Goal: Information Seeking & Learning: Learn about a topic

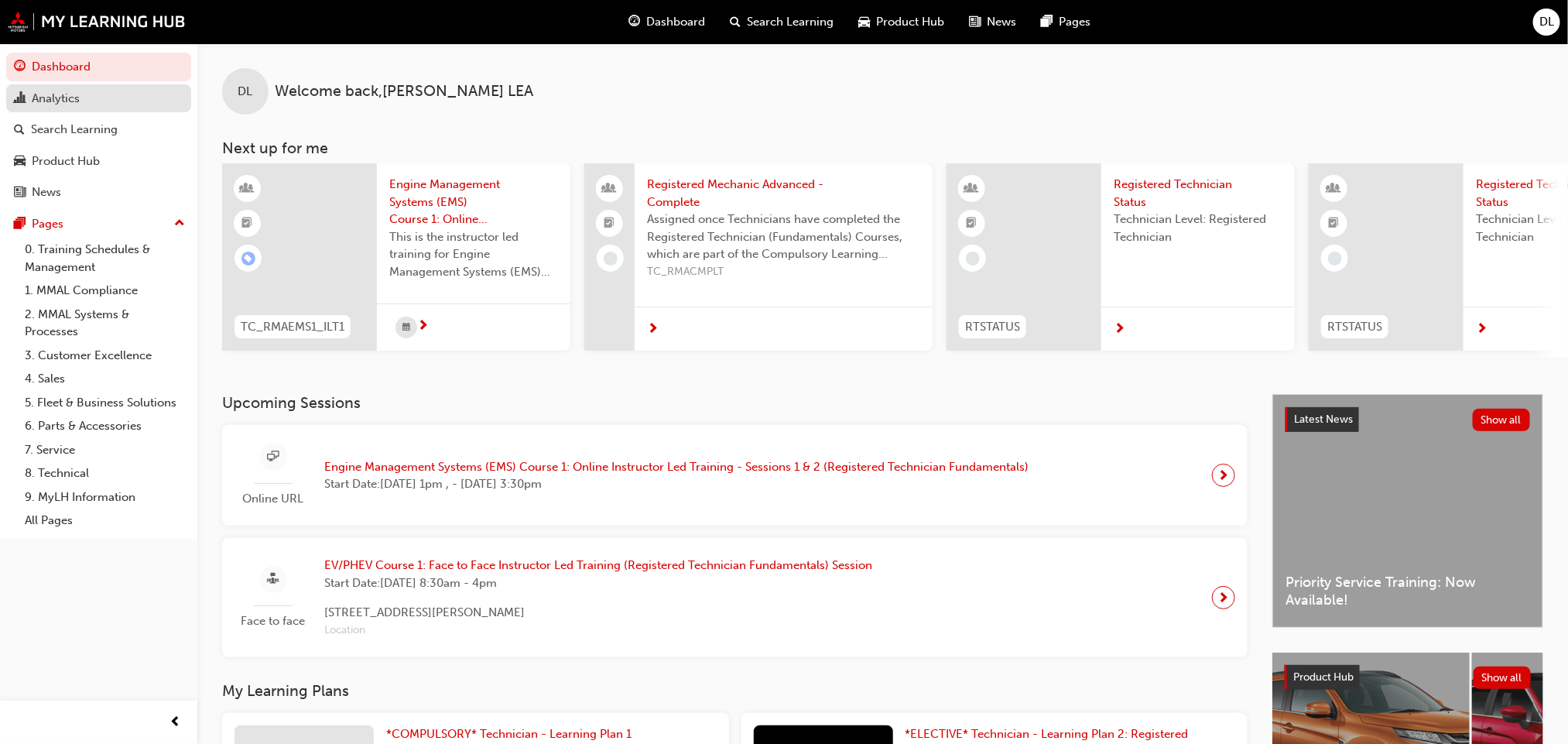
click at [62, 100] on div "Analytics" at bounding box center [55, 98] width 48 height 18
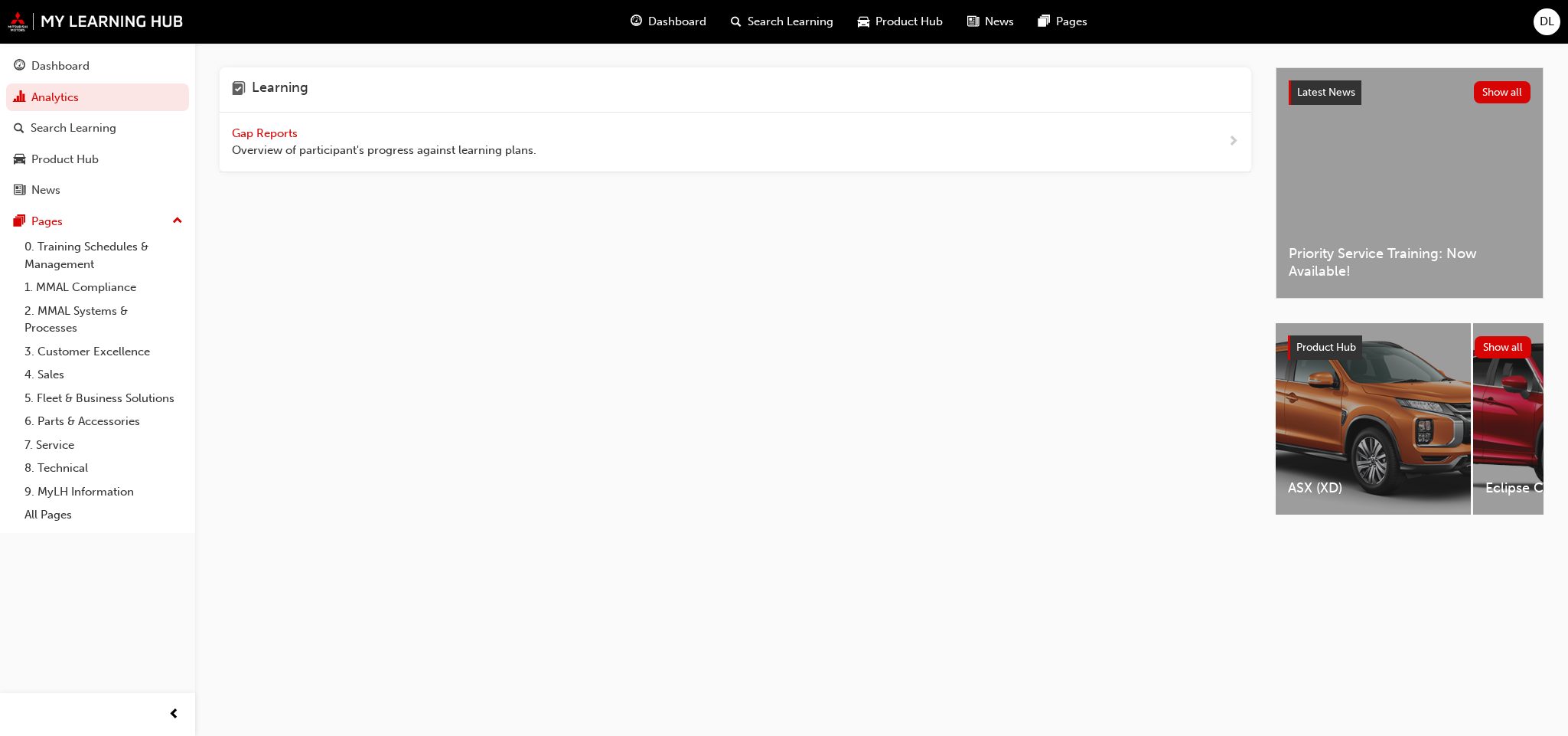
click at [268, 133] on span "Gap Reports" at bounding box center [266, 133] width 69 height 14
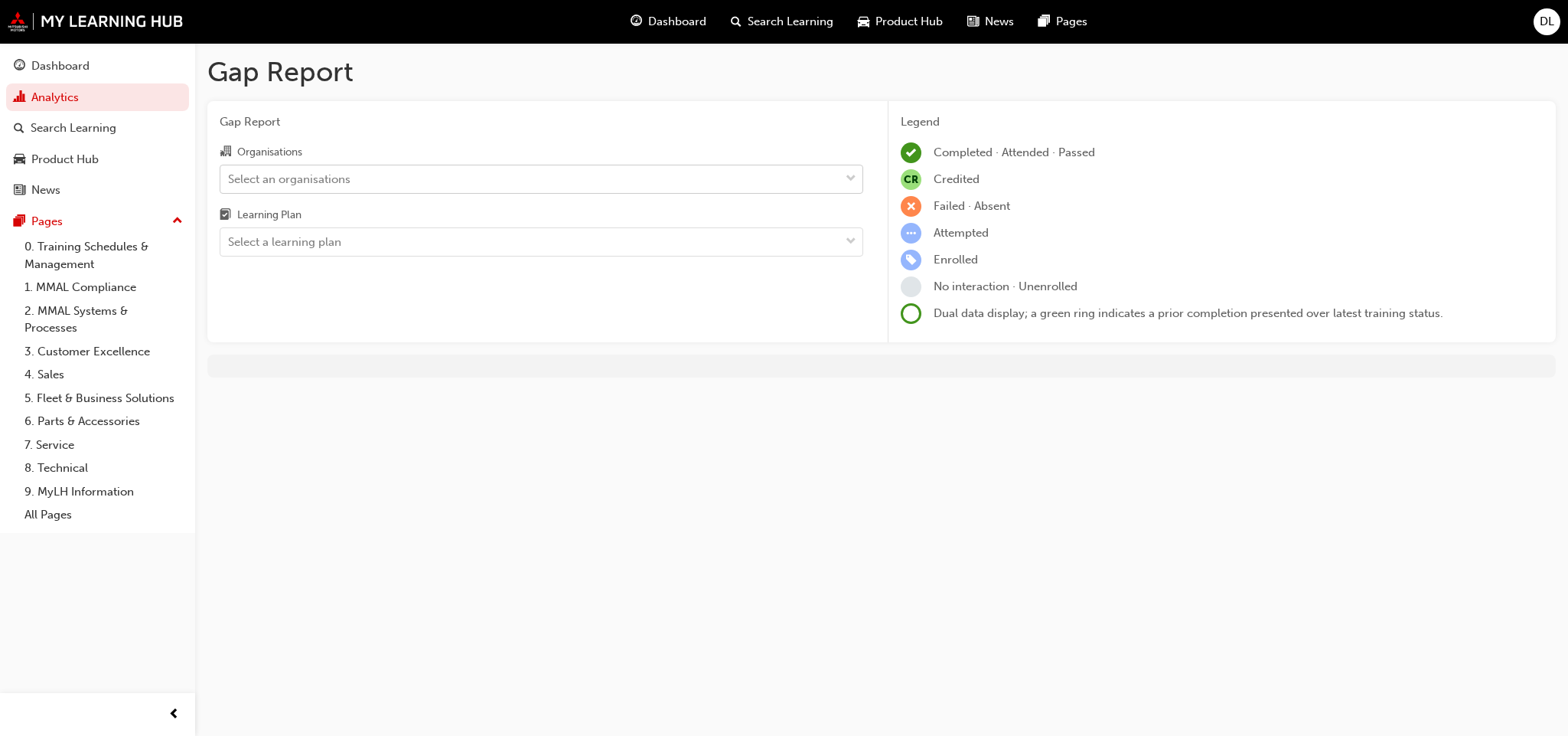
click at [822, 180] on div "Select an organisations" at bounding box center [530, 178] width 619 height 27
click at [230, 180] on input "Organisations Select an organisations" at bounding box center [229, 178] width 2 height 13
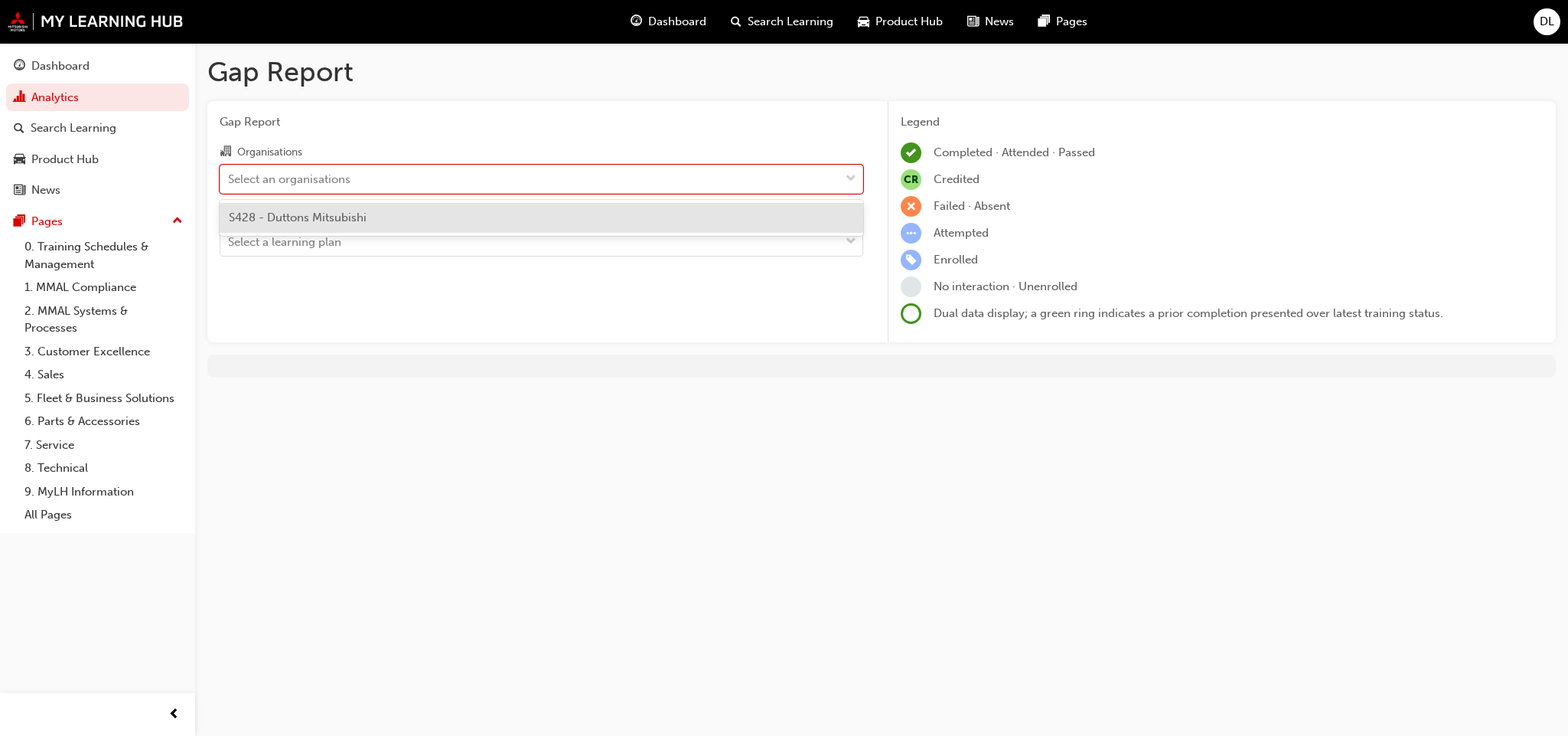
click at [337, 220] on span "S428 - Duttons Mitsubishi" at bounding box center [297, 217] width 137 height 14
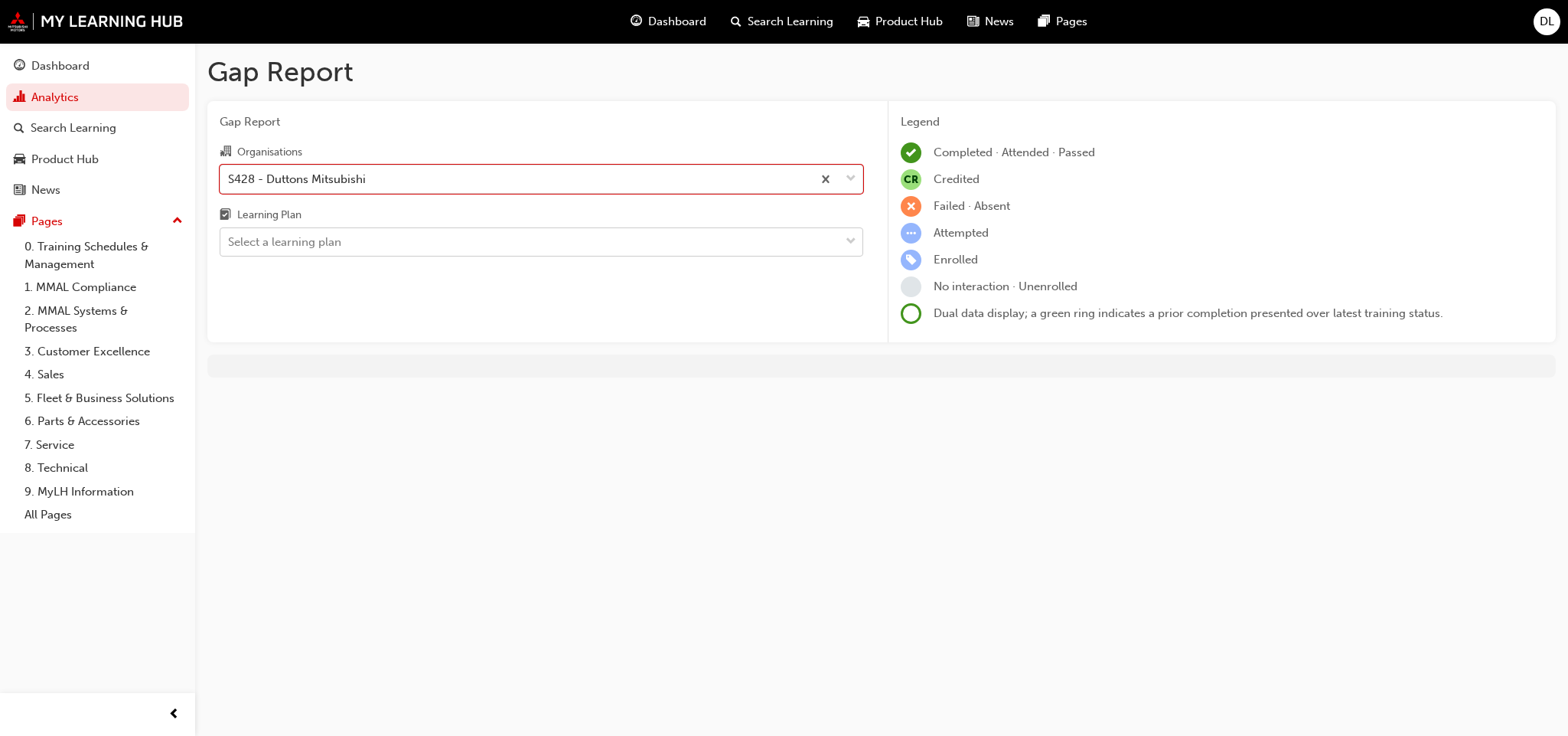
click at [851, 242] on span "down-icon" at bounding box center [852, 243] width 11 height 20
click at [230, 242] on input "Learning Plan Select a learning plan" at bounding box center [229, 242] width 2 height 13
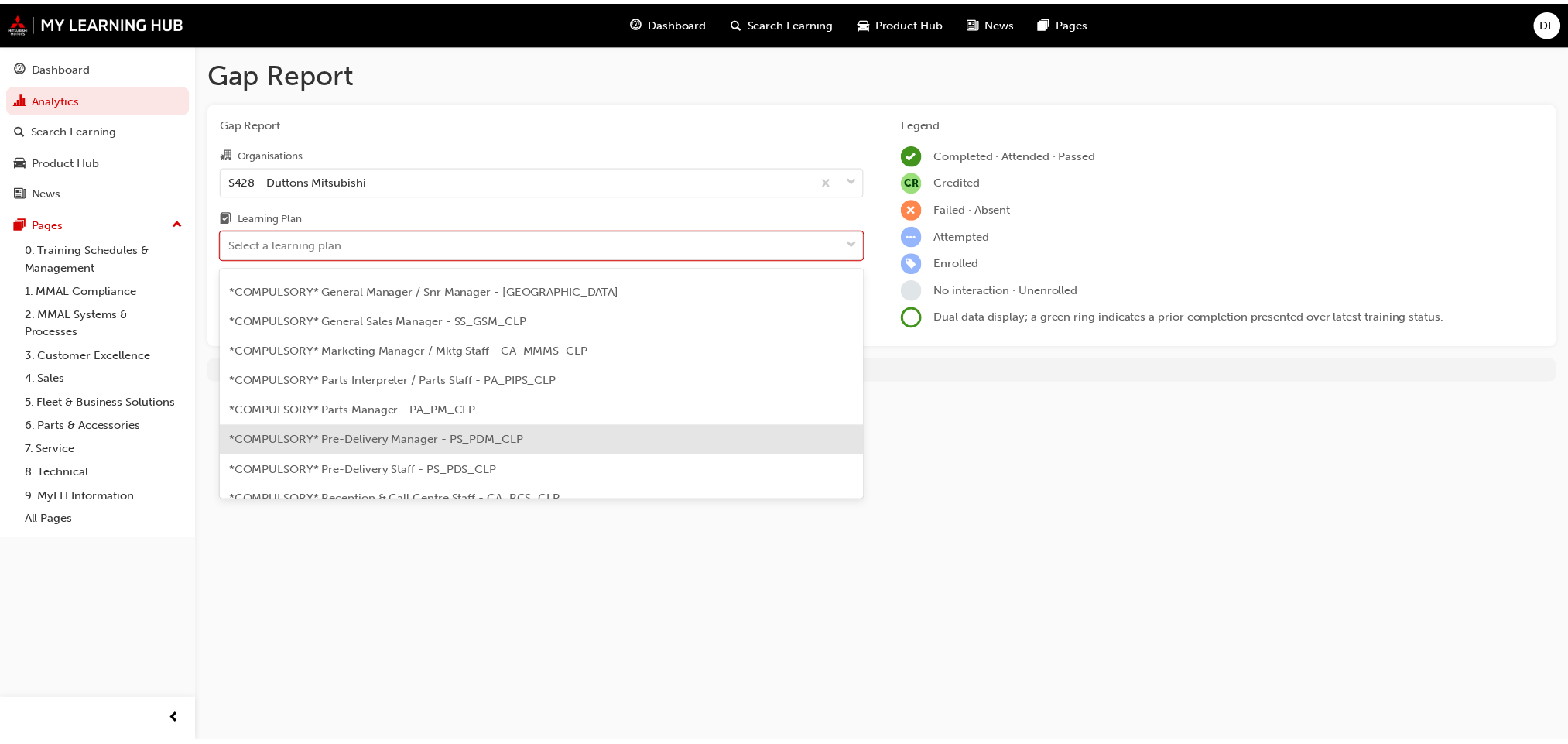
scroll to position [464, 0]
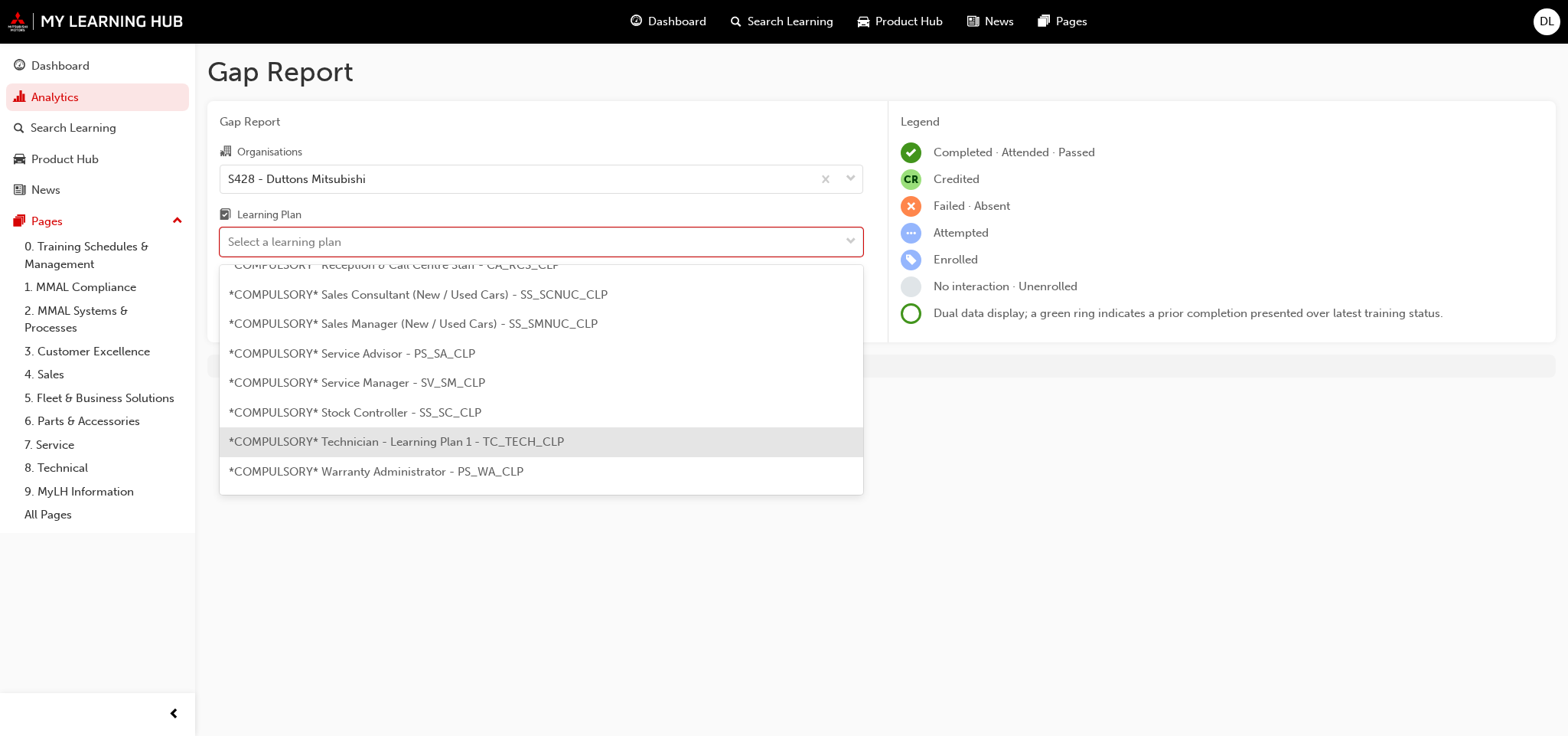
click at [547, 440] on span "*COMPULSORY* Technician - Learning Plan 1 - TC_TECH_CLP" at bounding box center [396, 442] width 336 height 14
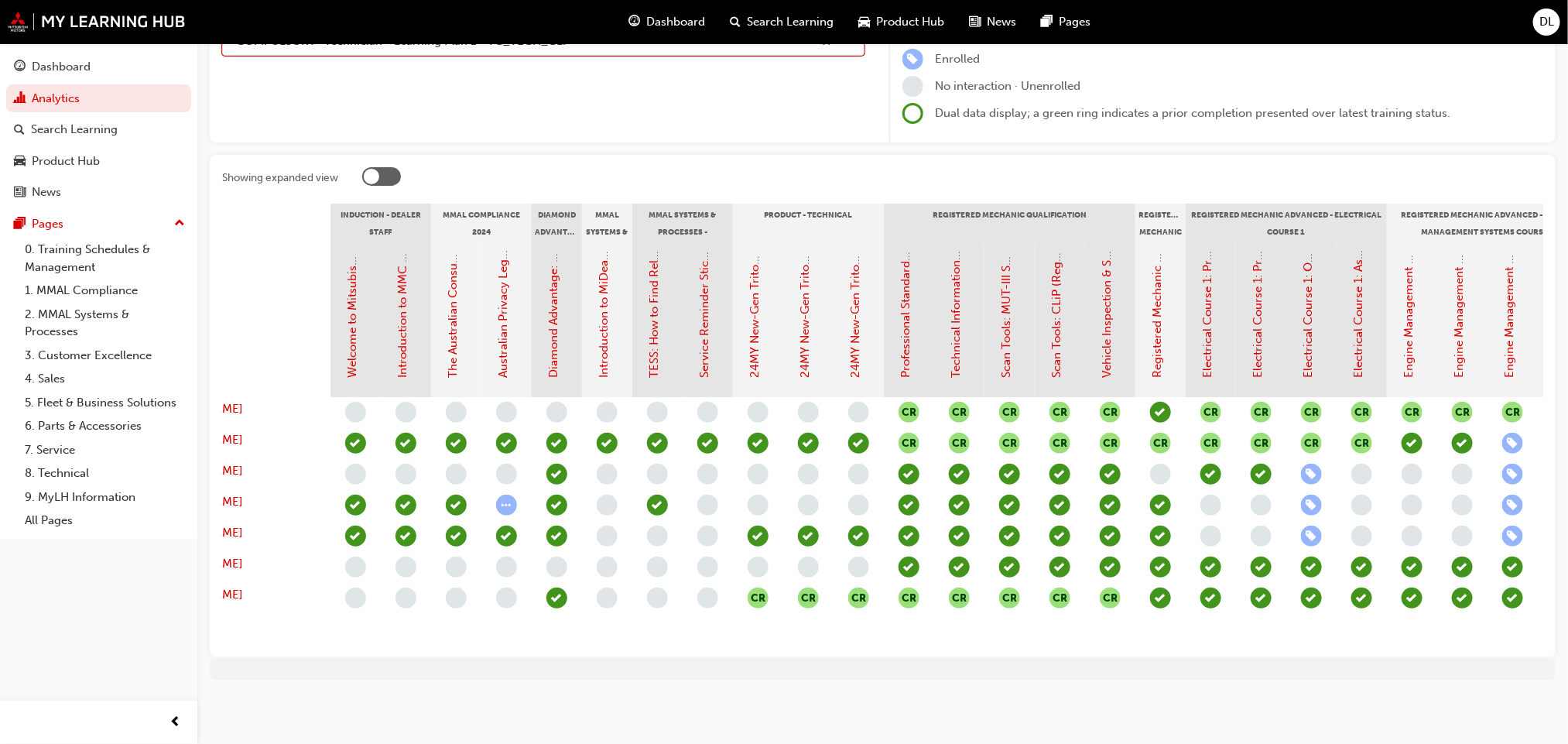
scroll to position [0, 139]
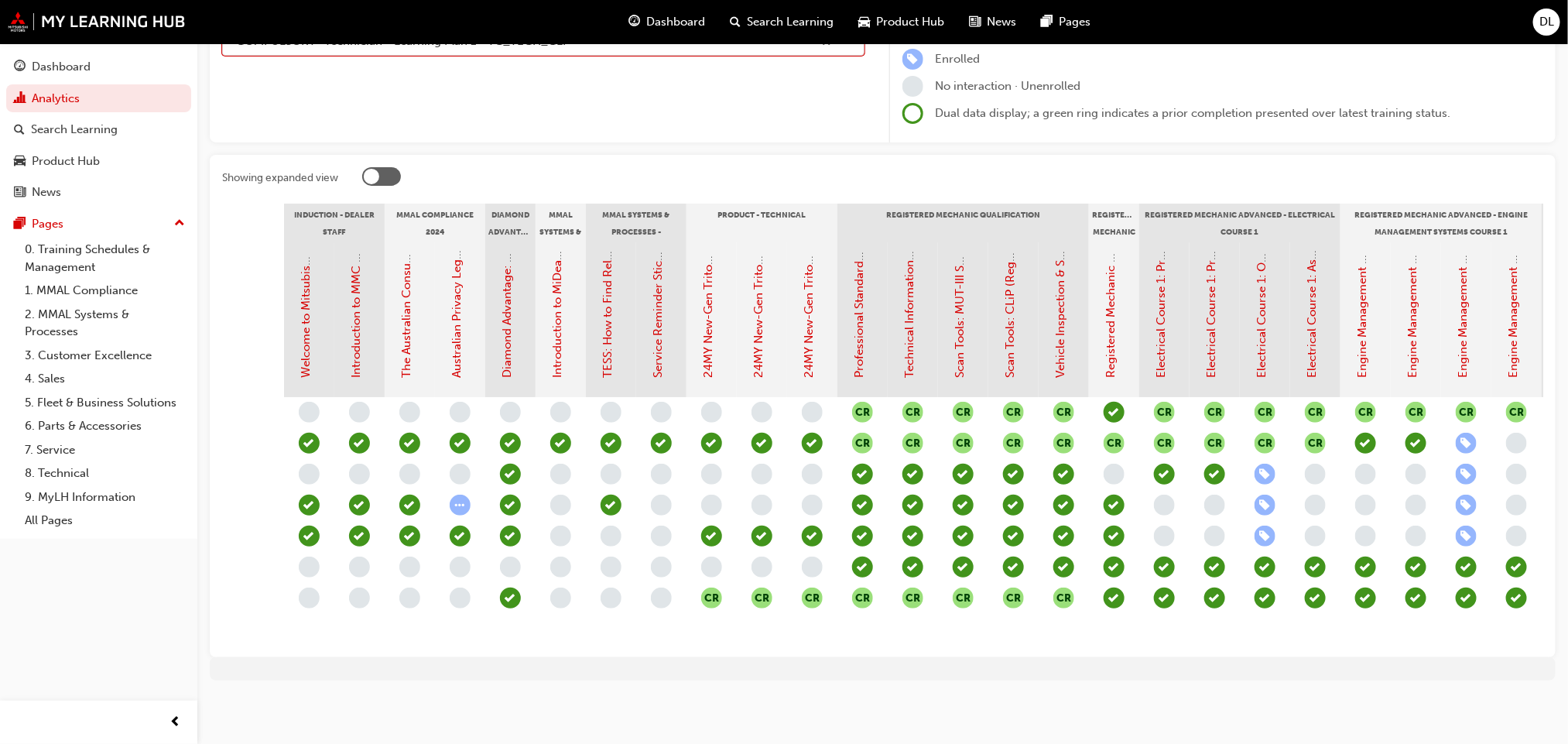
click at [1531, 626] on div "CR CR CR CR CR CR CR CR CR CR CR CR CR CR CR CR CR CR CR CR CR CR CR CR CR CR C…" at bounding box center [1064, 521] width 1560 height 248
click at [1515, 325] on link "Engine Management Systems (EMS) Course 1: Assessment Quiz (Registered Mechanic …" at bounding box center [1514, 118] width 14 height 519
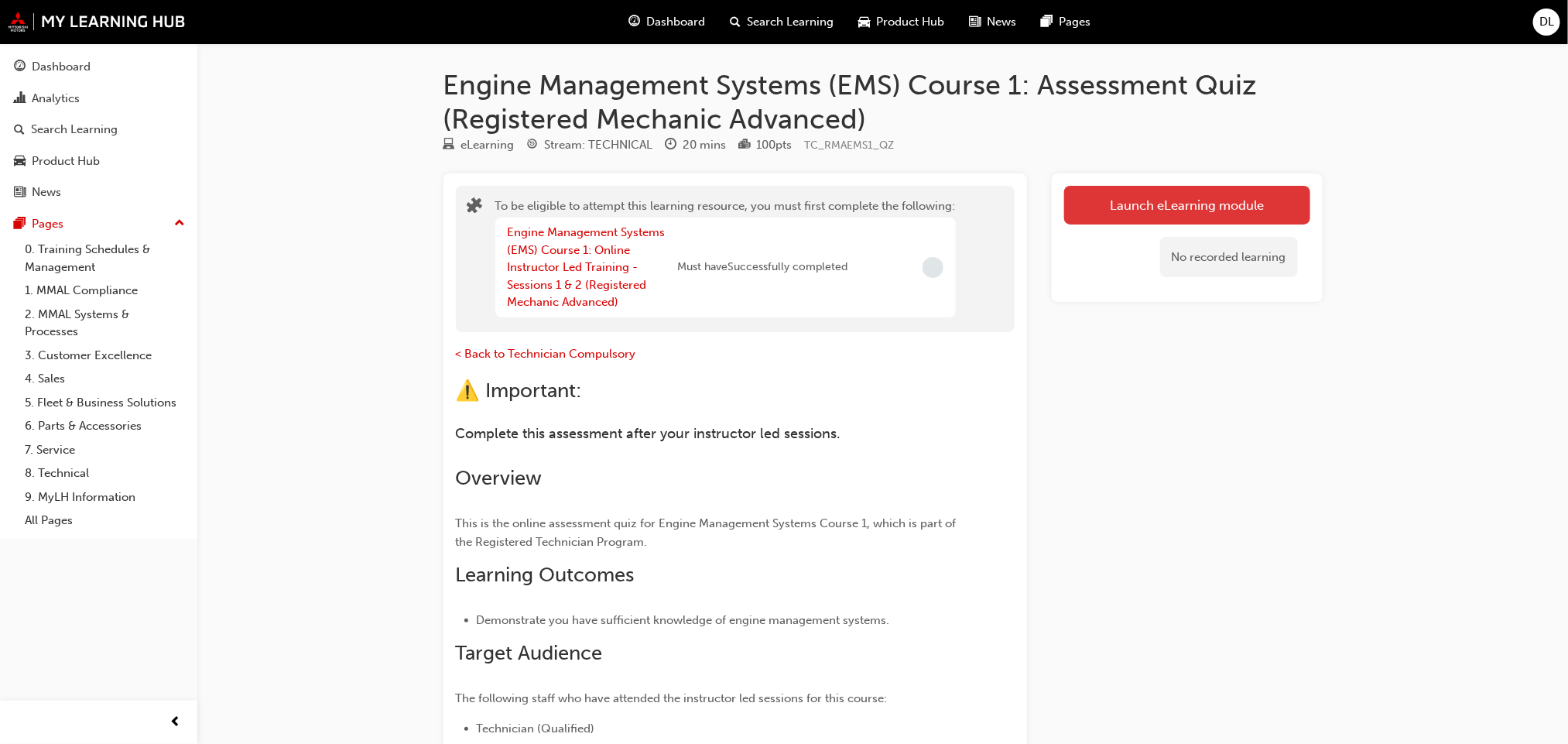
click at [1164, 203] on button "Launch eLearning module" at bounding box center [1188, 205] width 246 height 39
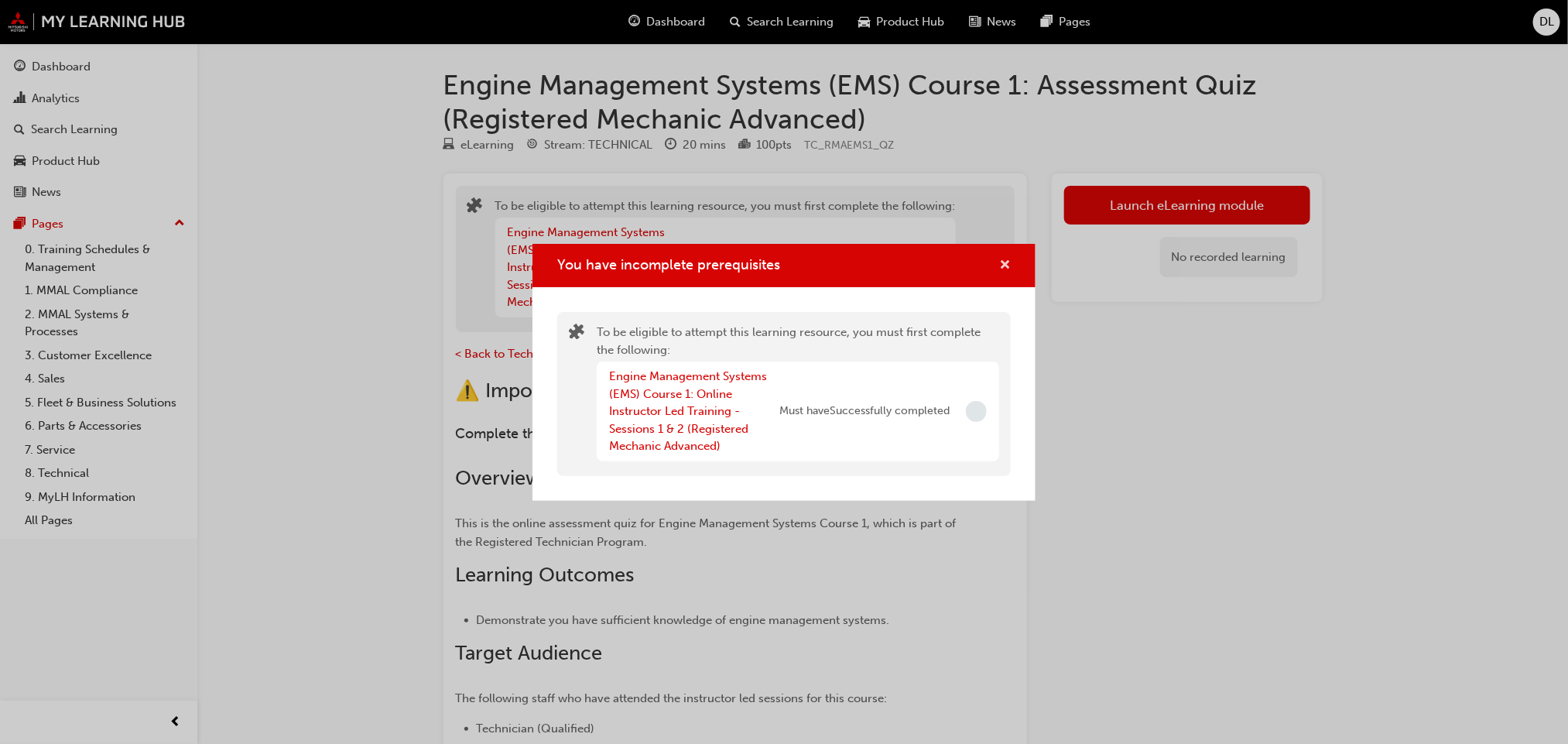
click at [1006, 262] on span "cross-icon" at bounding box center [1005, 266] width 11 height 14
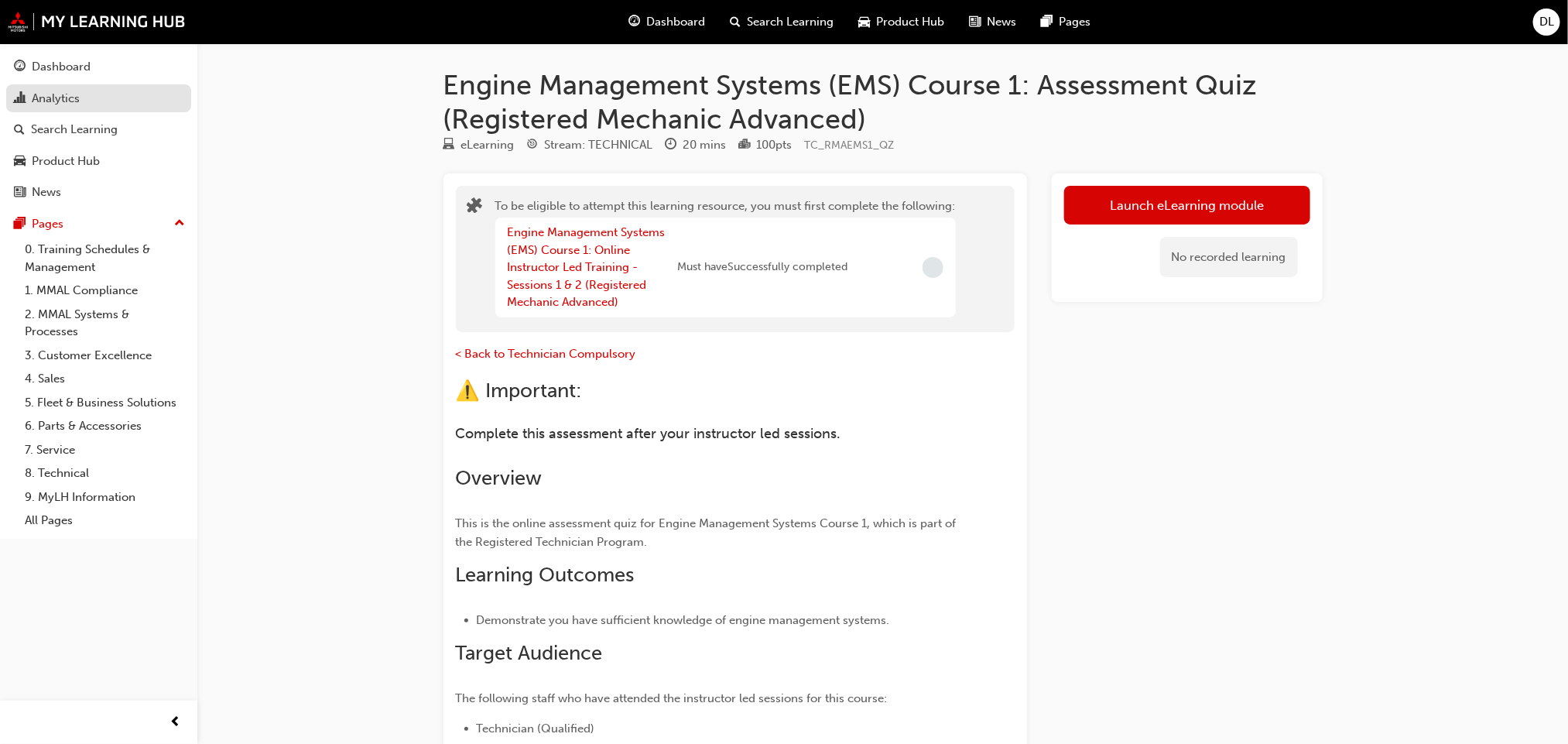
click at [56, 100] on div "Analytics" at bounding box center [55, 98] width 48 height 18
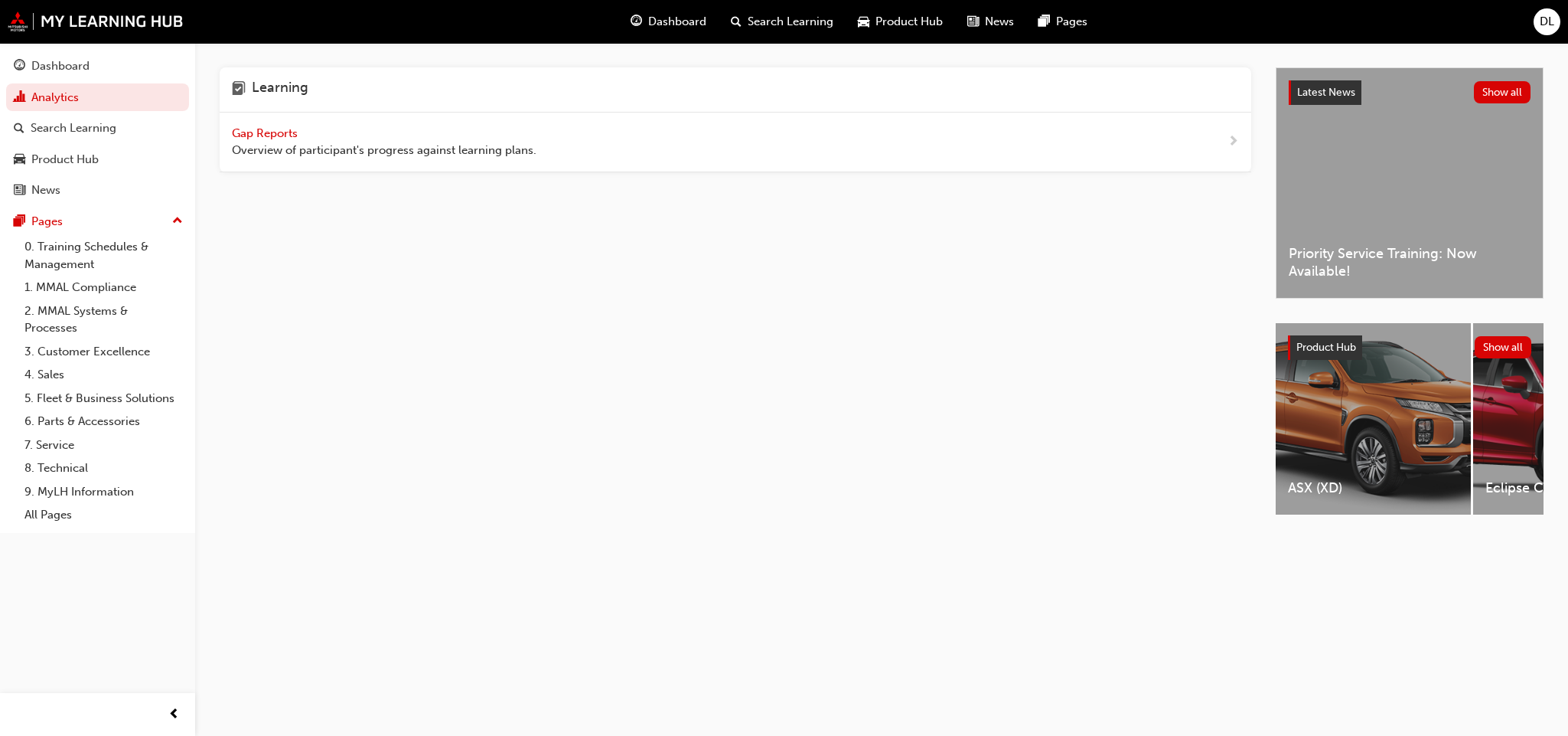
click at [289, 129] on span "Gap Reports" at bounding box center [266, 133] width 69 height 14
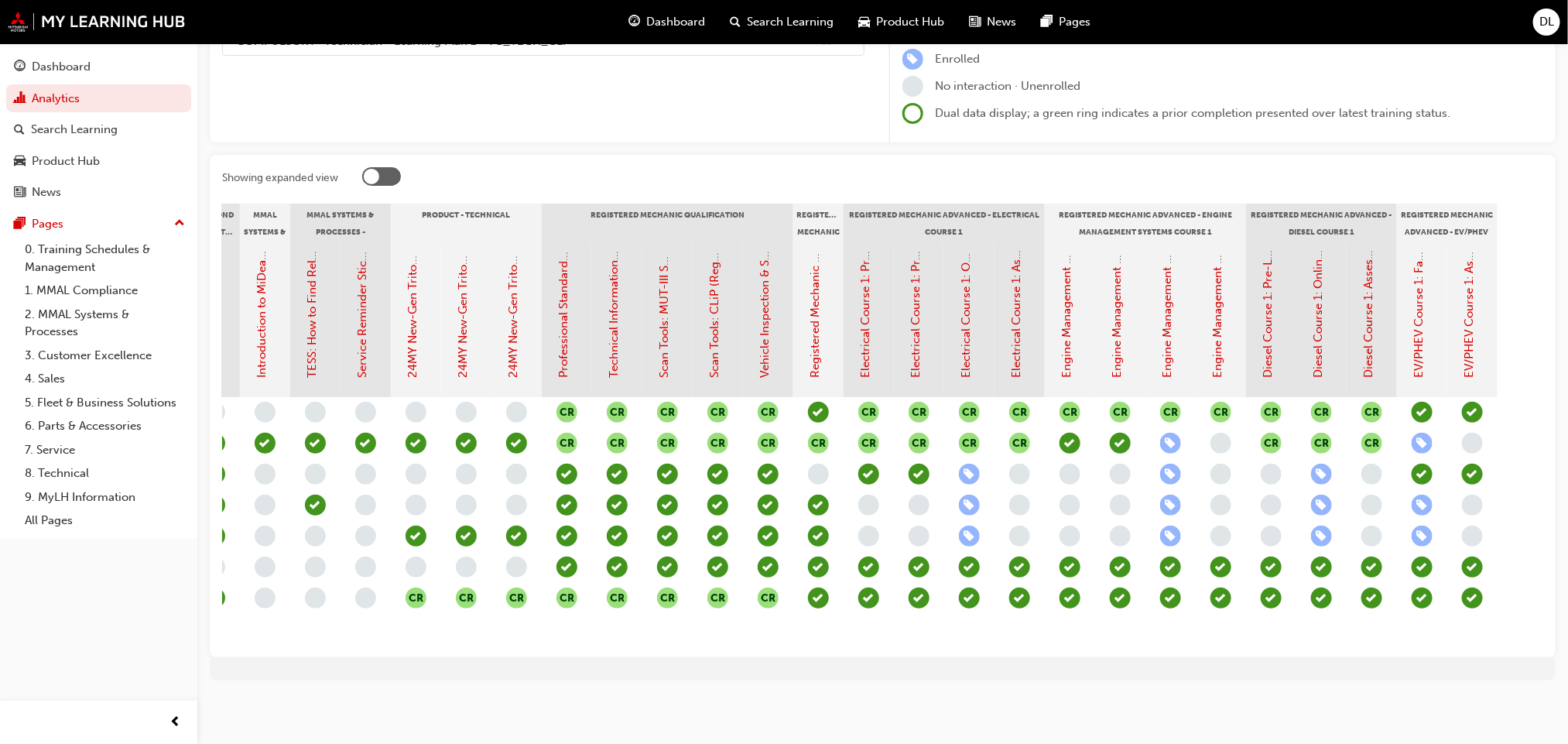
scroll to position [0, 439]
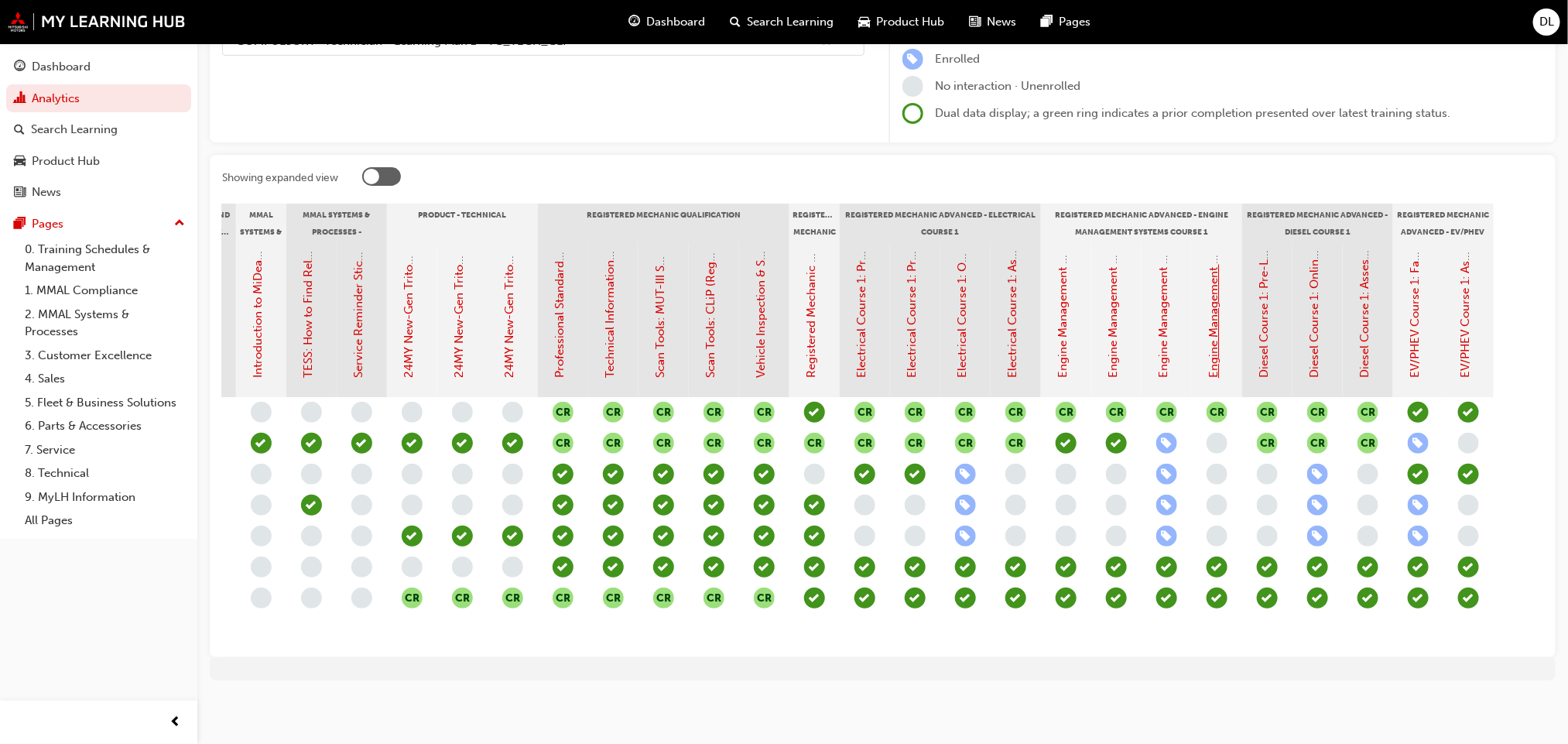
click at [1217, 324] on link "Engine Management Systems (EMS) Course 1: Assessment Quiz (Registered Mechanic …" at bounding box center [1214, 118] width 14 height 519
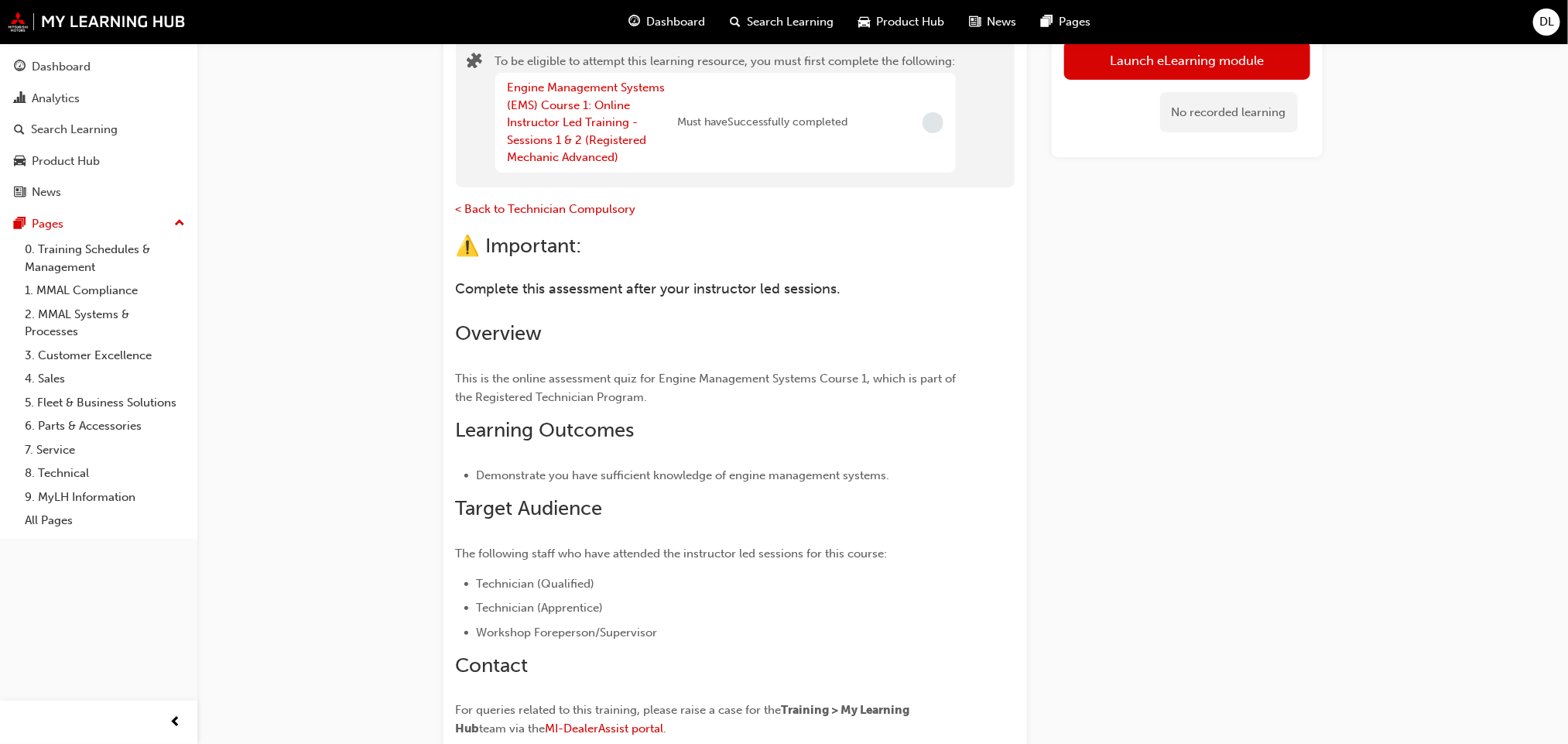
scroll to position [104, 0]
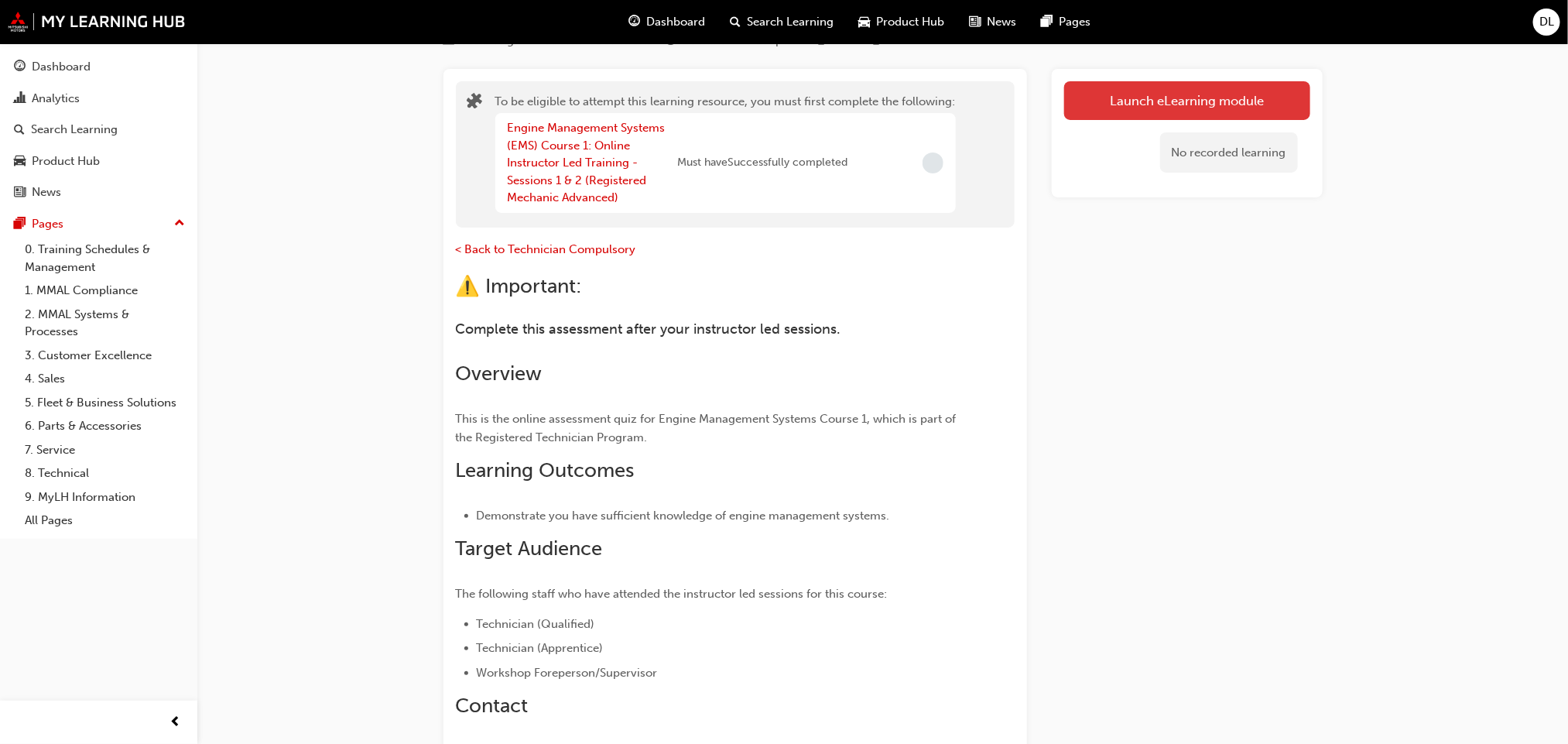
click at [1138, 98] on button "Launch eLearning module" at bounding box center [1188, 101] width 246 height 39
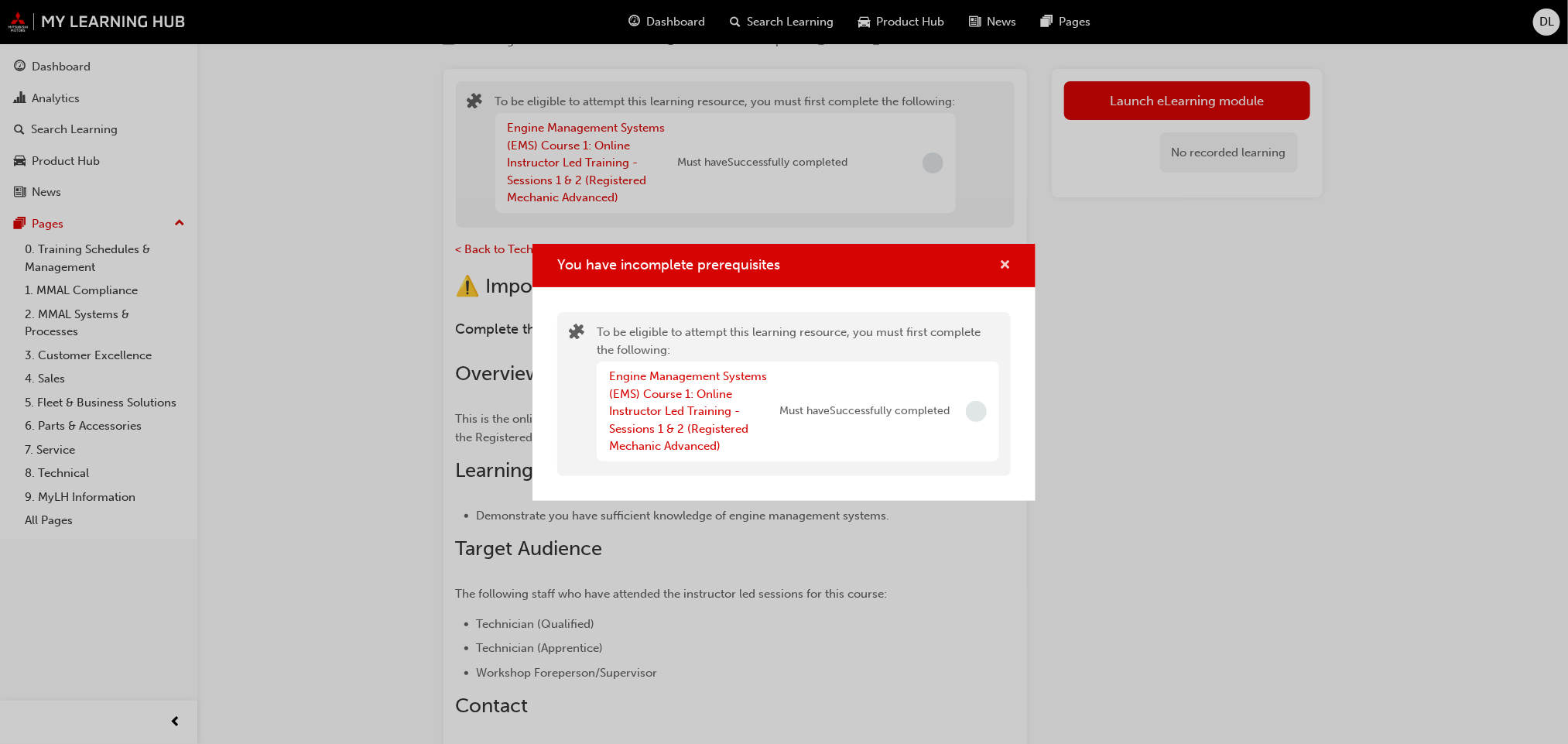
click at [1008, 261] on span "cross-icon" at bounding box center [1005, 266] width 11 height 14
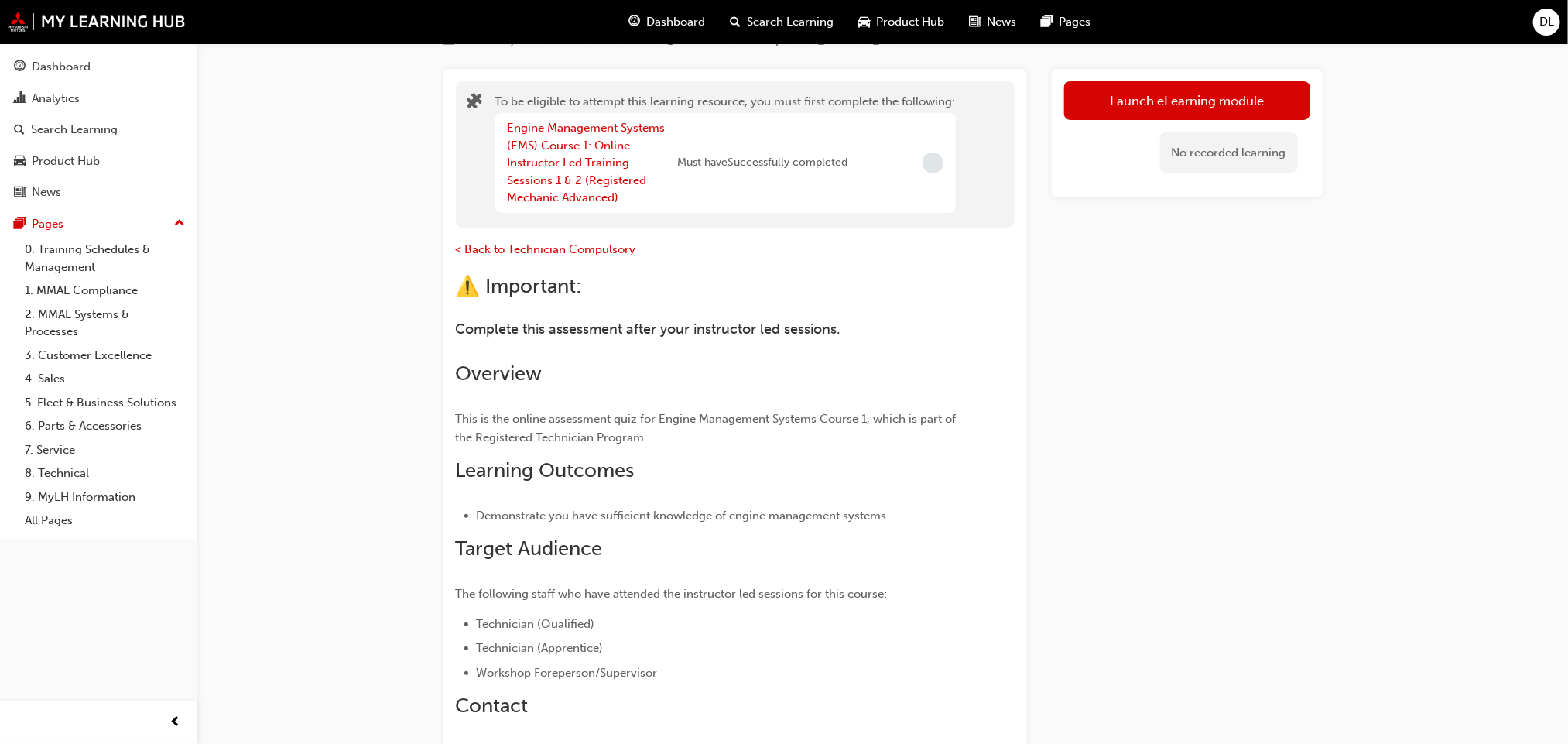
scroll to position [0, 0]
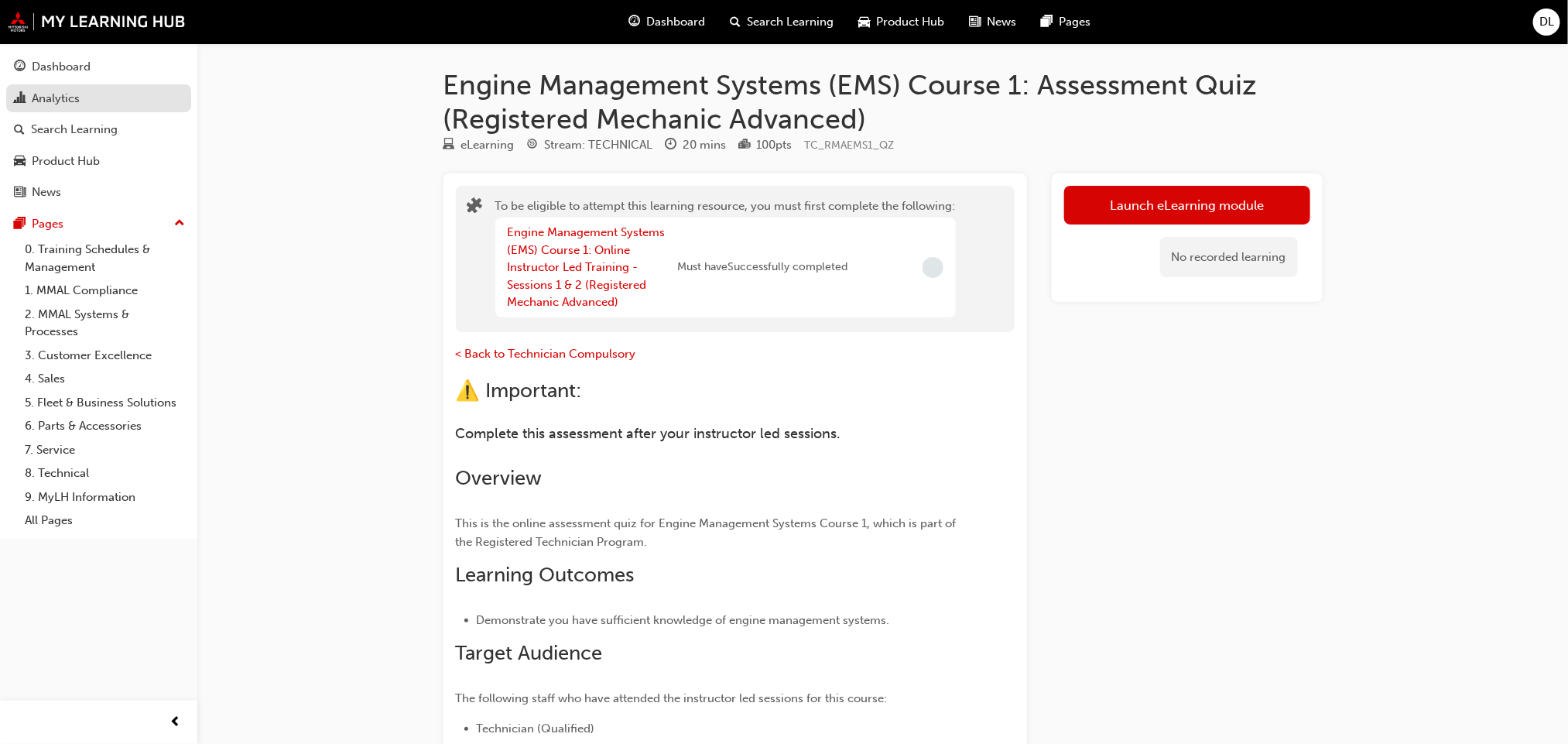
click at [63, 100] on div "Analytics" at bounding box center [55, 98] width 48 height 18
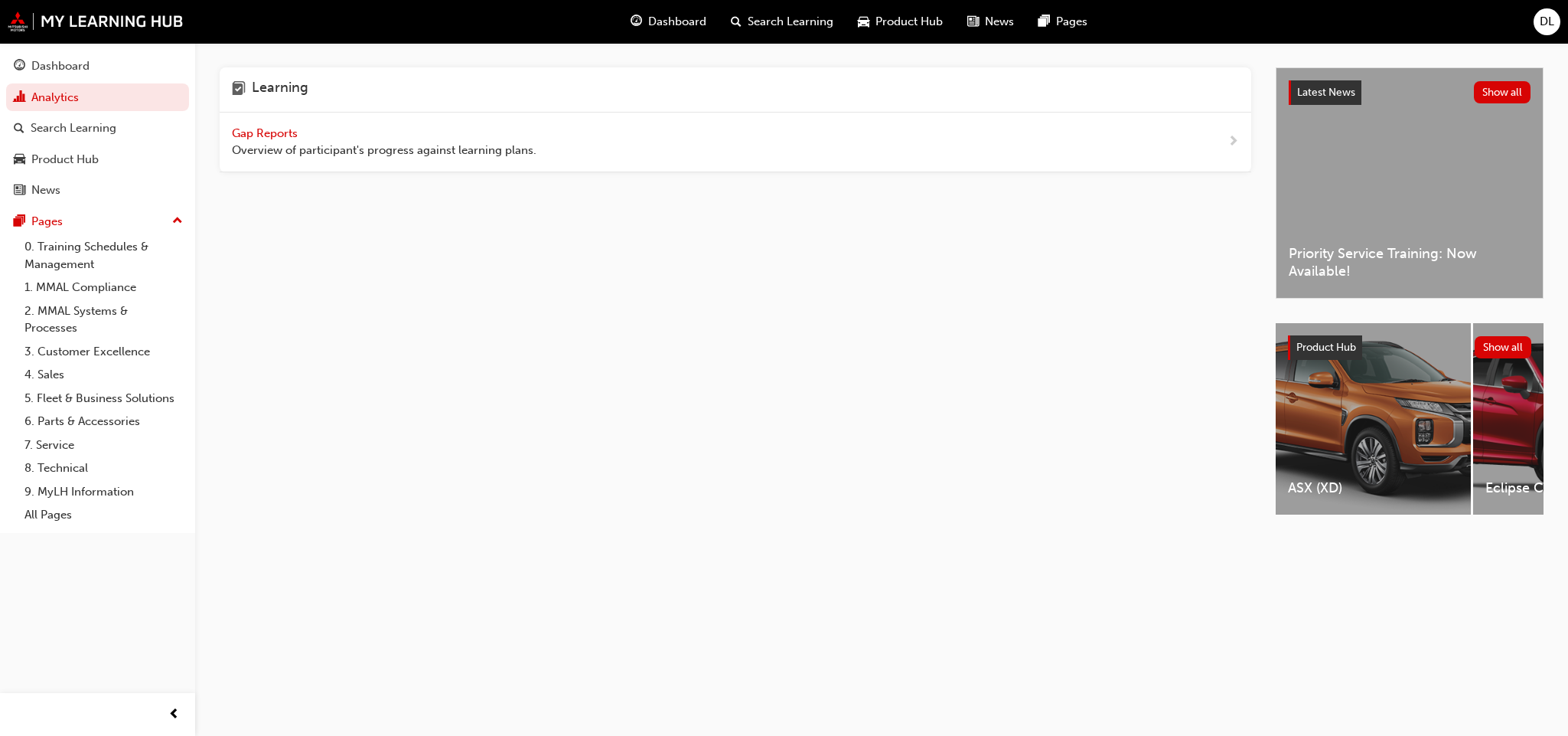
click at [282, 131] on span "Gap Reports" at bounding box center [266, 133] width 69 height 14
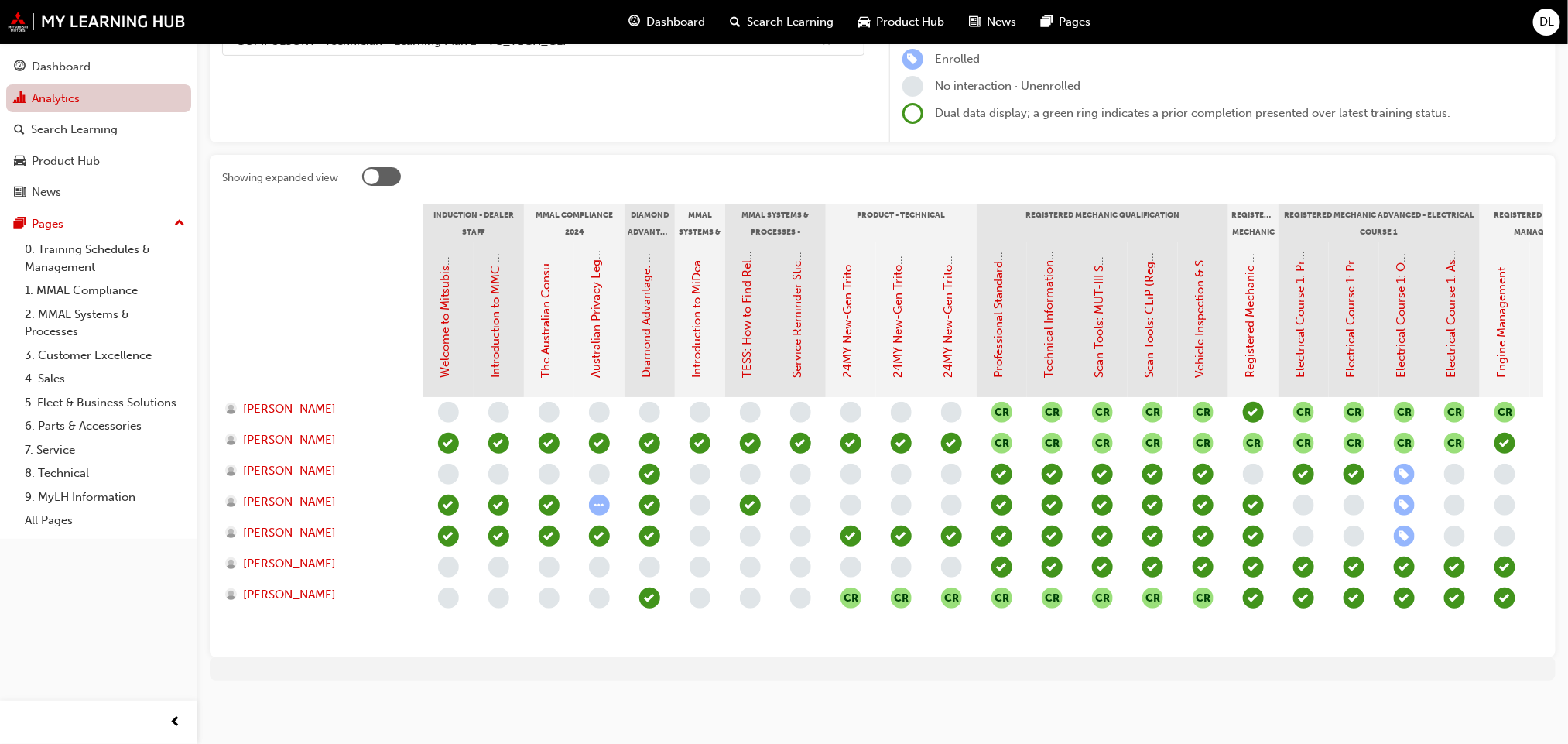
click at [86, 103] on link "Analytics" at bounding box center [99, 99] width 185 height 29
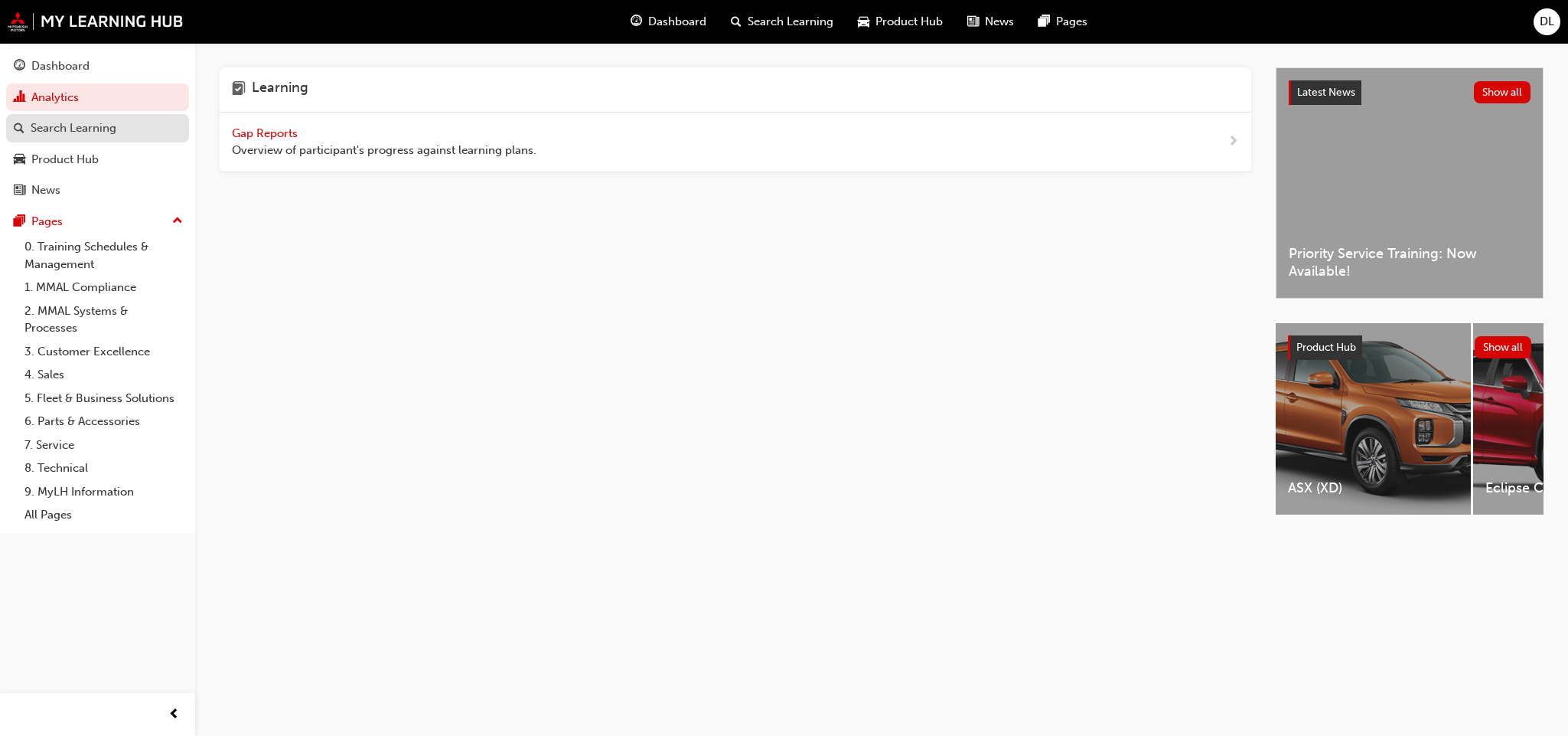
click at [76, 126] on div "Search Learning" at bounding box center [73, 128] width 86 height 18
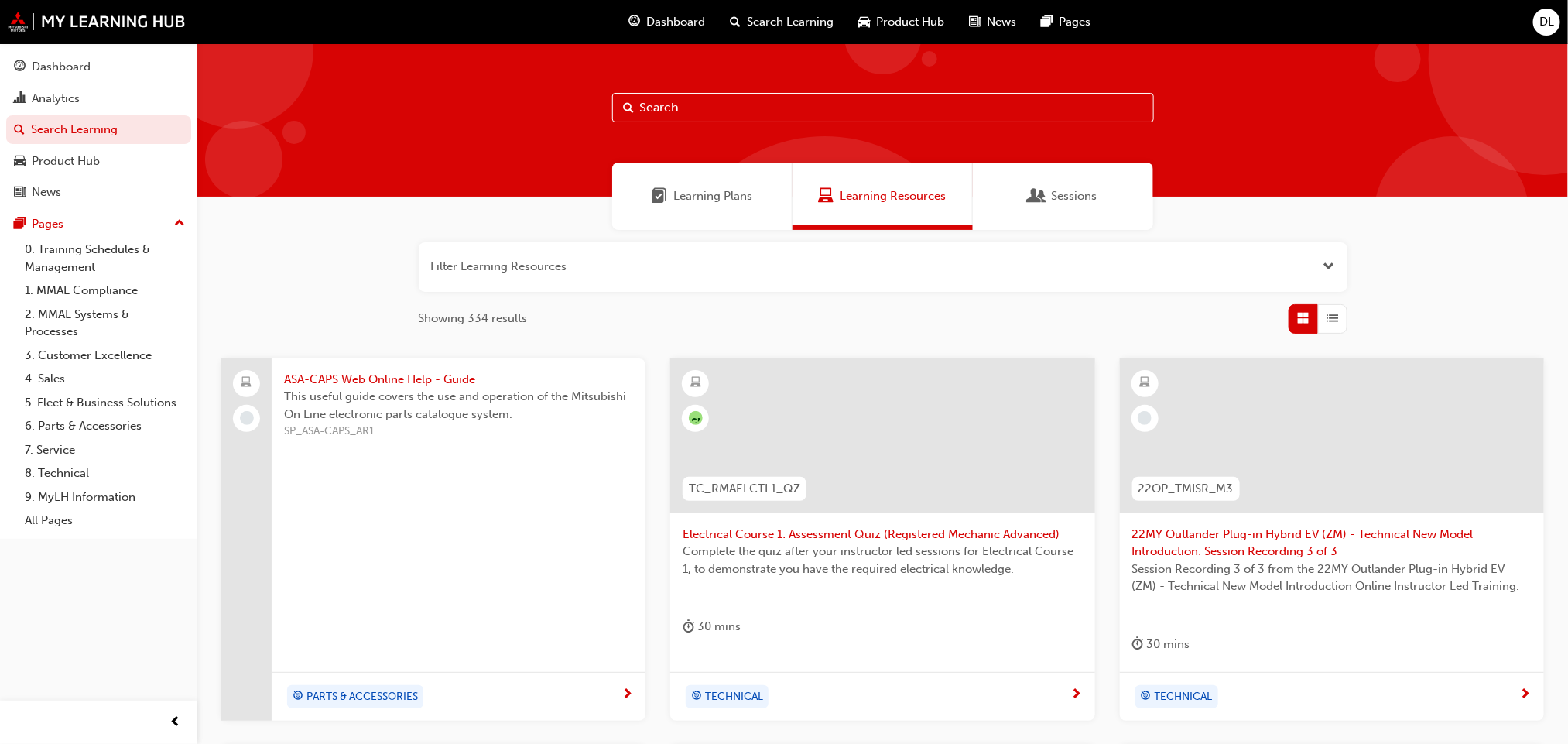
click at [1045, 189] on span "Sessions" at bounding box center [1037, 196] width 16 height 18
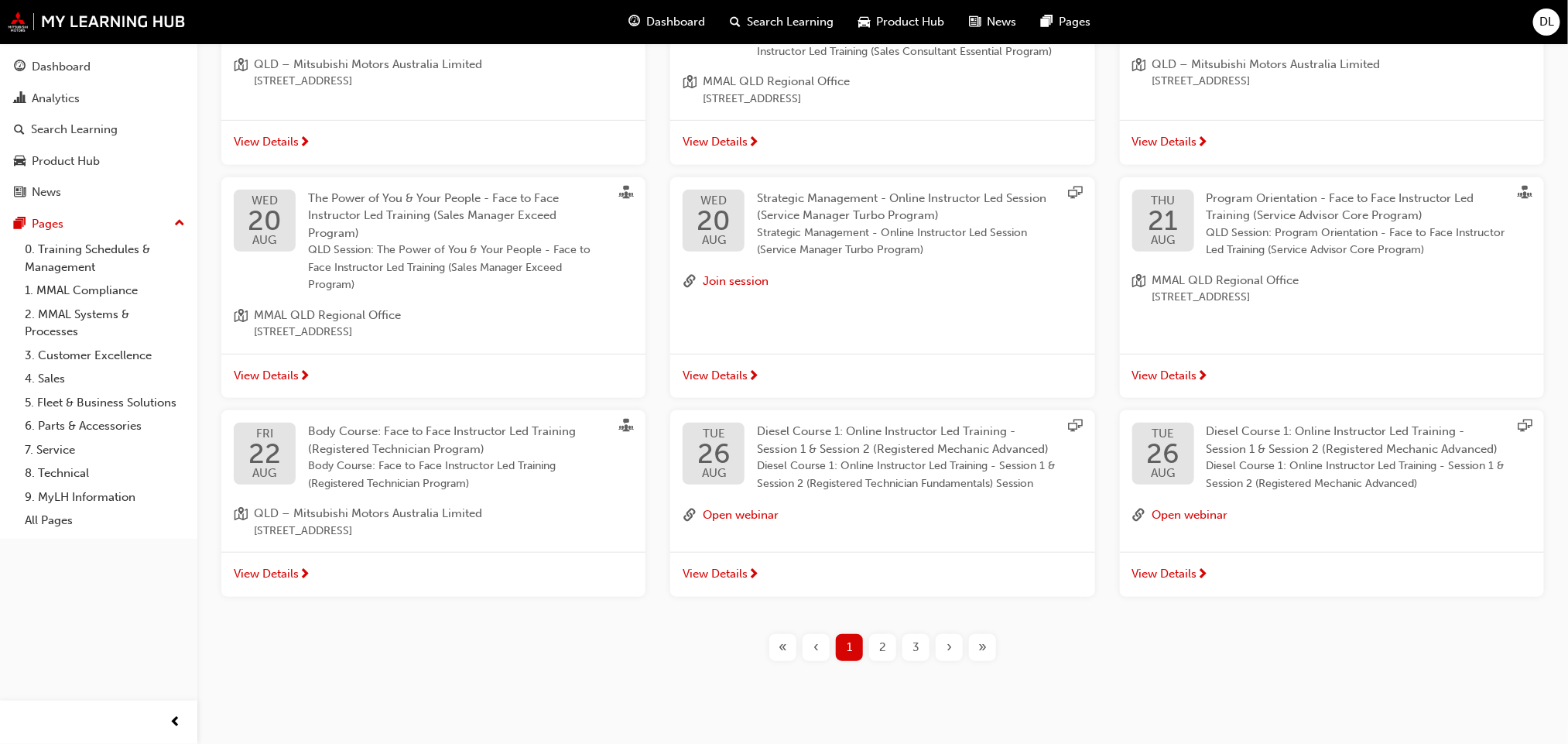
scroll to position [399, 0]
click at [886, 637] on span "2" at bounding box center [882, 645] width 7 height 18
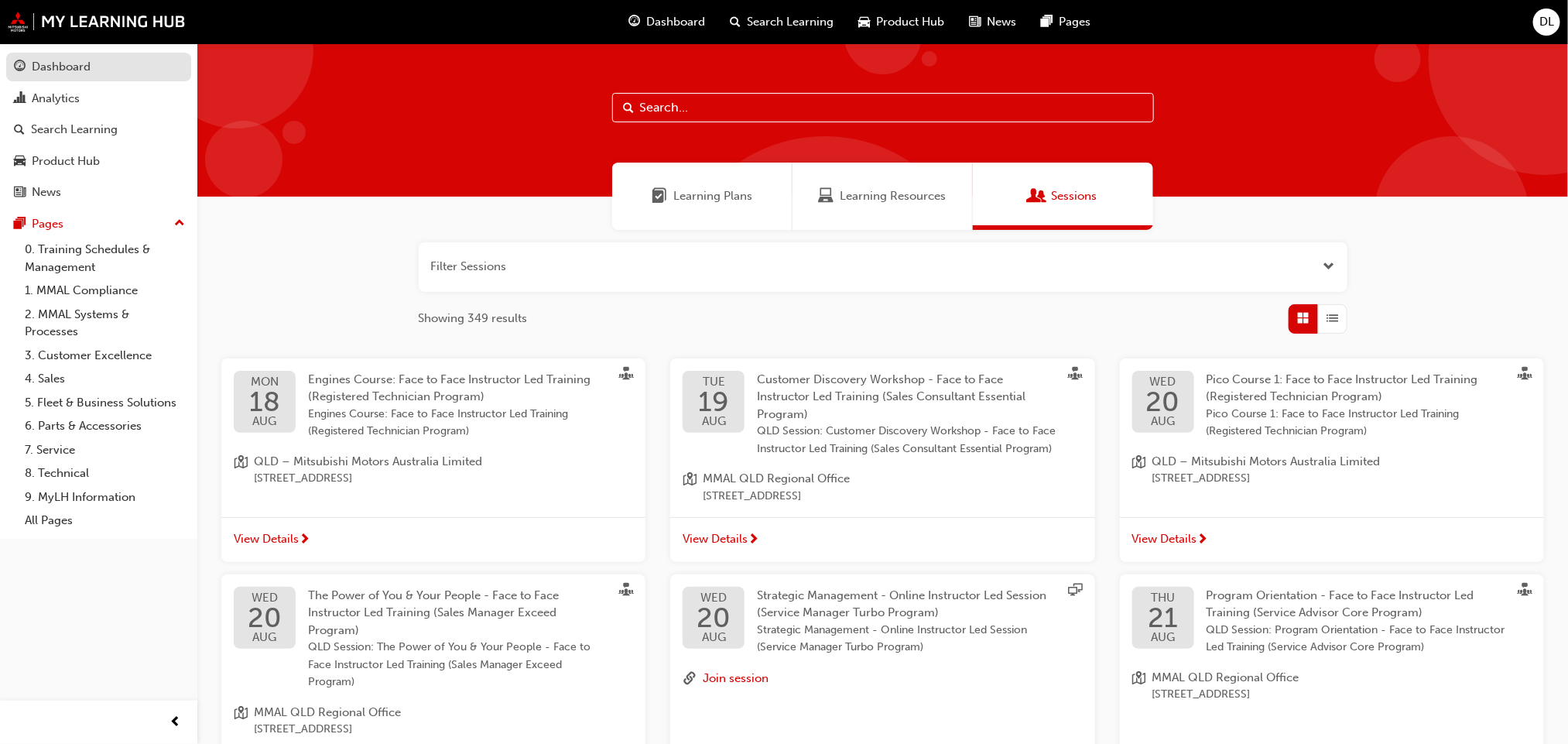
click at [79, 66] on div "Dashboard" at bounding box center [61, 66] width 59 height 18
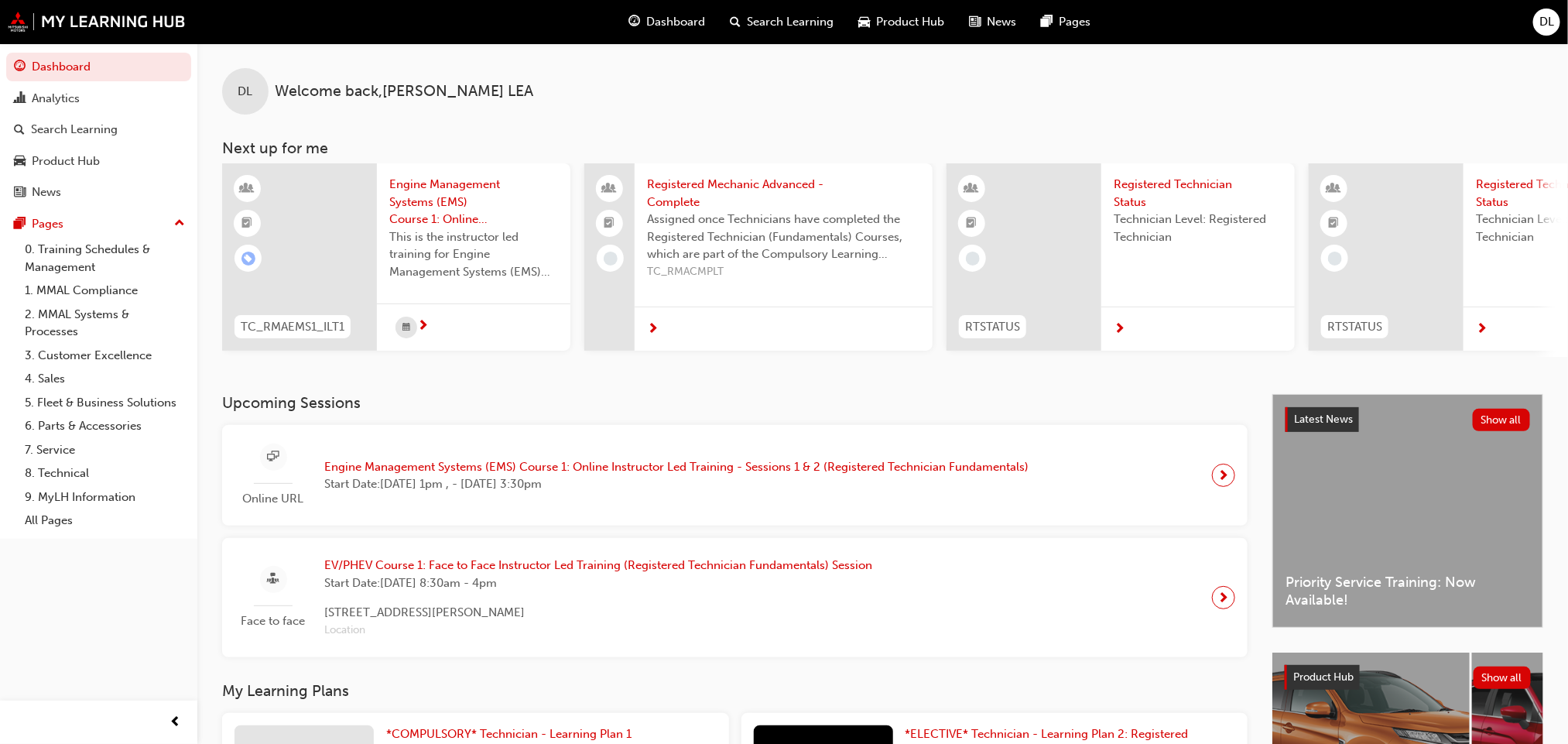
click at [1220, 481] on span "next-icon" at bounding box center [1224, 475] width 11 height 21
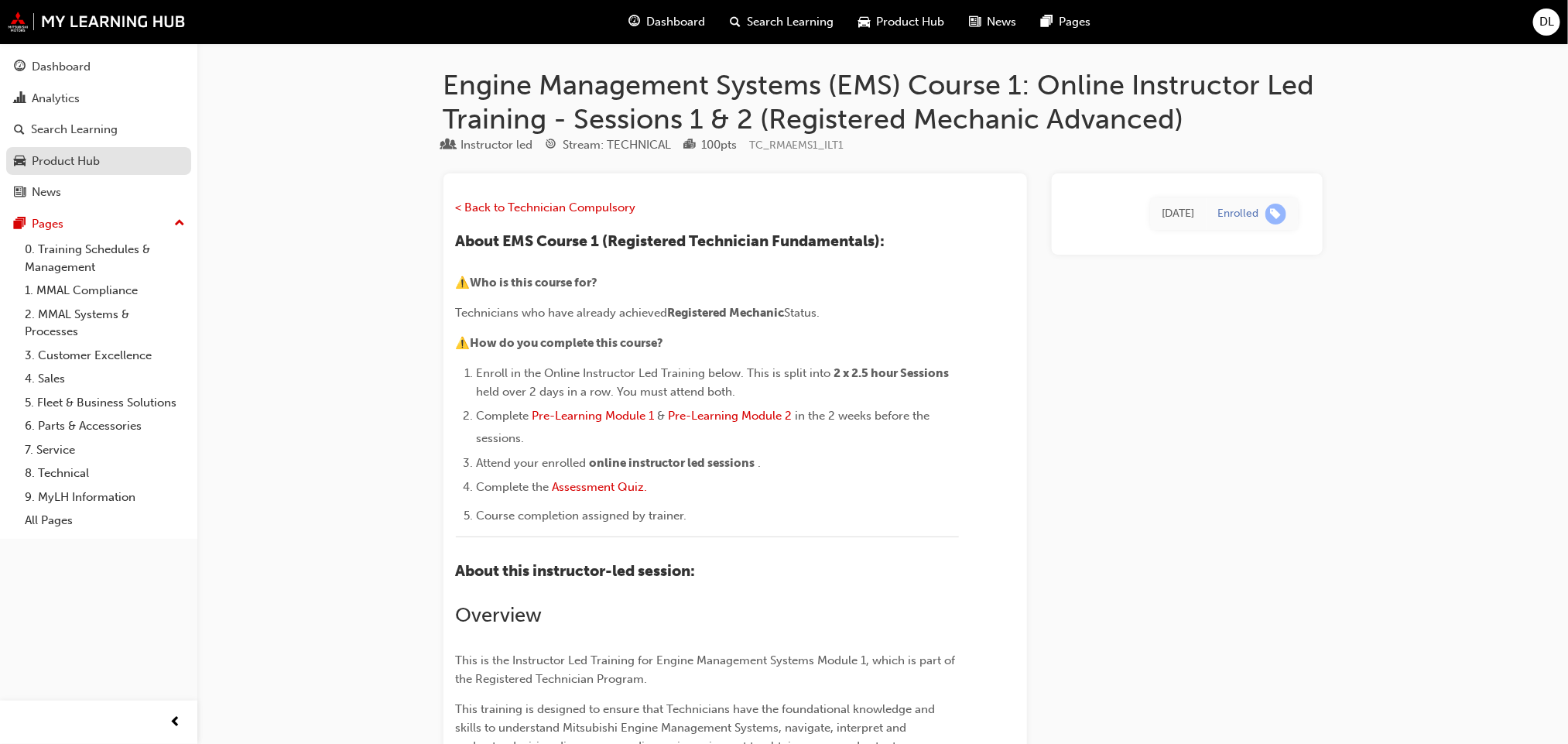
click at [47, 166] on div "Product Hub" at bounding box center [65, 161] width 68 height 18
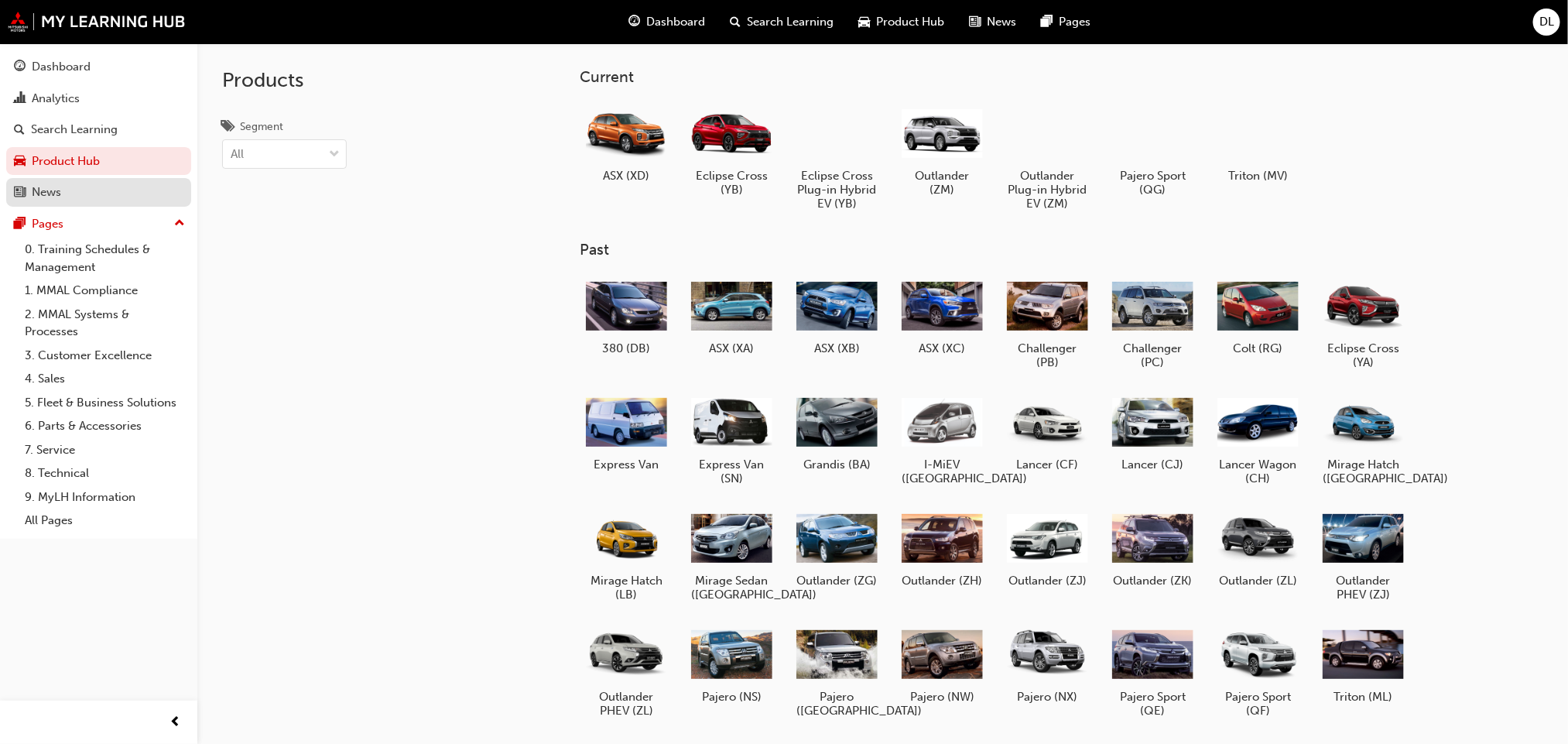
click at [37, 186] on div "News" at bounding box center [47, 192] width 30 height 18
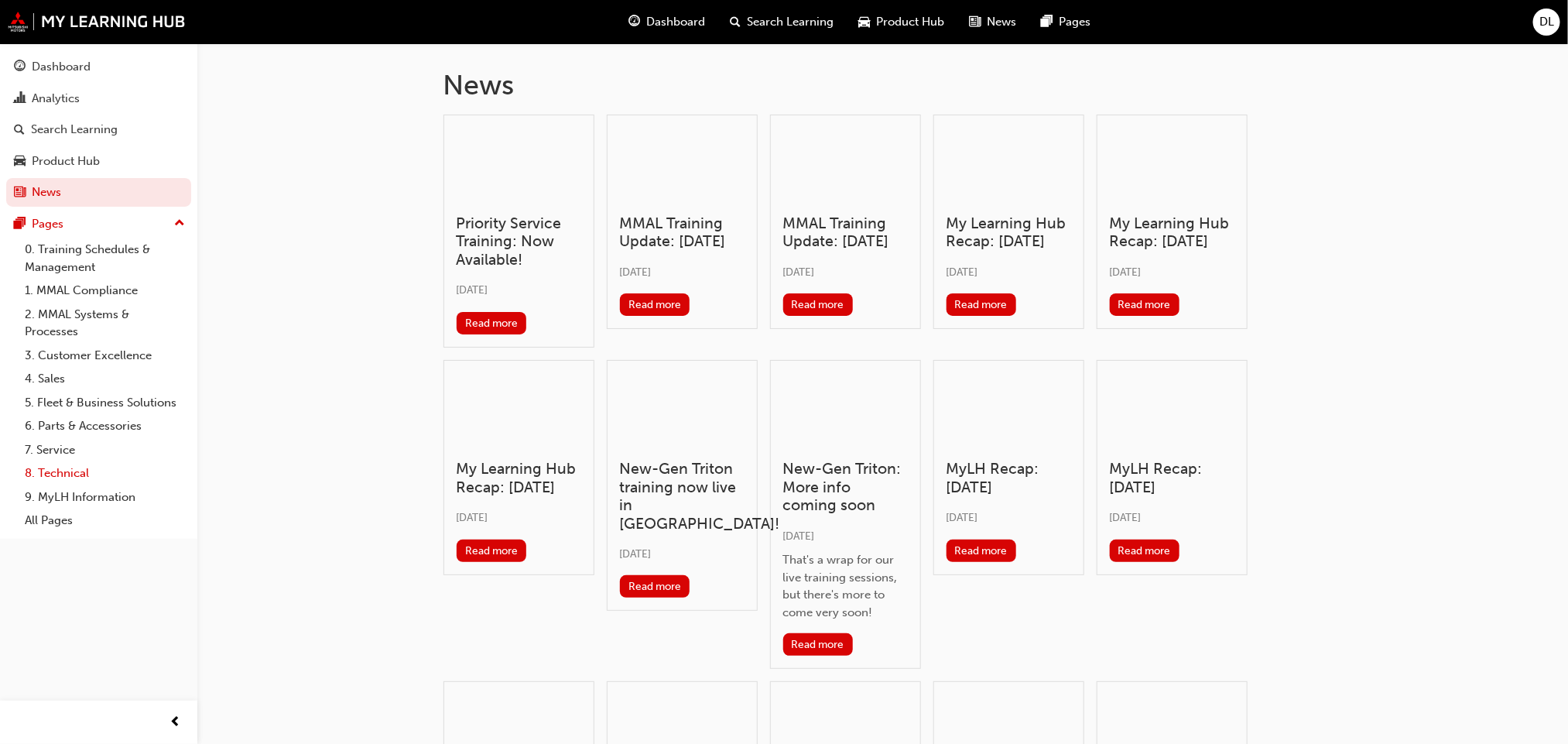
click at [67, 473] on link "8. Technical" at bounding box center [104, 474] width 172 height 24
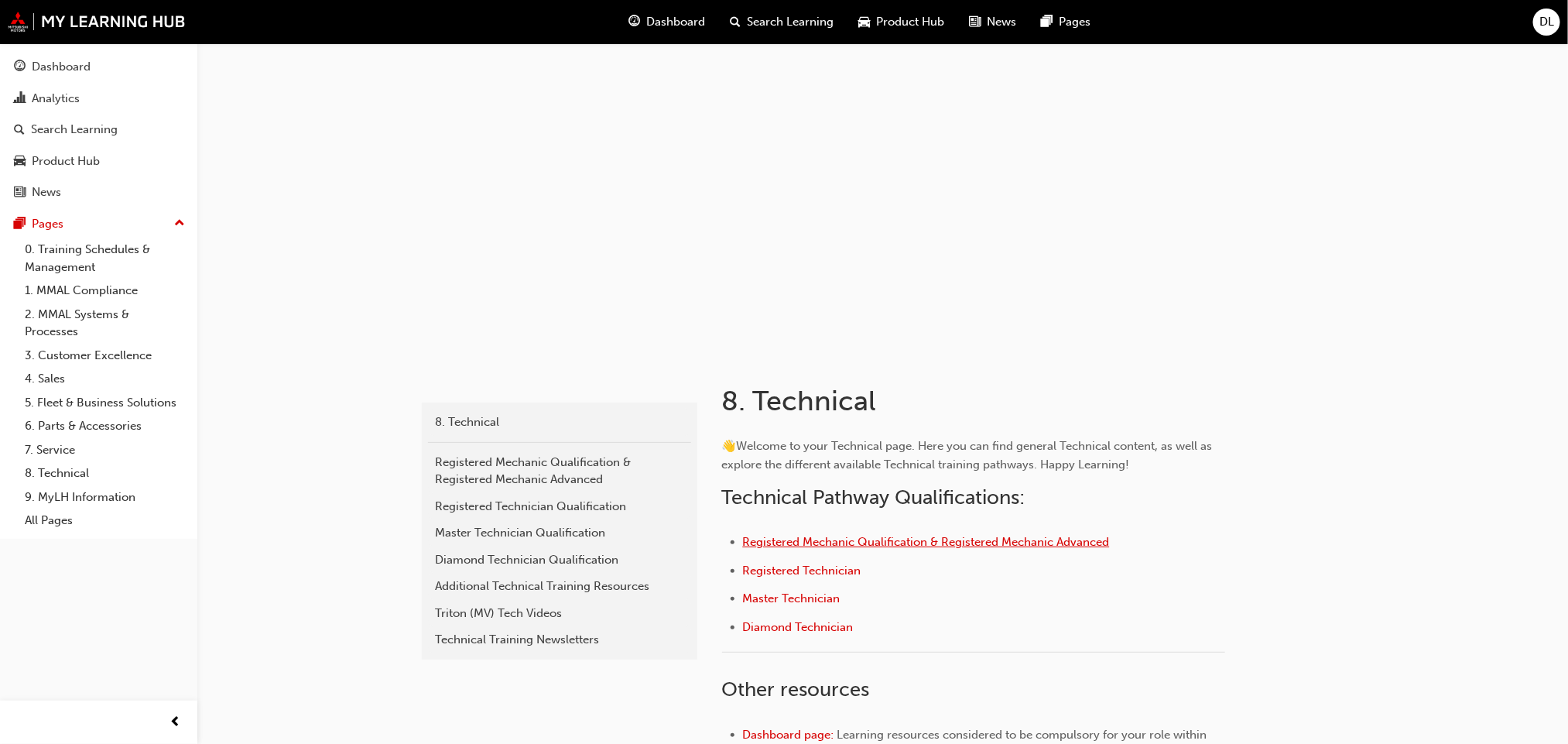
click at [820, 539] on span "Registered Mechanic Qualification & Registered Mechanic Advanced" at bounding box center [927, 542] width 367 height 14
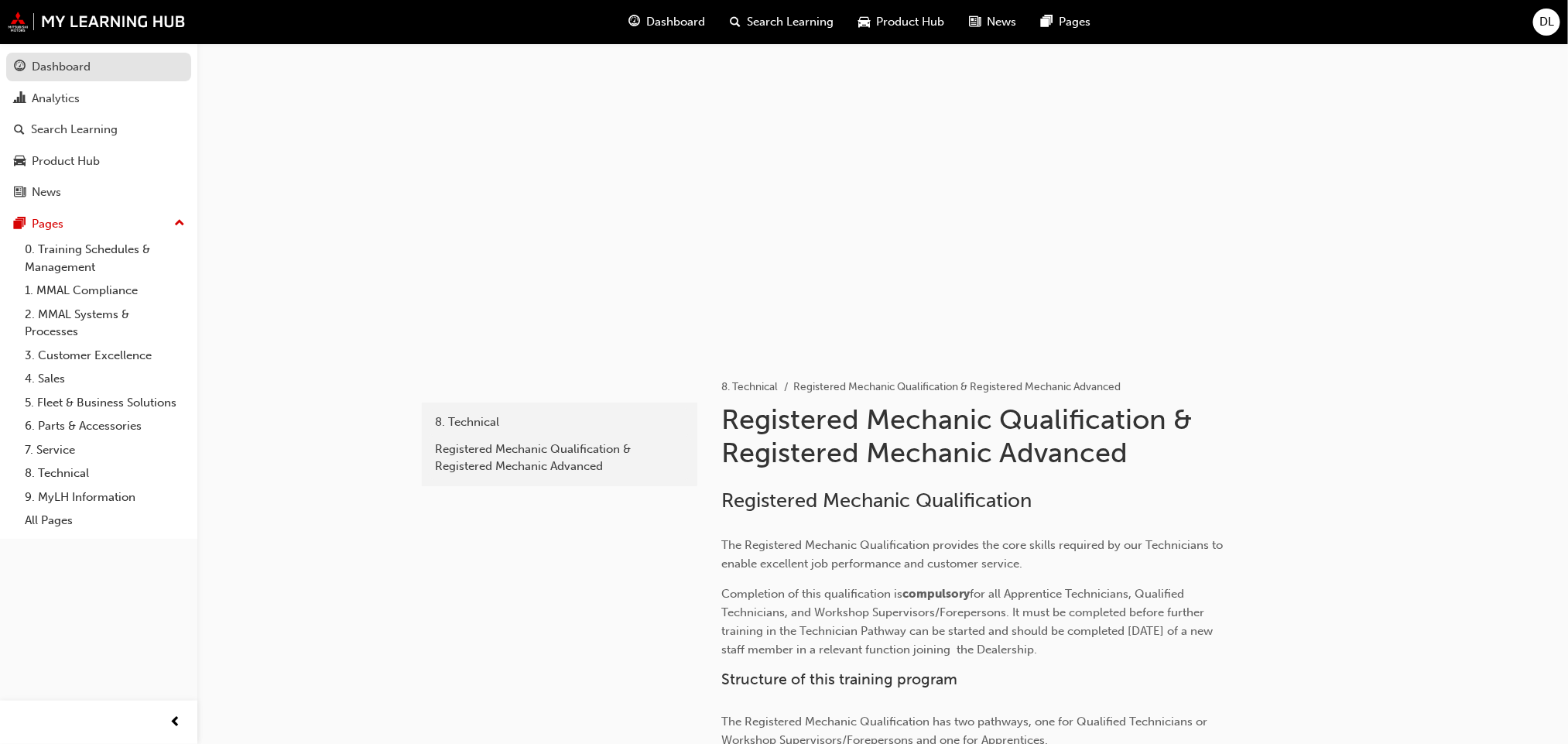
click at [76, 61] on div "Dashboard" at bounding box center [61, 66] width 59 height 18
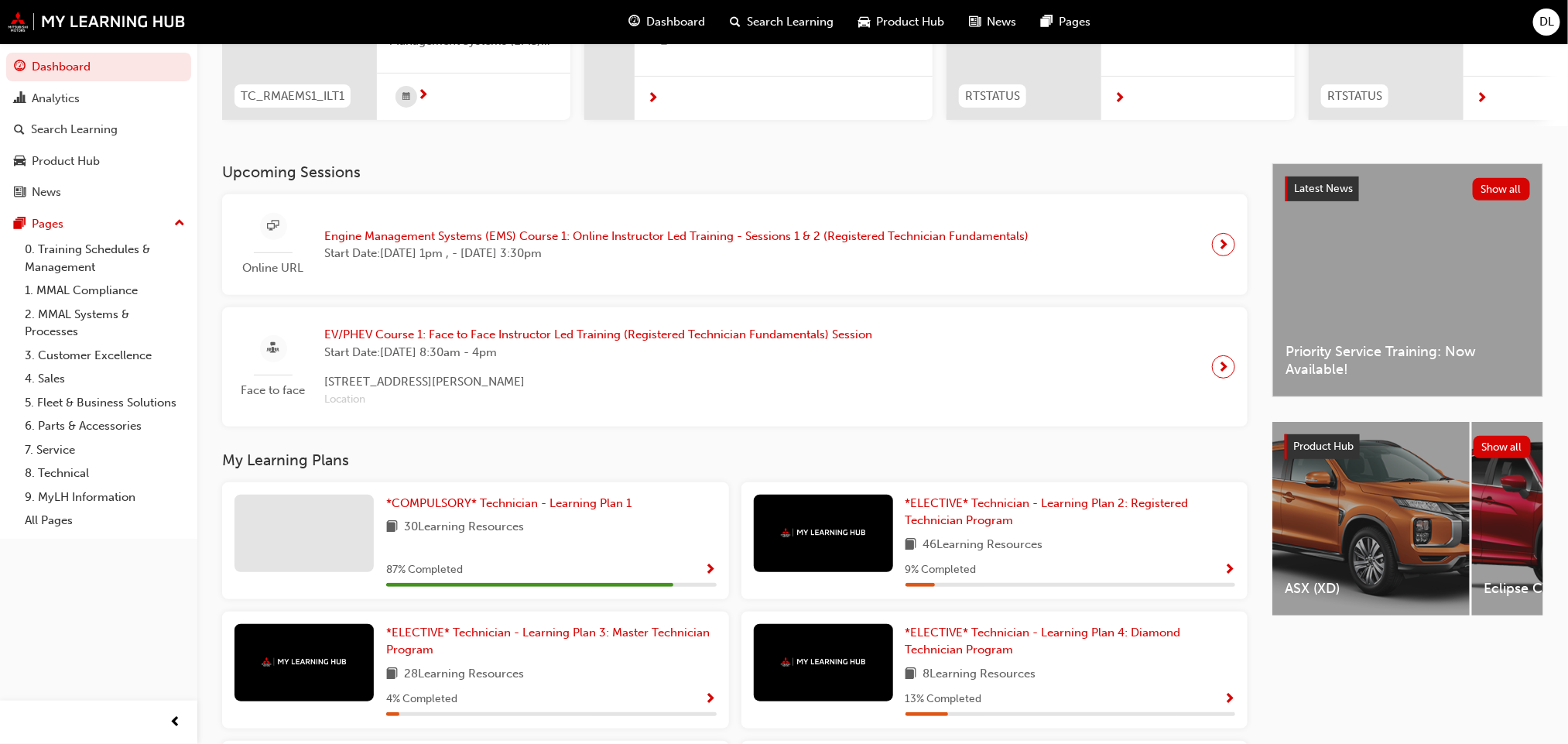
scroll to position [349, 0]
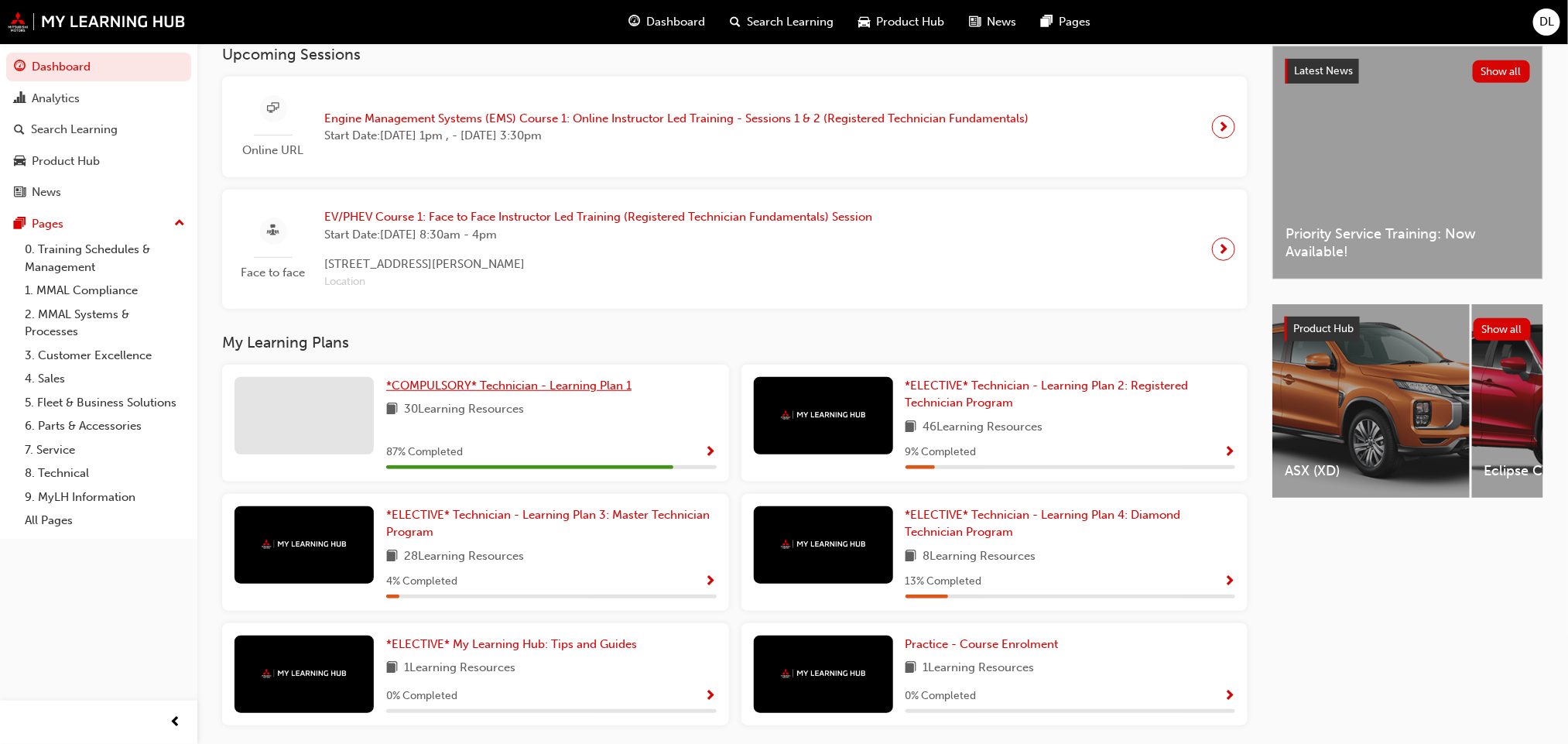
click at [481, 388] on span "*COMPULSORY* Technician - Learning Plan 1" at bounding box center [508, 385] width 245 height 14
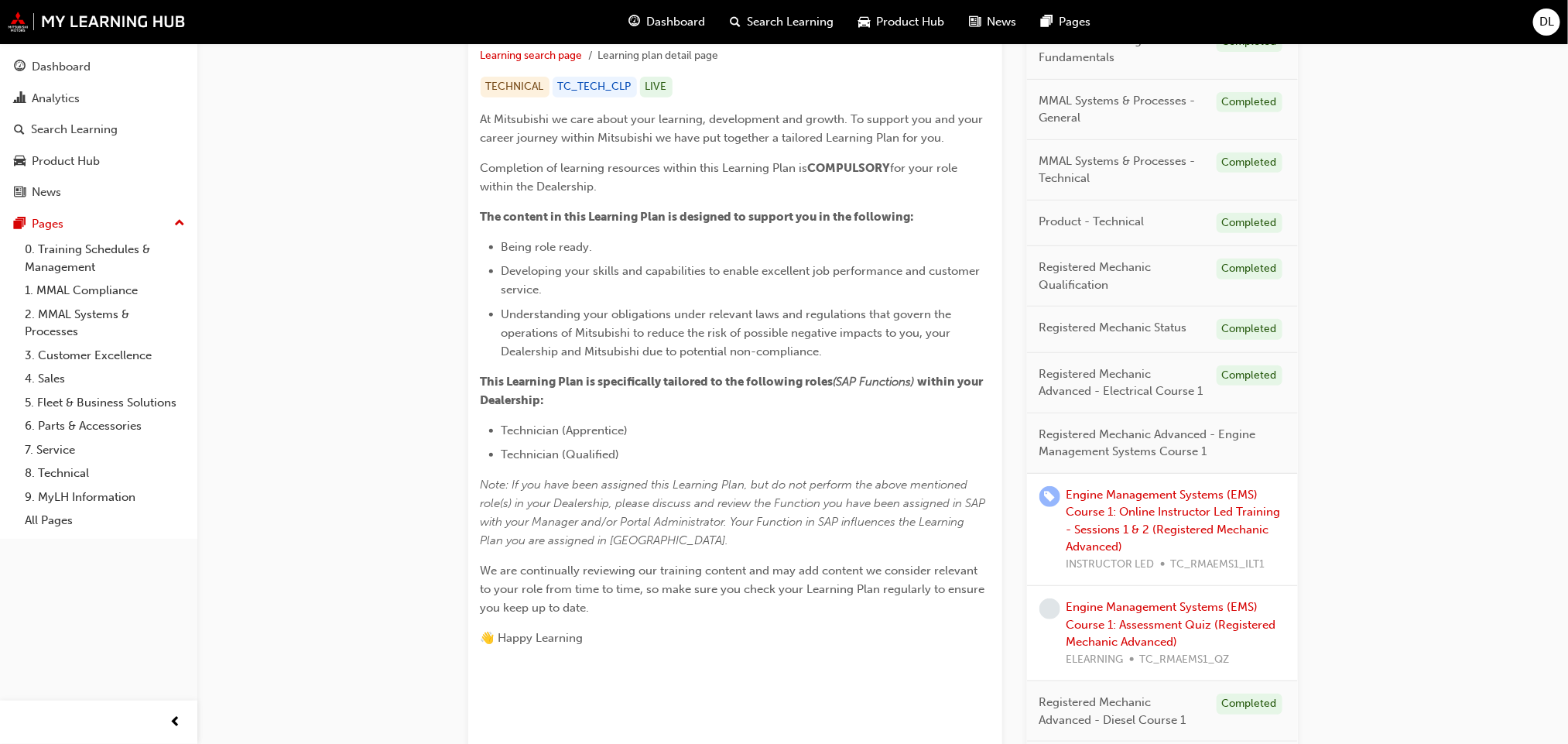
scroll to position [349, 0]
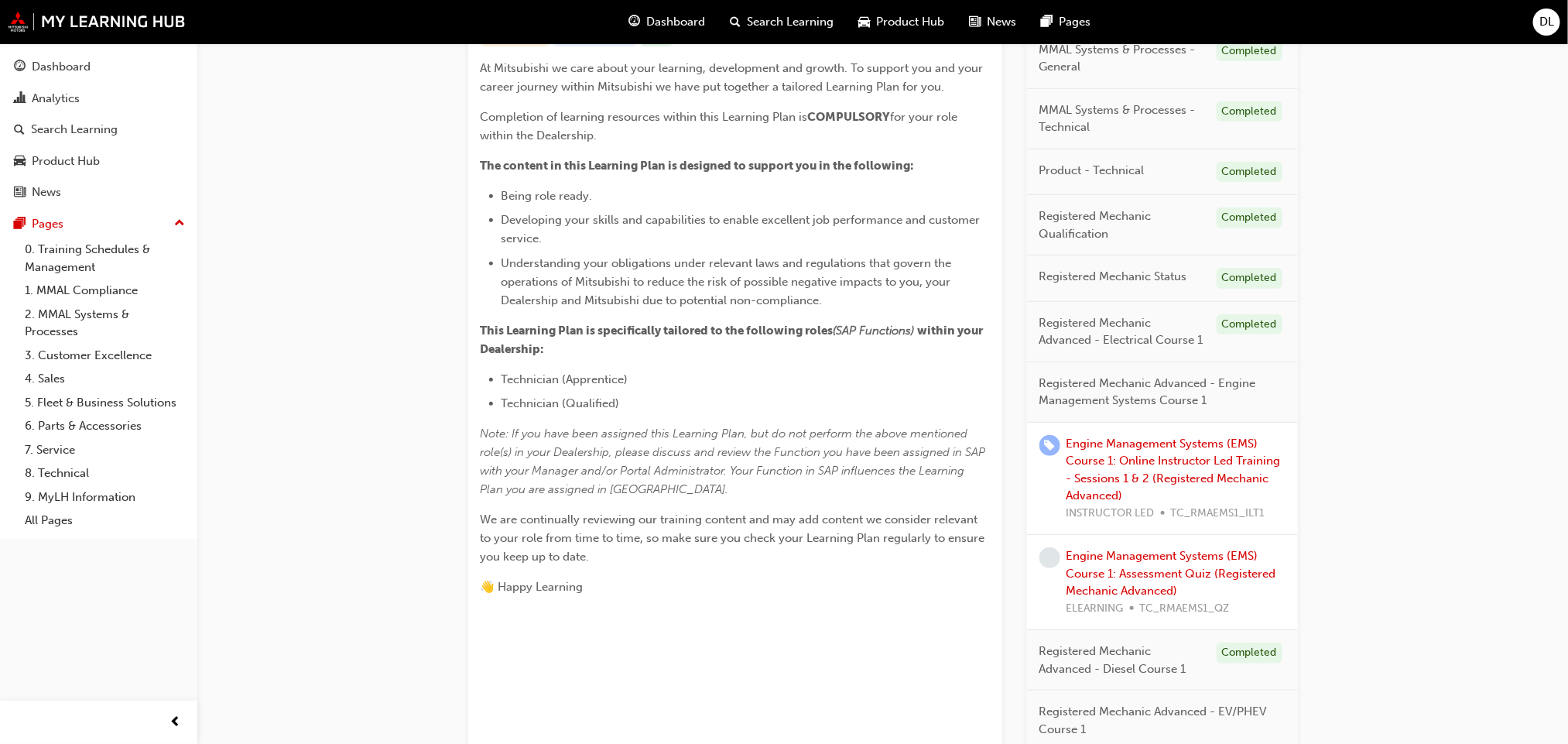
click at [1199, 389] on span "Registered Mechanic Advanced - Engine Management Systems Course 1" at bounding box center [1156, 392] width 234 height 34
click at [1188, 470] on link "Engine Management Systems (EMS) Course 1: Online Instructor Led Training - Sess…" at bounding box center [1174, 469] width 214 height 66
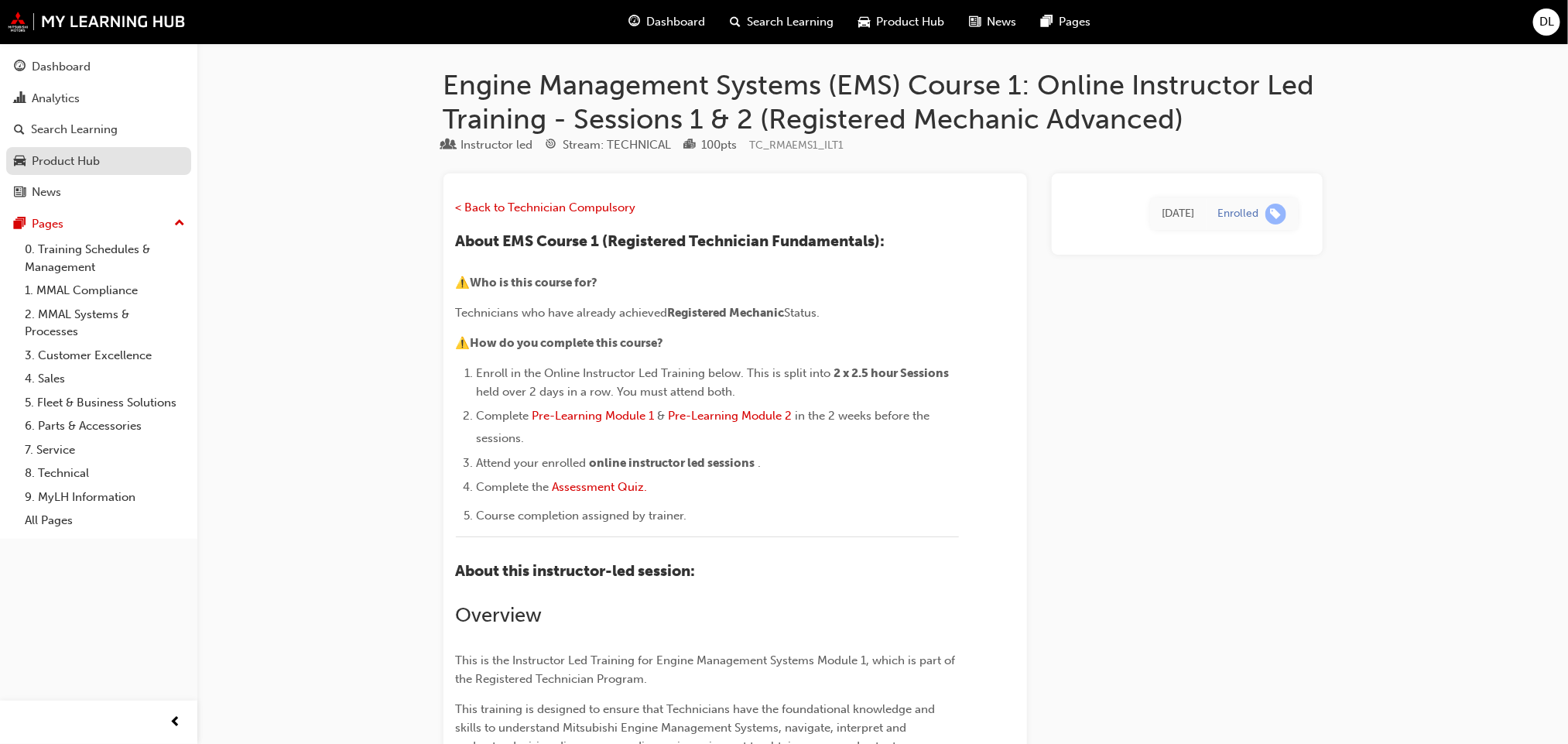
click at [84, 165] on div "Product Hub" at bounding box center [65, 161] width 68 height 18
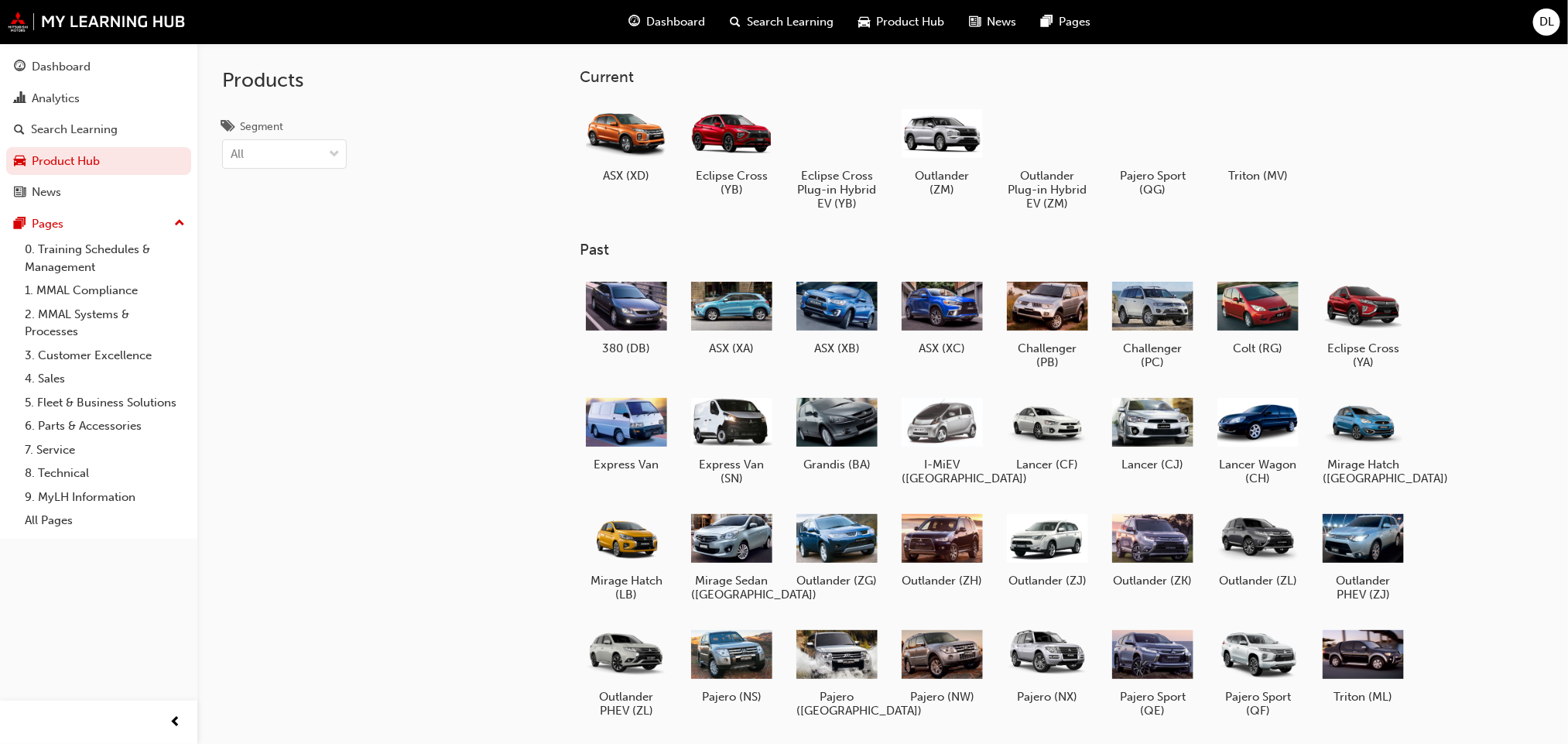
click at [772, 13] on span "Search Learning" at bounding box center [790, 21] width 87 height 18
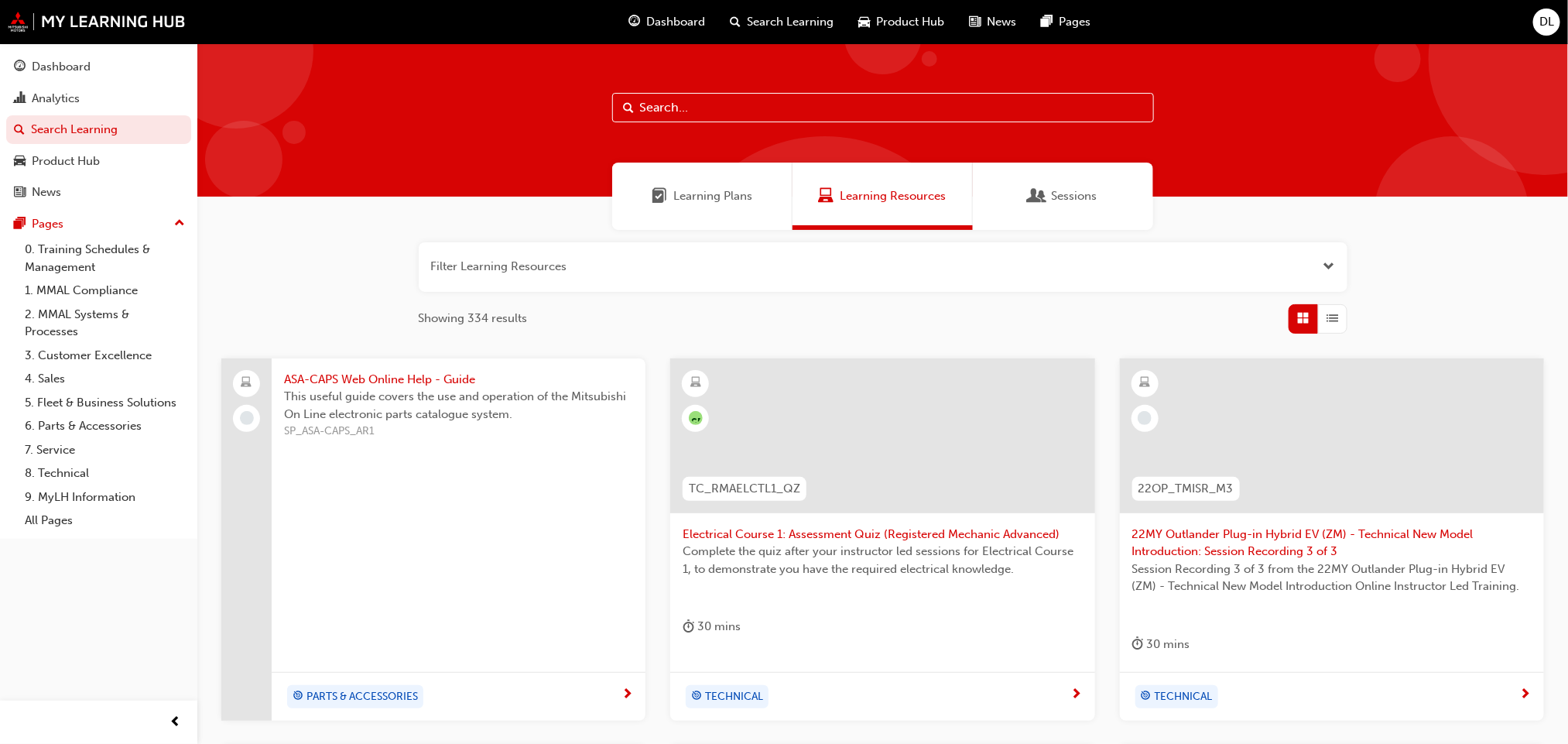
click at [995, 21] on span "News" at bounding box center [1002, 21] width 30 height 18
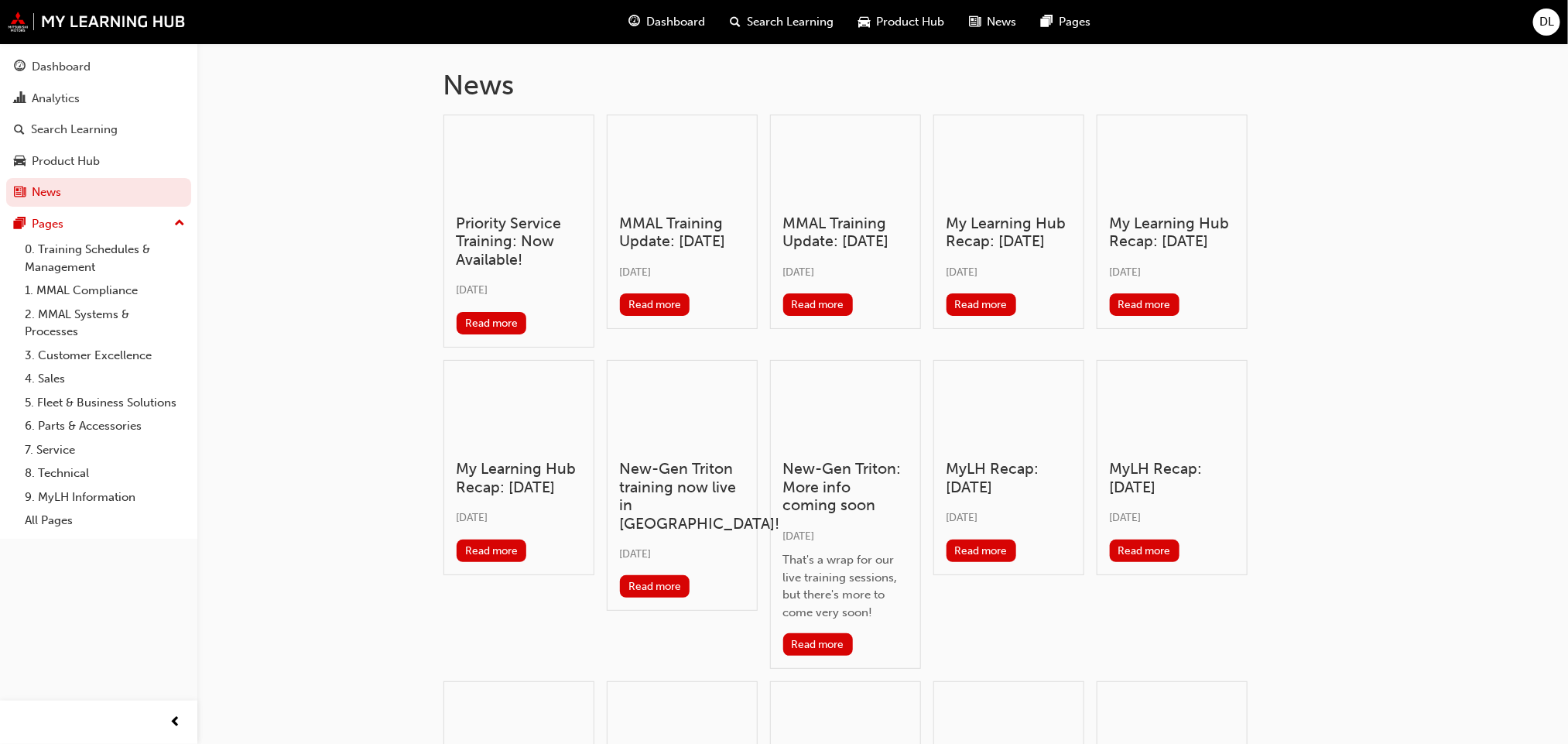
click at [663, 20] on span "Dashboard" at bounding box center [675, 21] width 59 height 18
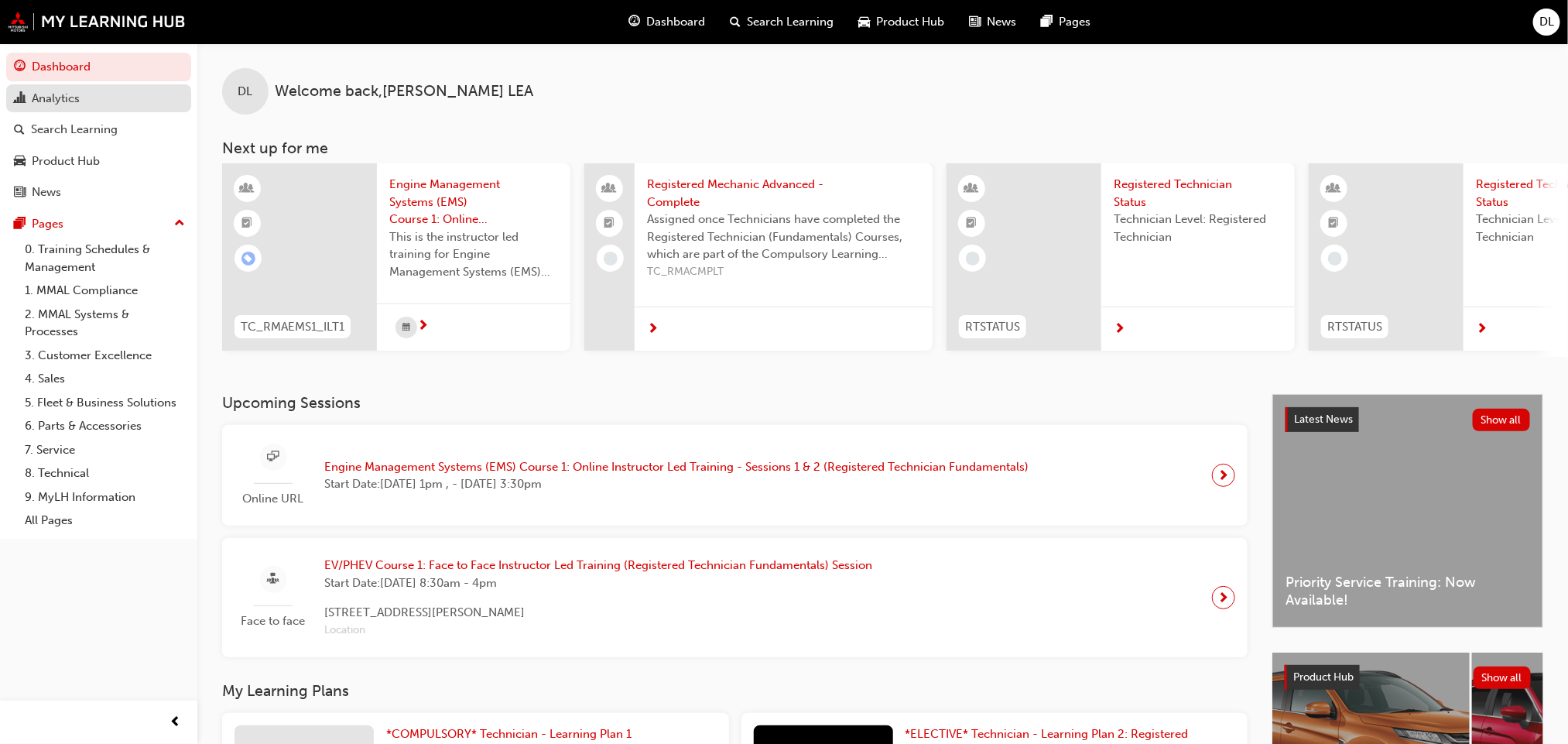
click at [76, 90] on div "Analytics" at bounding box center [55, 98] width 48 height 18
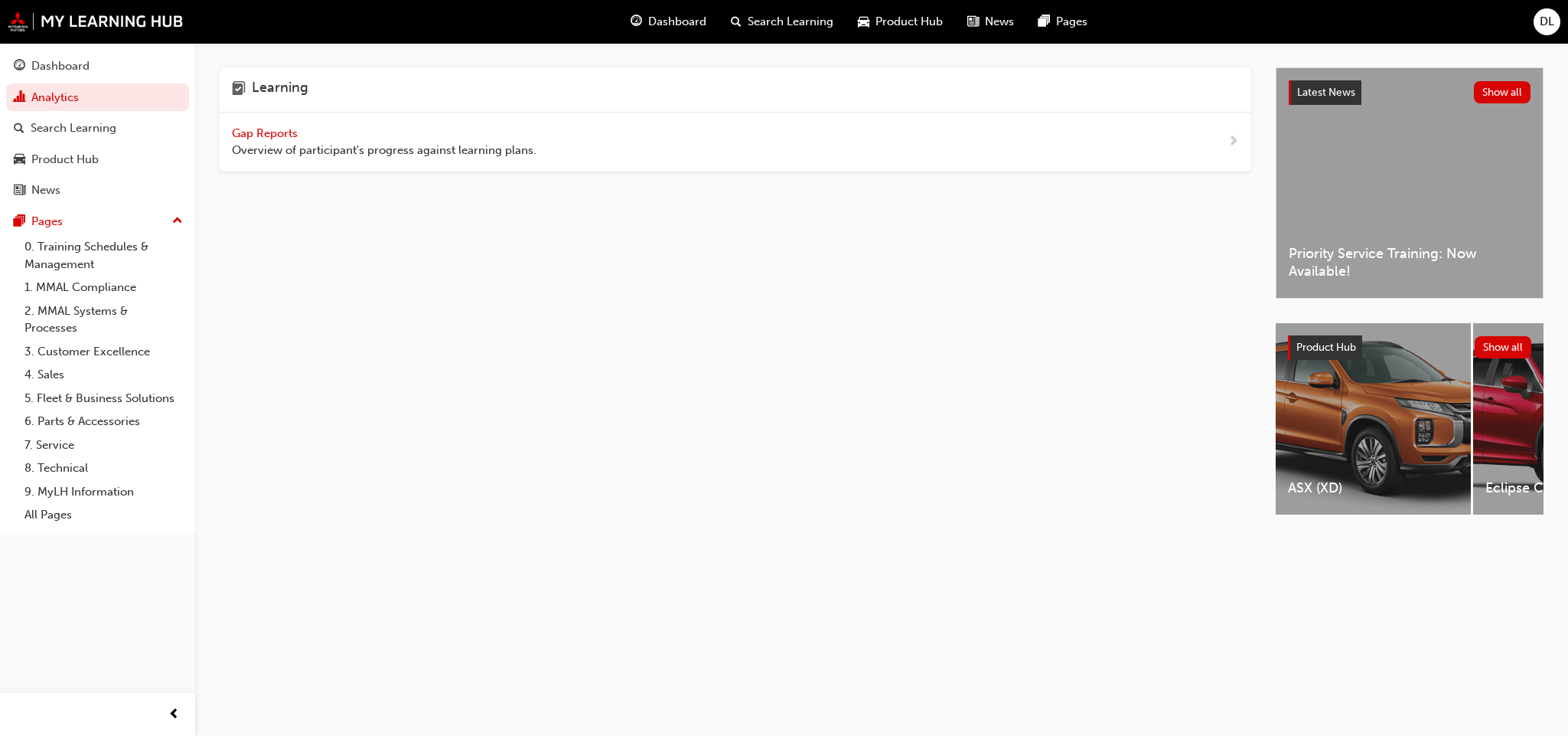
click at [273, 129] on span "Gap Reports" at bounding box center [266, 133] width 69 height 14
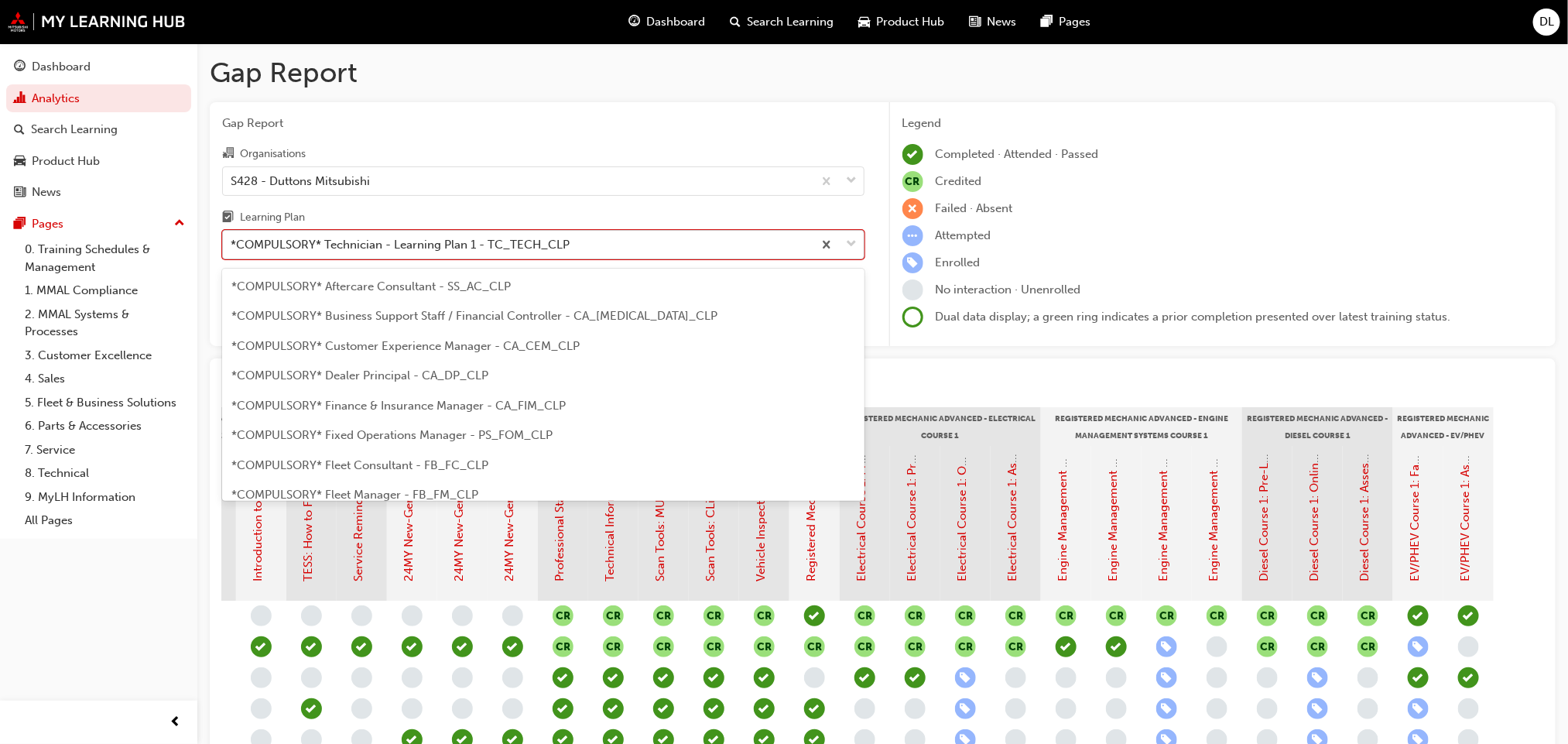
click at [851, 242] on span "down-icon" at bounding box center [852, 245] width 11 height 21
click at [232, 242] on input "Learning Plan option *COMPULSORY* Technician - Learning Plan 1 - TC_TECH_CLP fo…" at bounding box center [231, 244] width 2 height 13
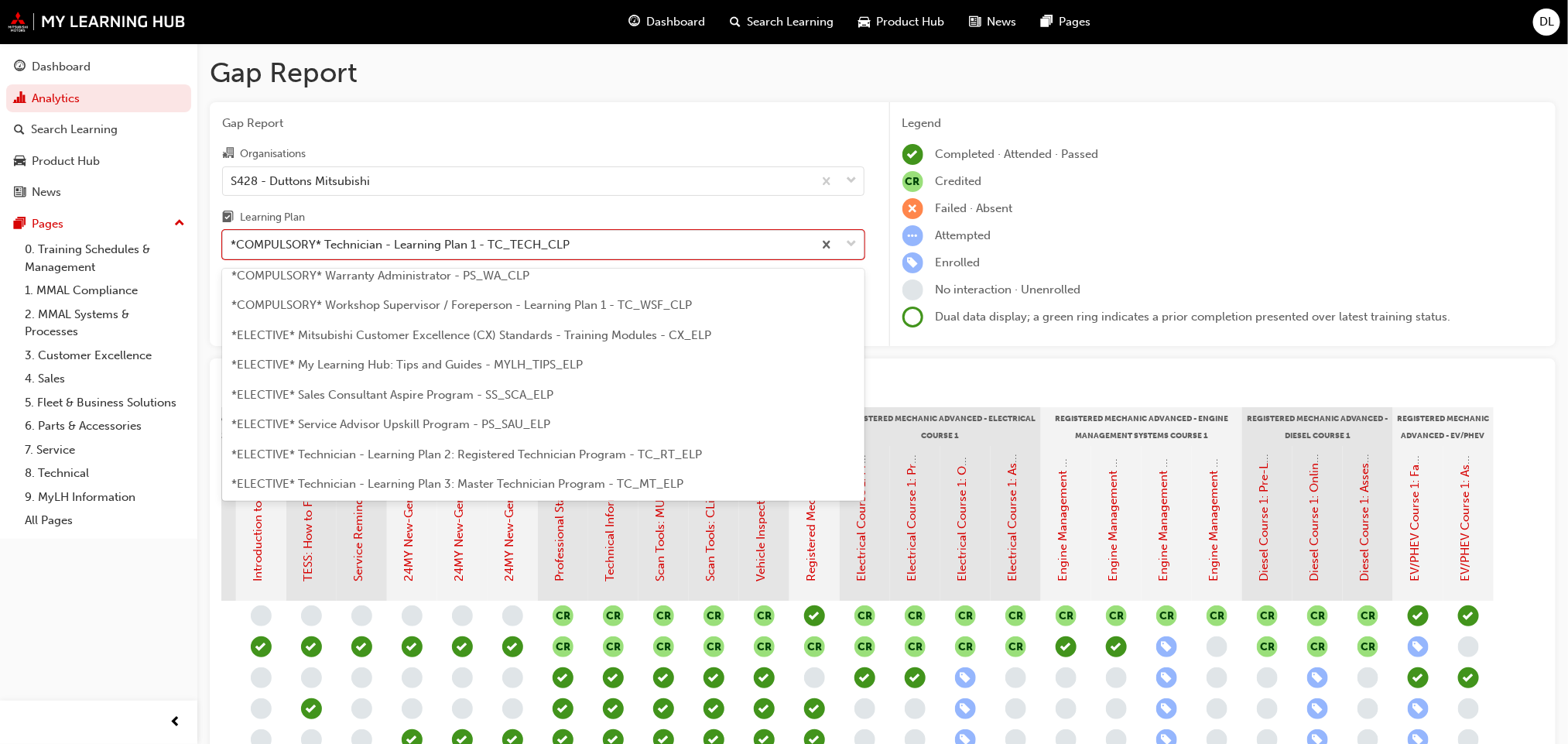
scroll to position [668, 0]
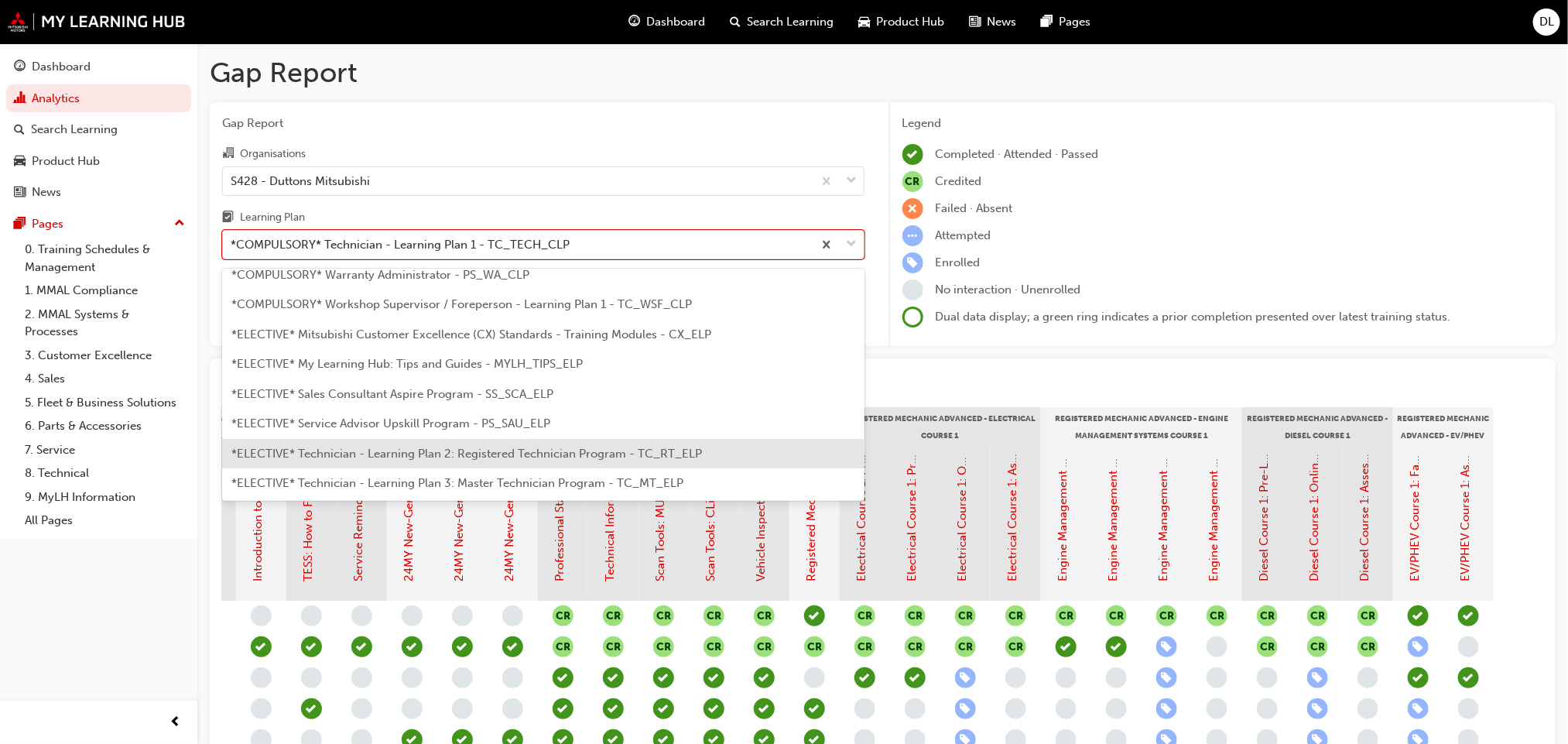
click at [570, 449] on span "*ELECTIVE* Technician - Learning Plan 2: Registered Technician Program - TC_RT_…" at bounding box center [466, 453] width 471 height 14
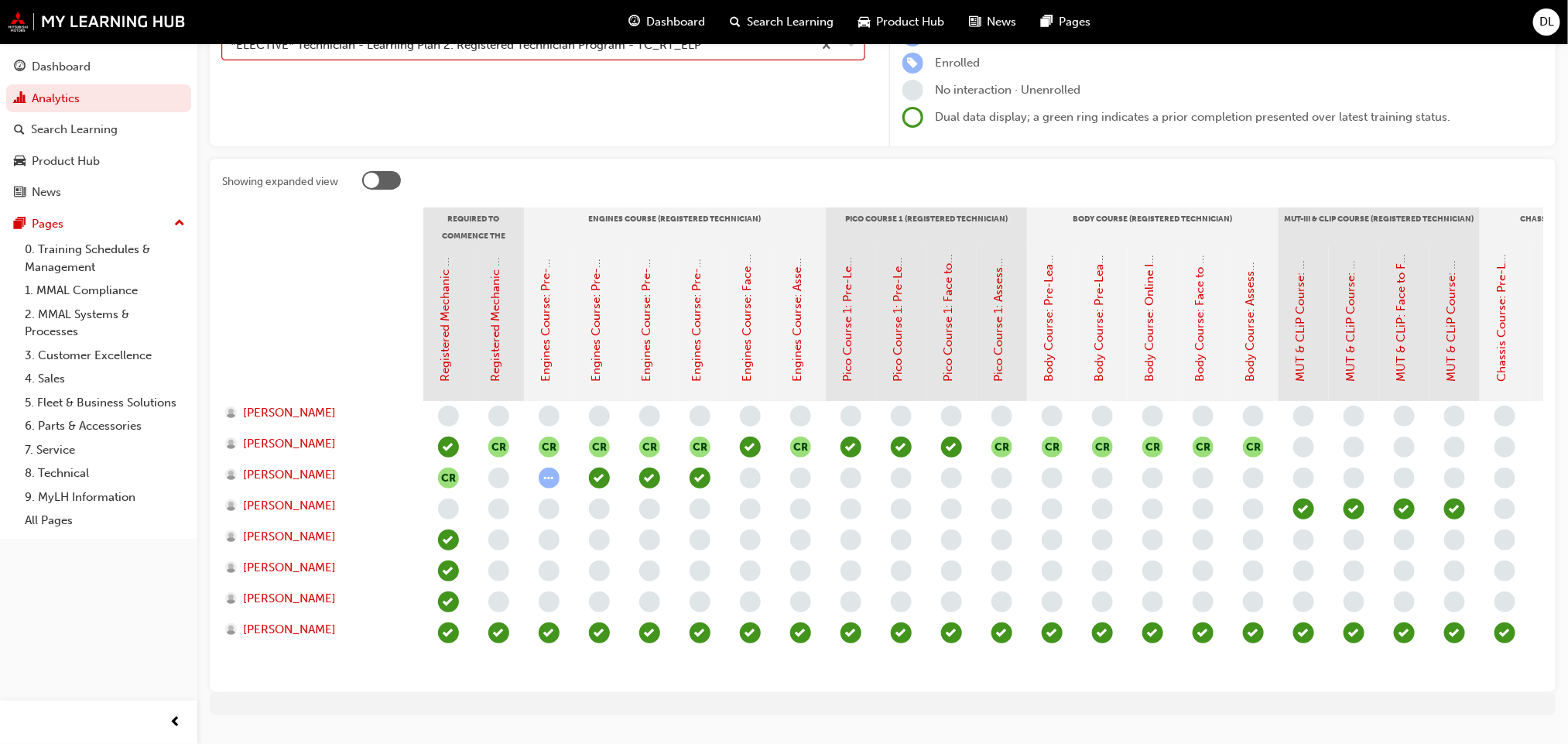
scroll to position [232, 0]
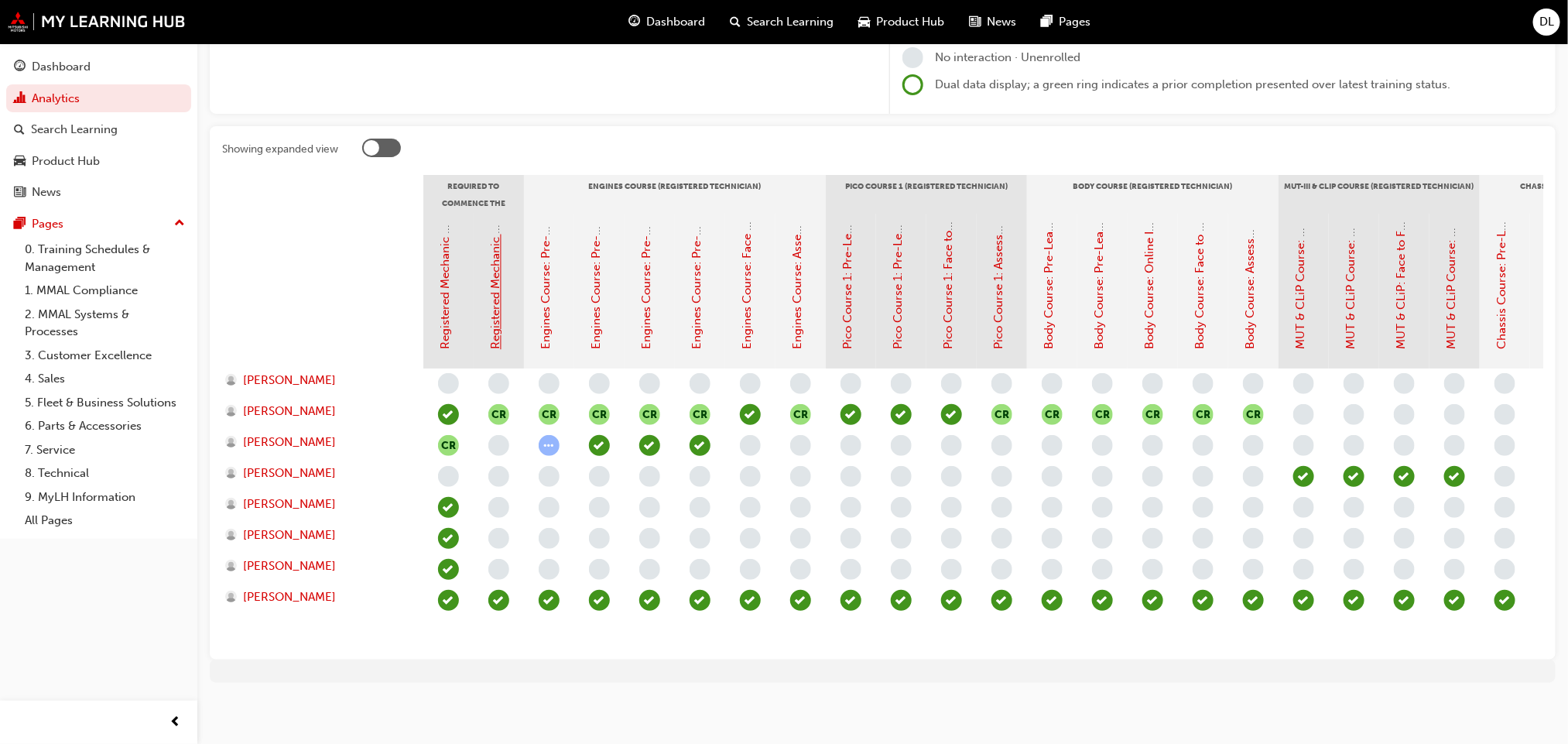
click at [495, 321] on link "Registered Mechanic Advanced - Complete" at bounding box center [496, 233] width 14 height 232
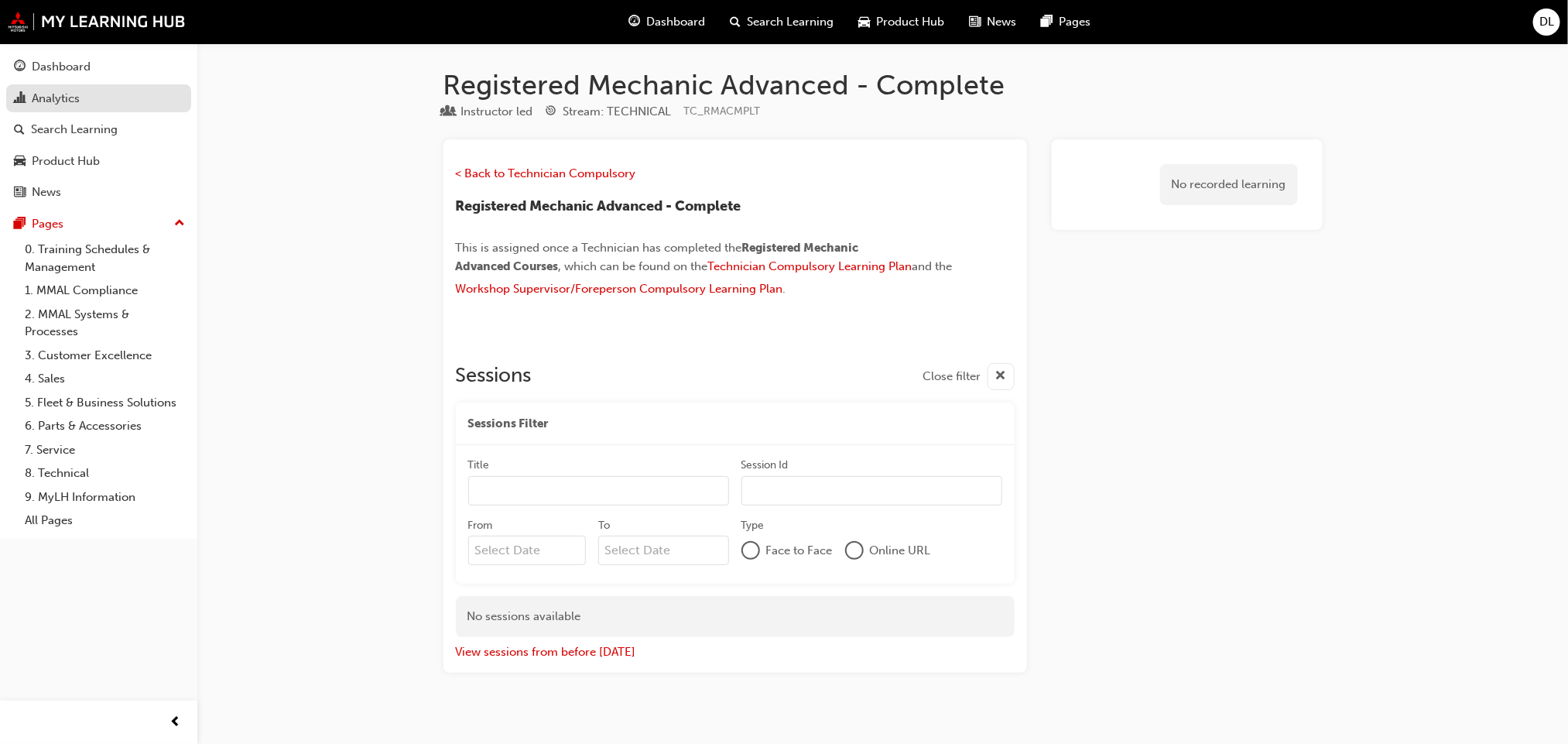
click at [51, 98] on div "Analytics" at bounding box center [55, 98] width 48 height 18
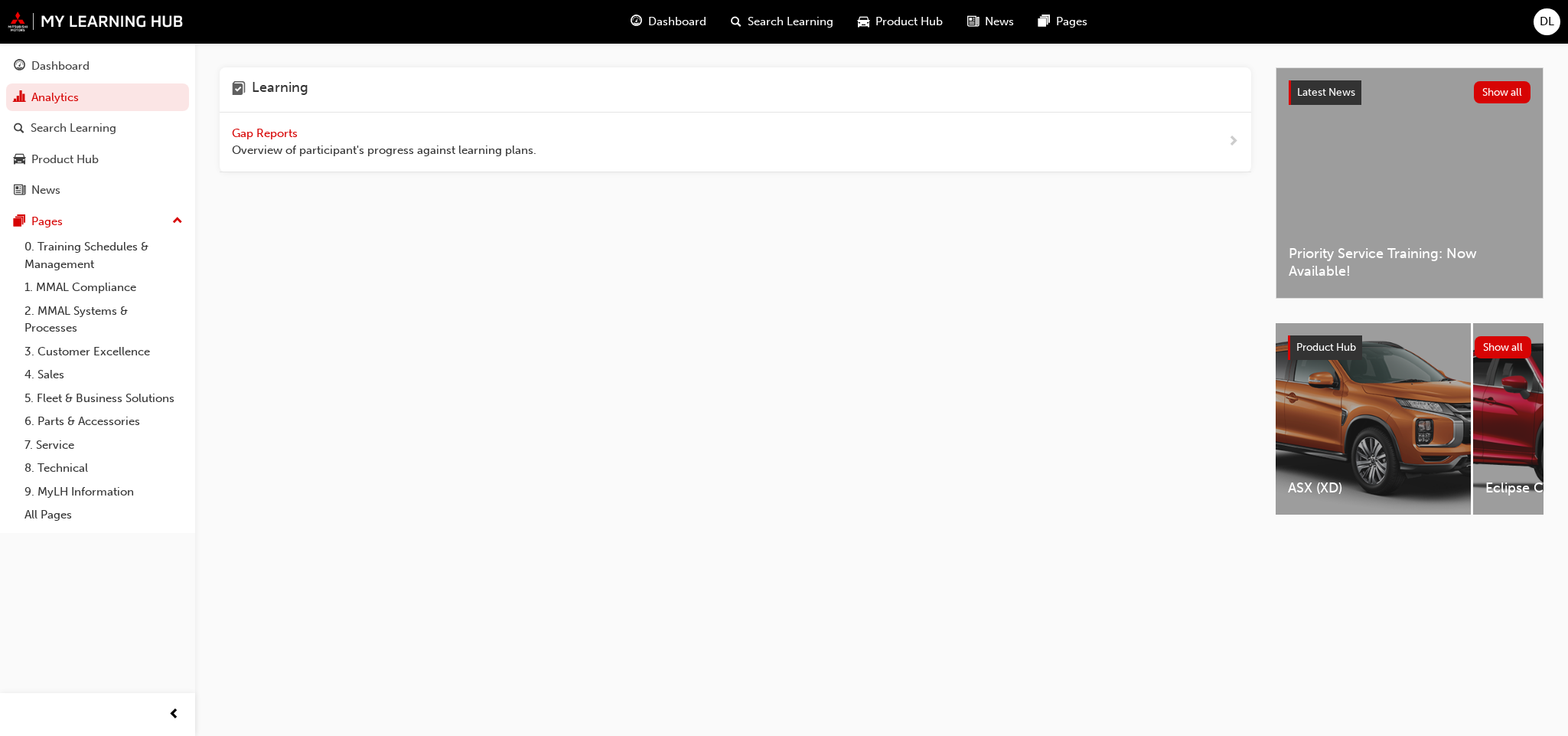
click at [277, 131] on span "Gap Reports" at bounding box center [266, 133] width 69 height 14
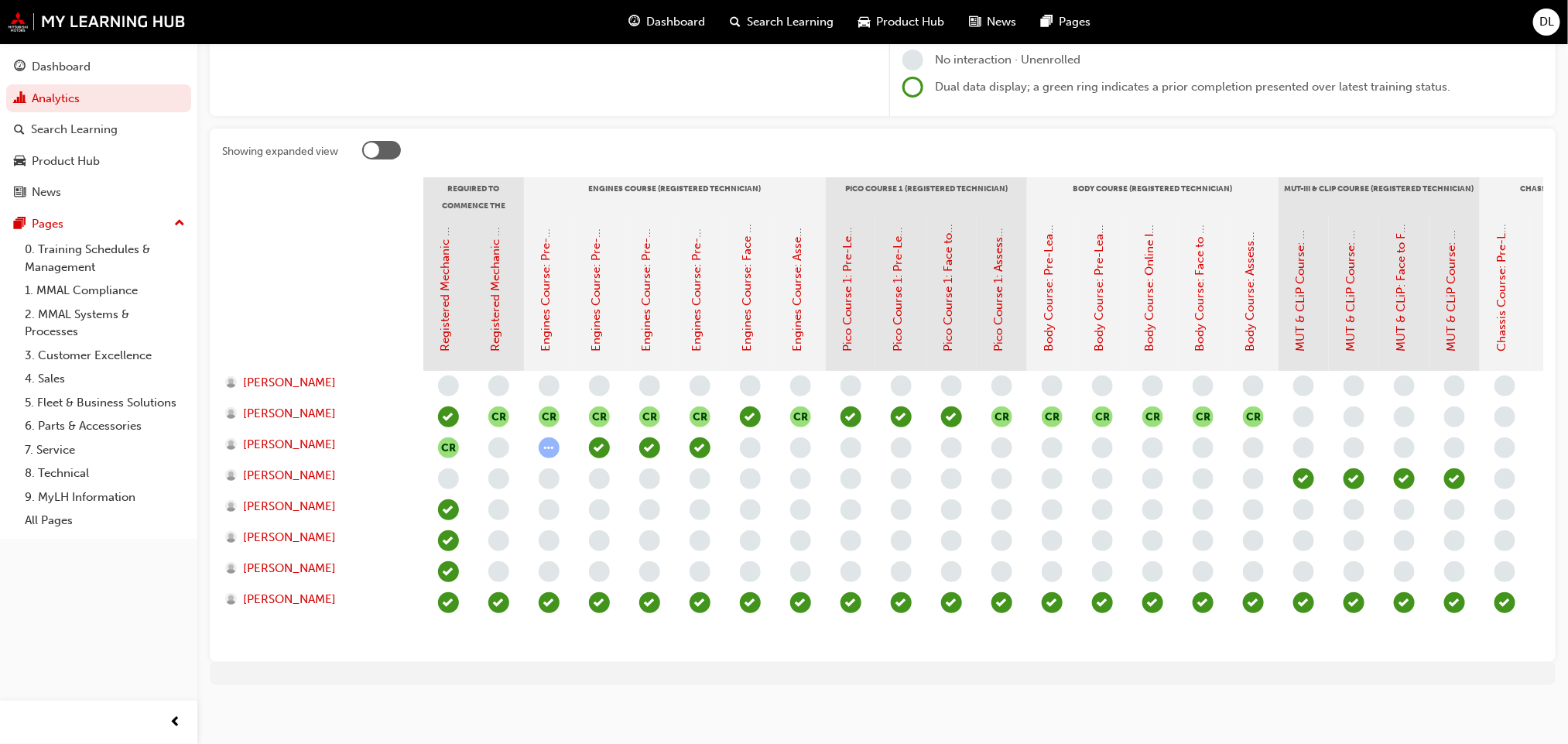
scroll to position [232, 0]
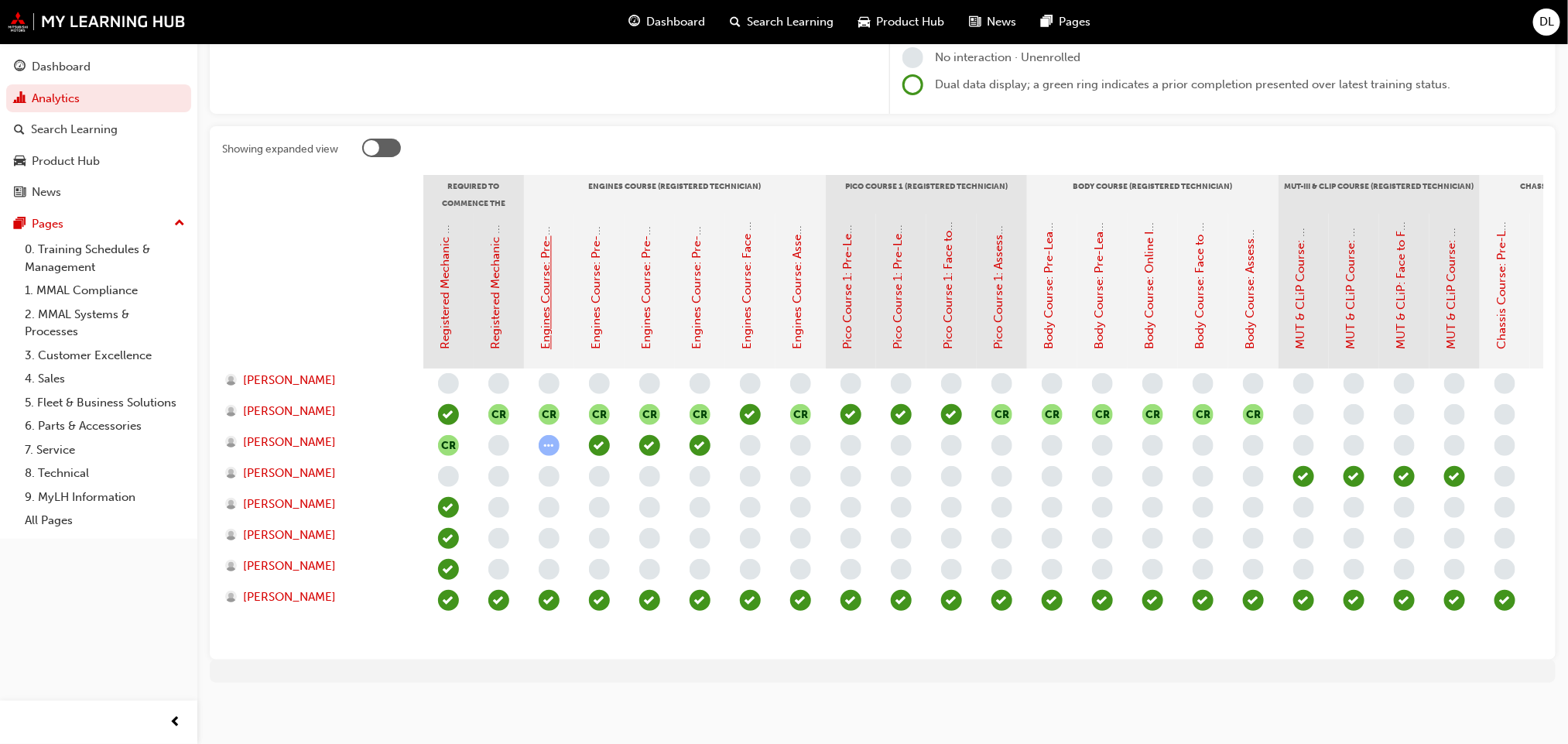
click at [544, 317] on link "Engines Course: Pre-Learning Module 1 (Registered Technician Program)" at bounding box center [546, 153] width 14 height 393
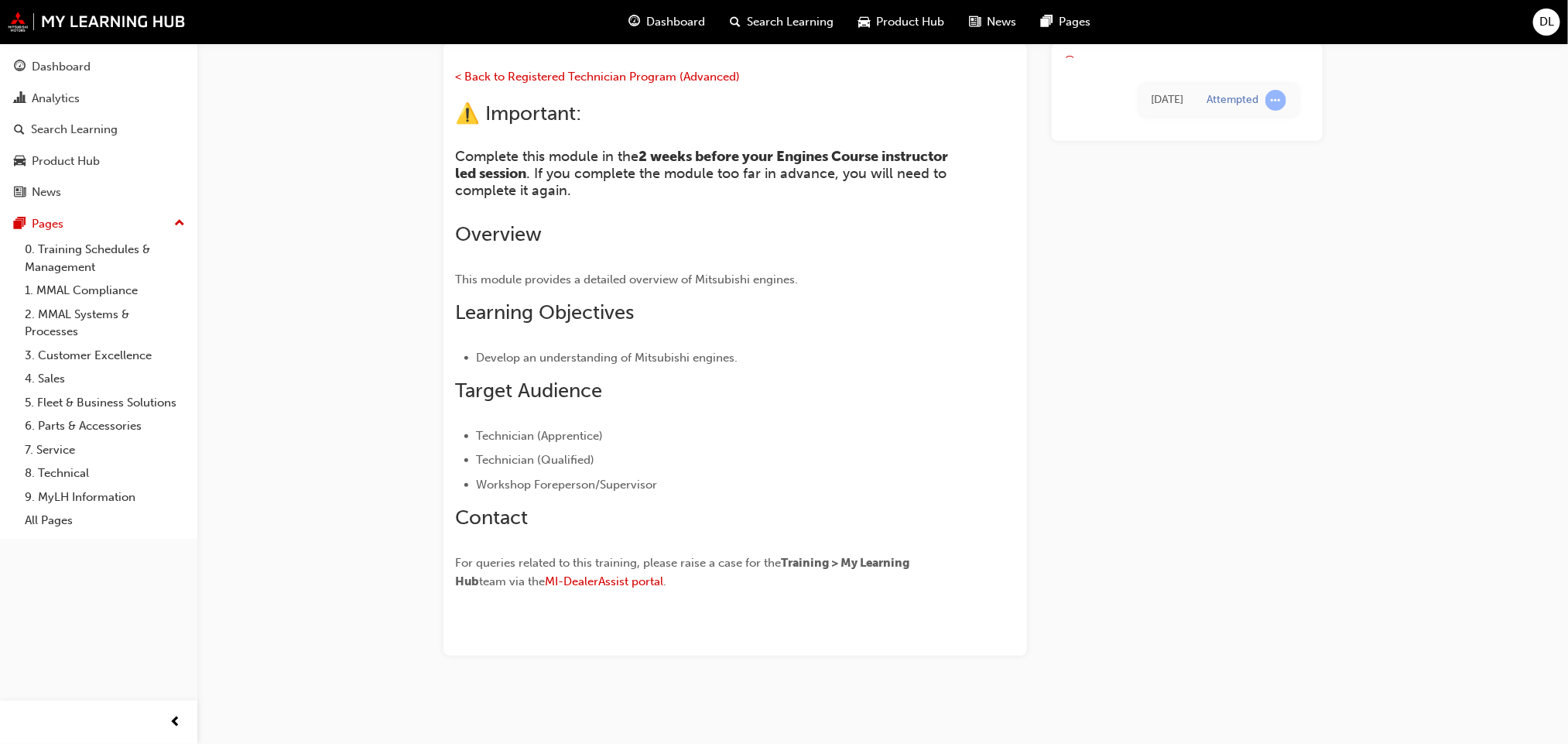
scroll to position [131, 0]
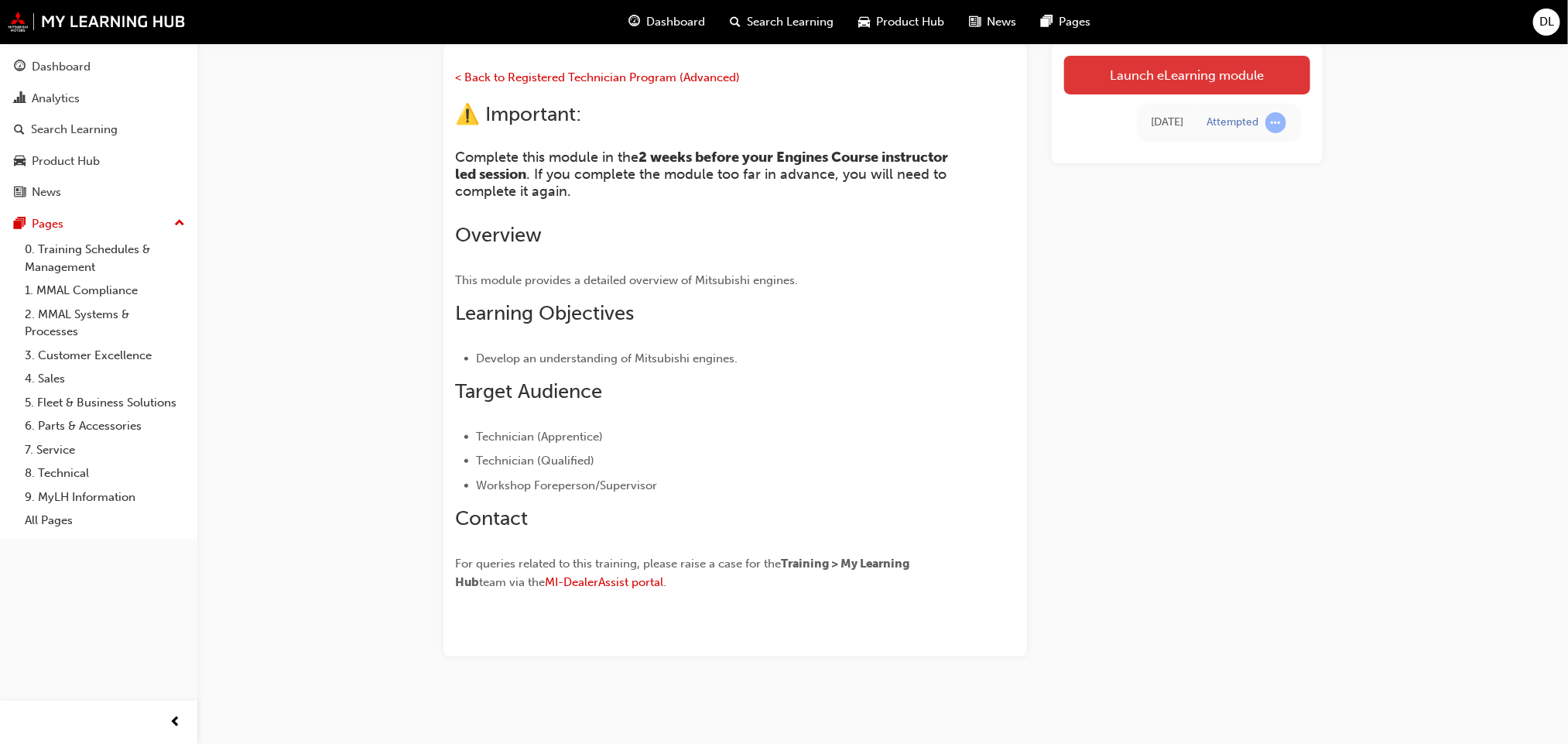
click at [1143, 67] on link "Launch eLearning module" at bounding box center [1188, 76] width 246 height 39
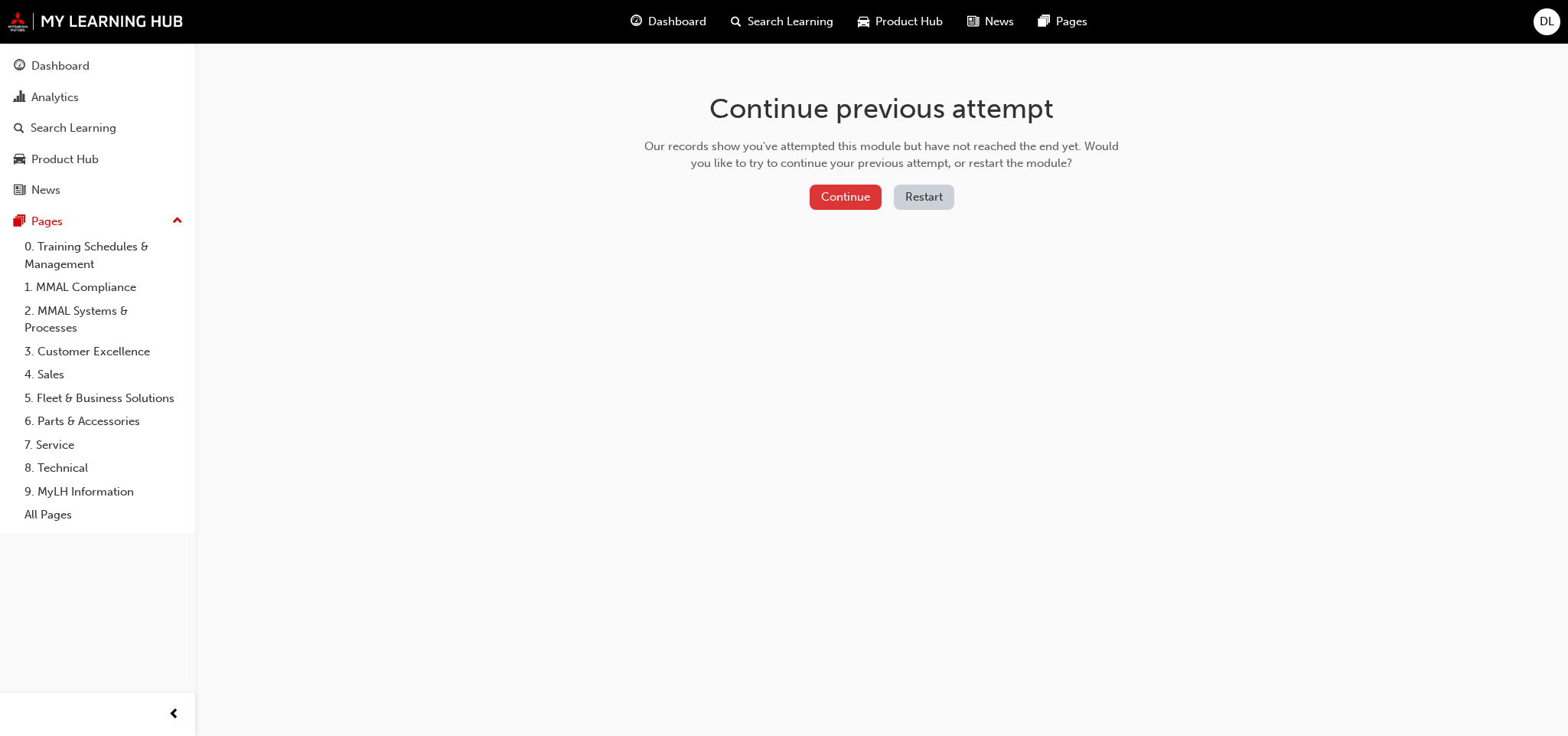
click at [847, 191] on button "Continue" at bounding box center [846, 196] width 72 height 25
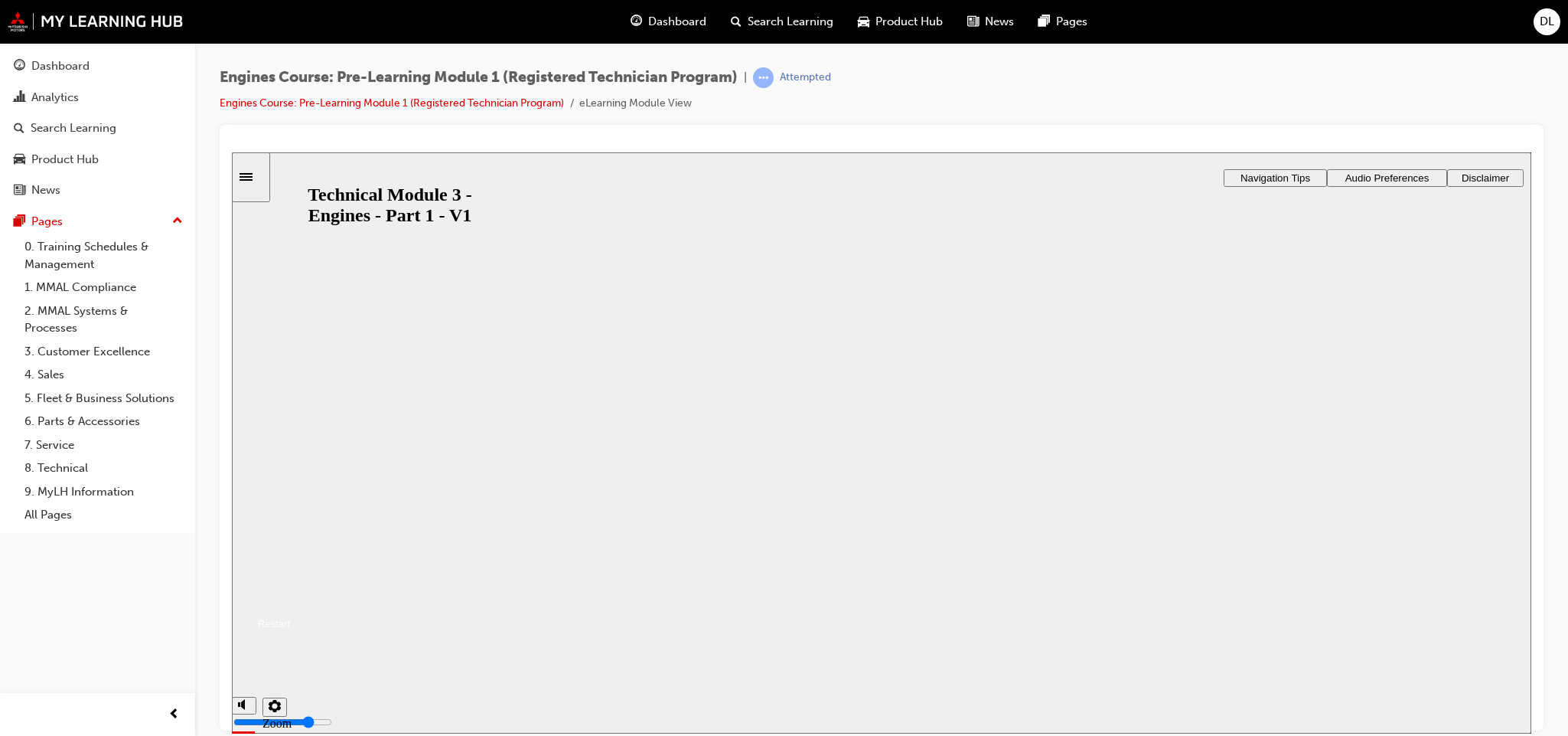
click at [290, 596] on button "Resume" at bounding box center [261, 605] width 58 height 18
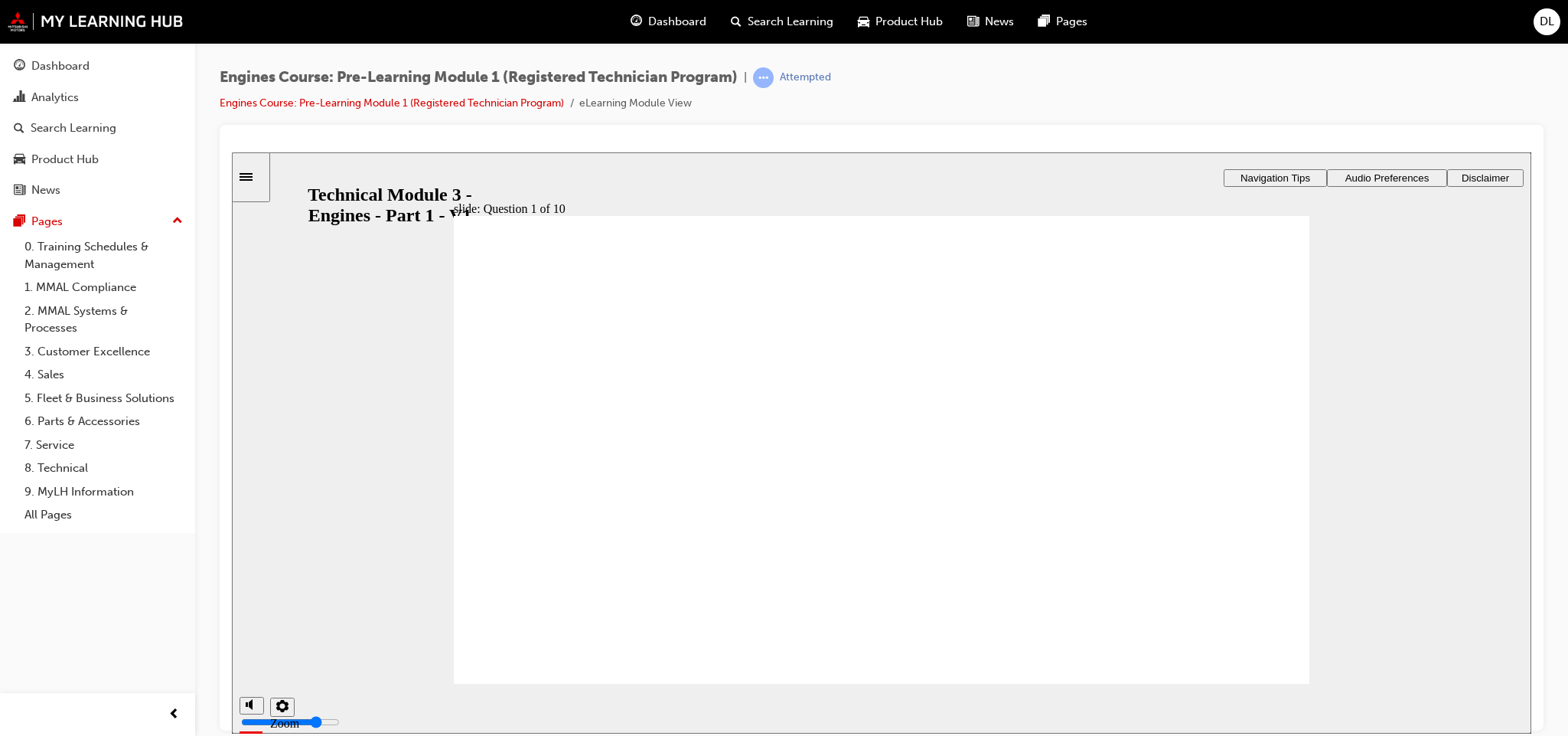
radio input "true"
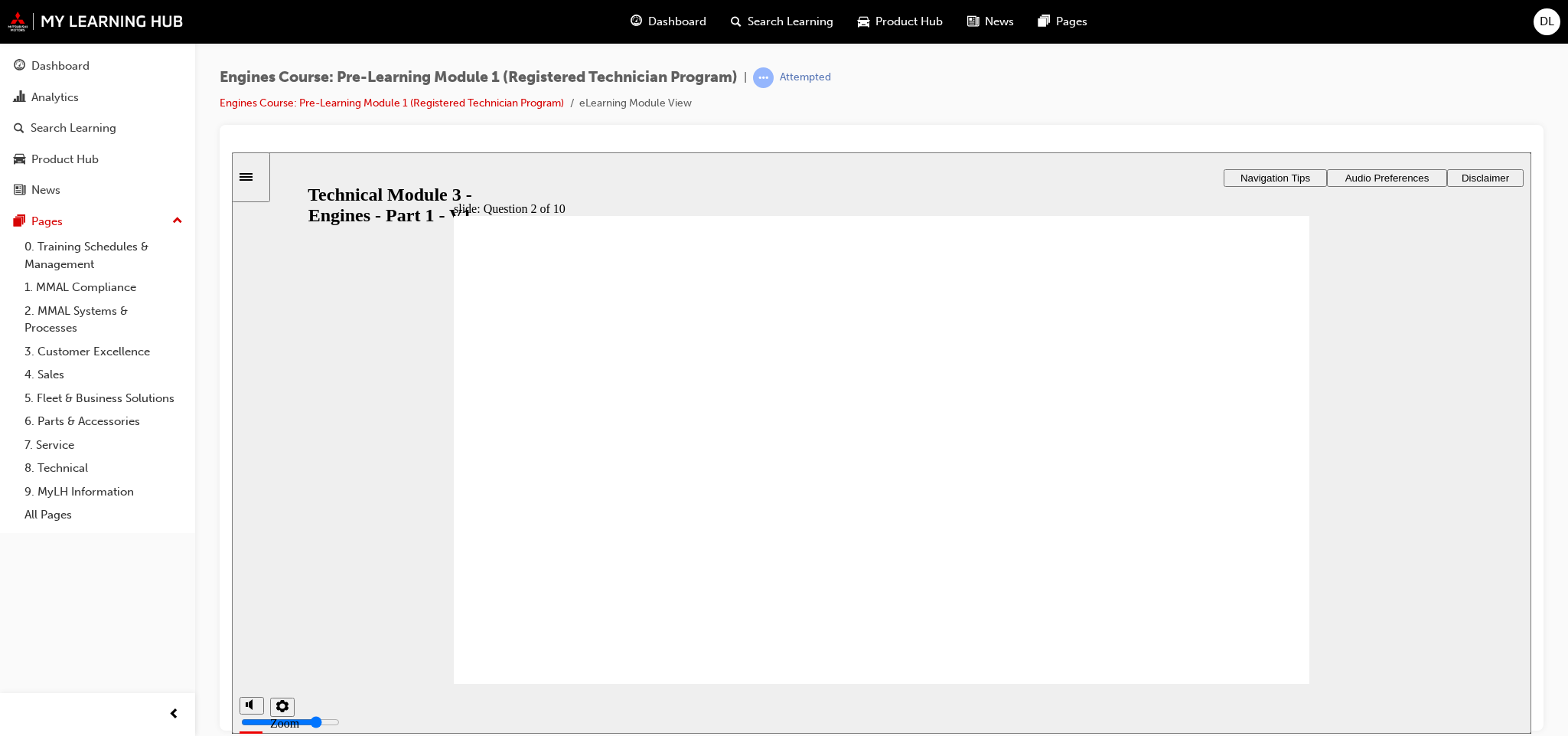
radio input "true"
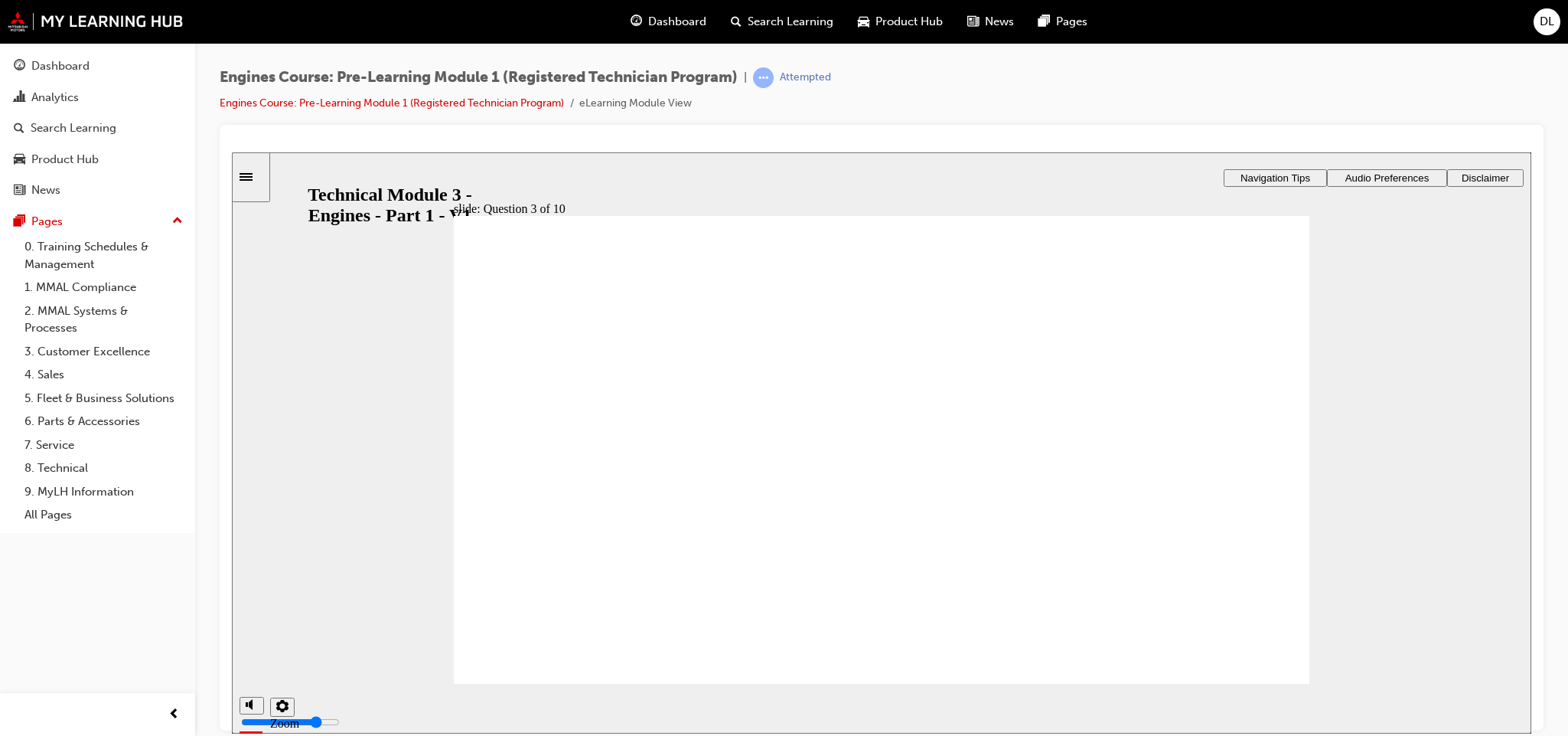
drag, startPoint x: 833, startPoint y: 528, endPoint x: 937, endPoint y: 449, distance: 130.6
drag, startPoint x: 972, startPoint y: 538, endPoint x: 1076, endPoint y: 409, distance: 165.7
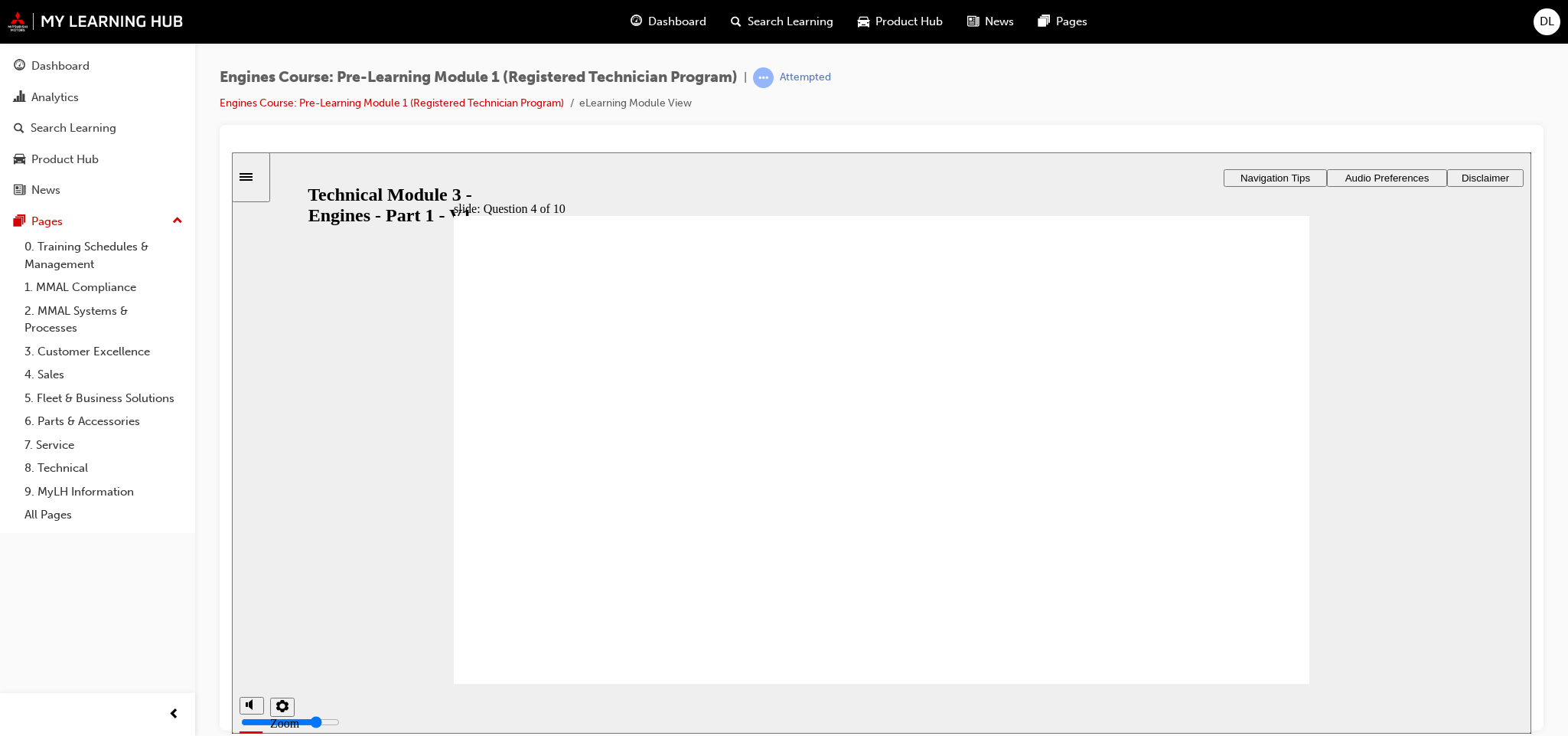
radio input "true"
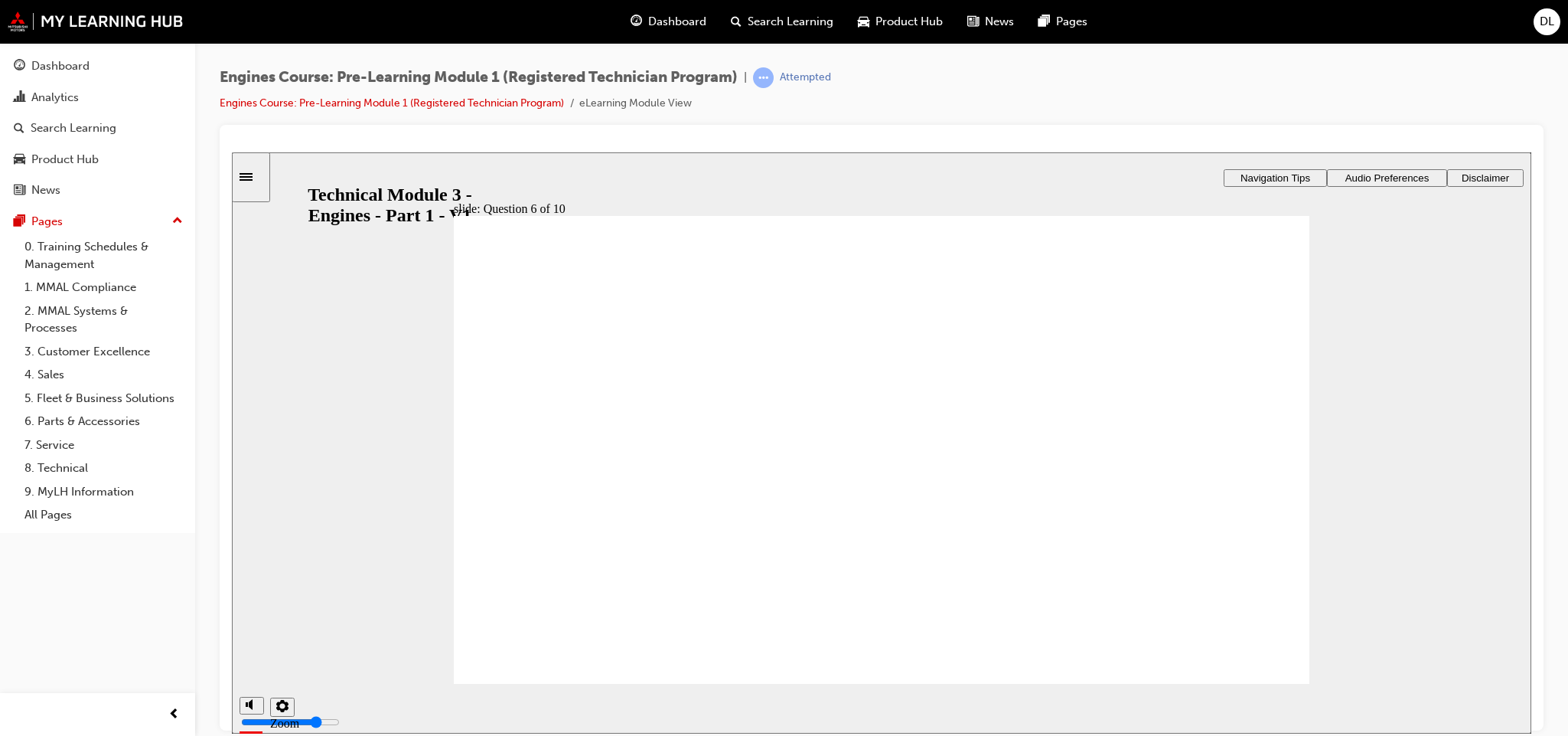
radio input "true"
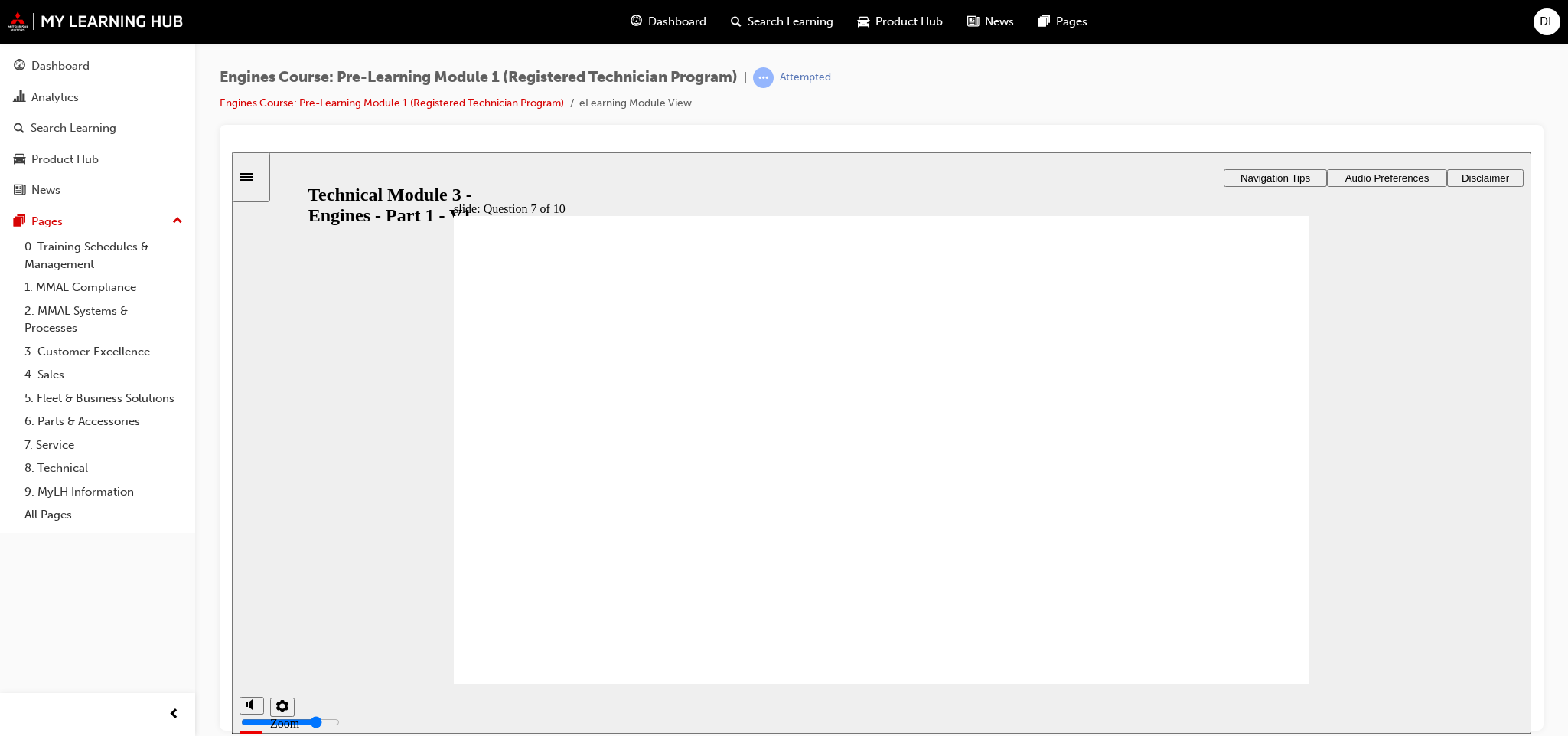
radio input "true"
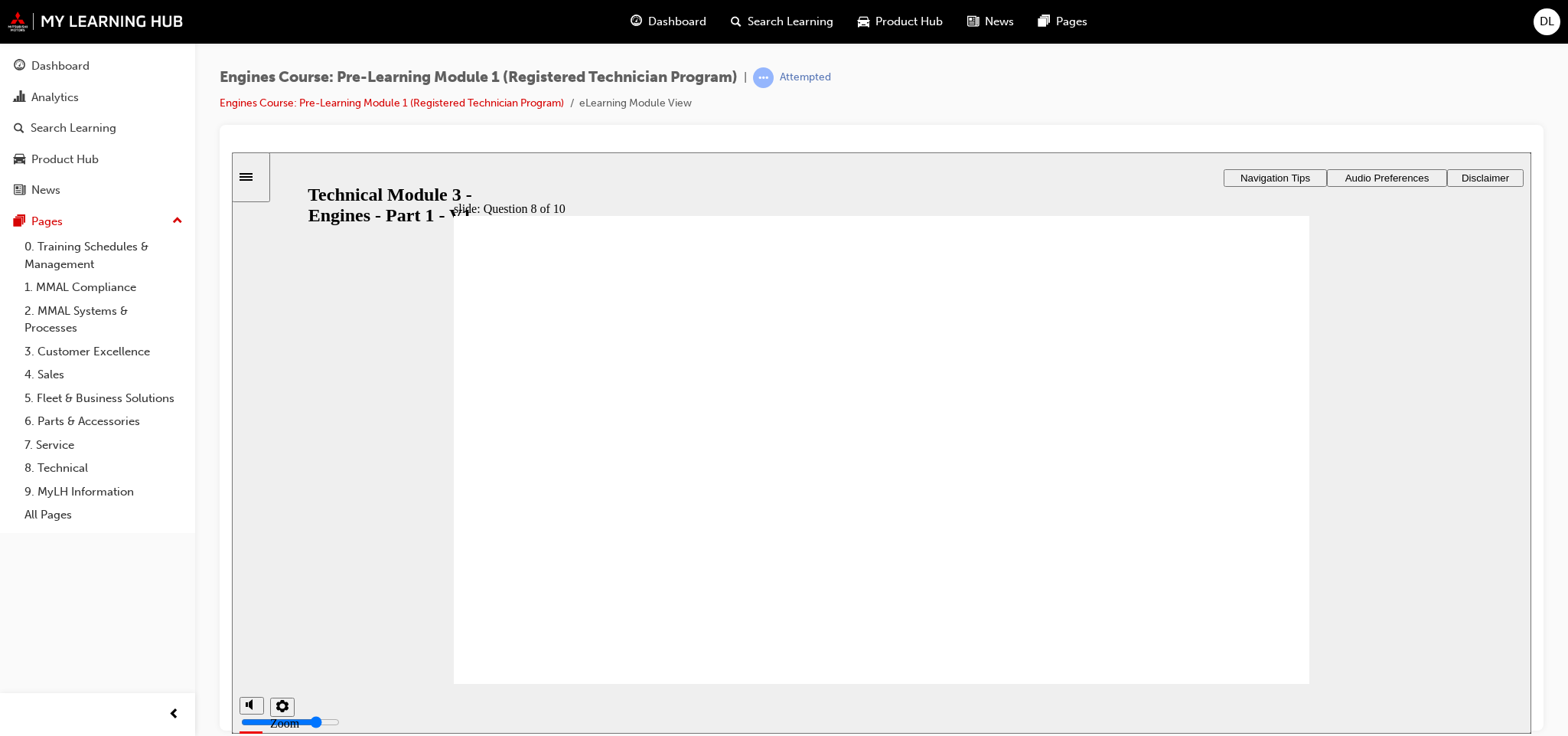
radio input "true"
drag, startPoint x: 974, startPoint y: 485, endPoint x: 956, endPoint y: 490, distance: 18.7
drag, startPoint x: 822, startPoint y: 496, endPoint x: 650, endPoint y: 390, distance: 202.0
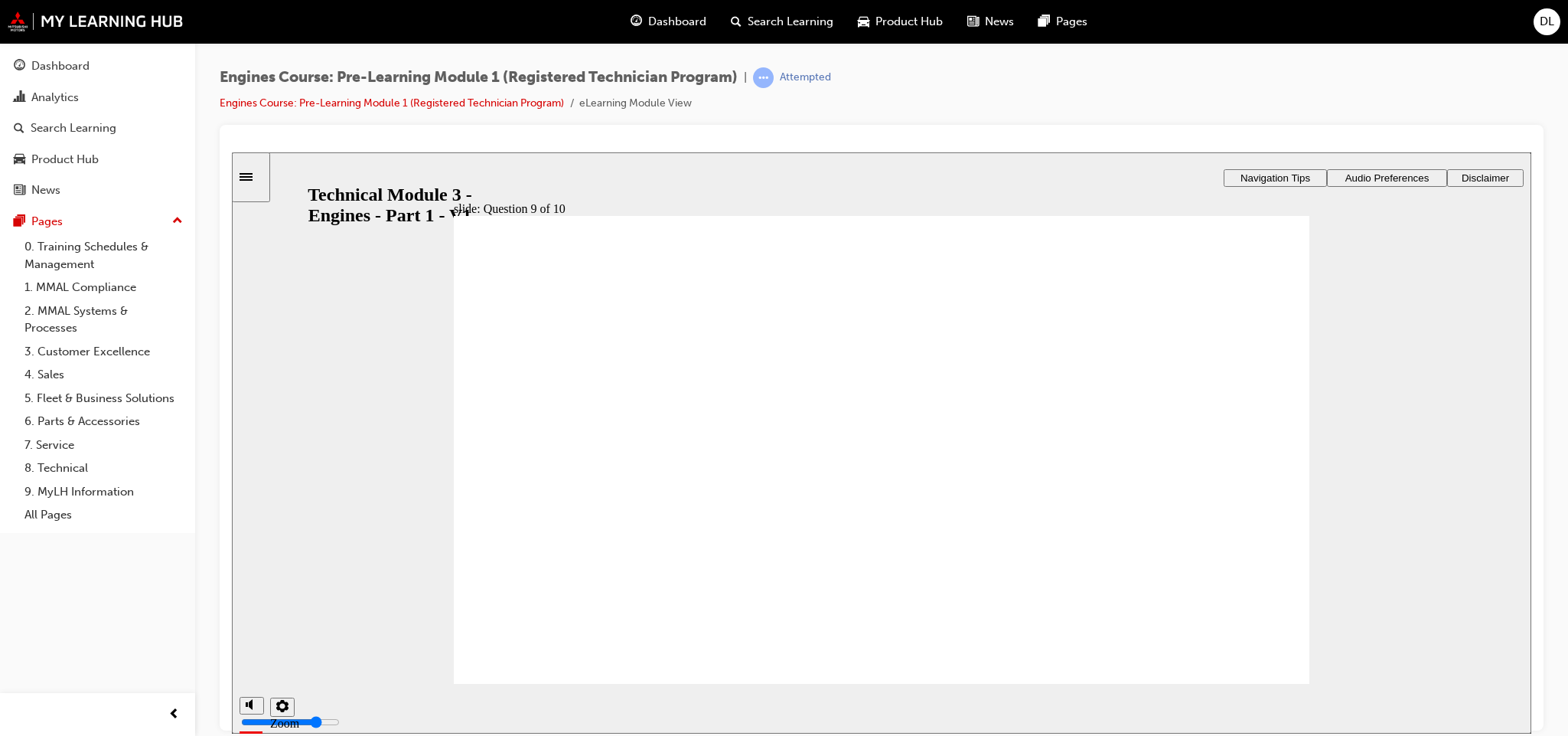
drag, startPoint x: 1048, startPoint y: 444, endPoint x: 1103, endPoint y: 383, distance: 82.1
radio input "true"
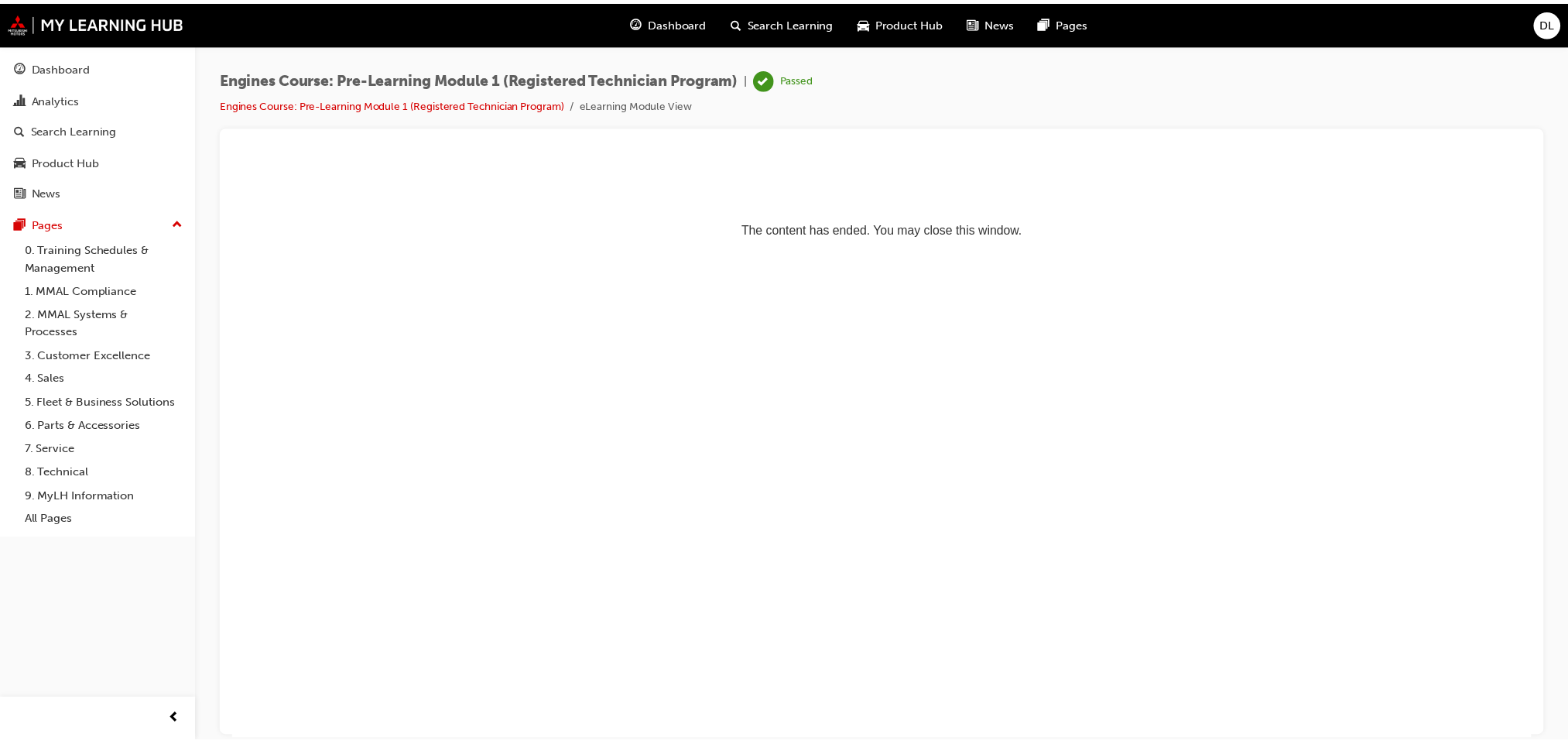
scroll to position [0, 0]
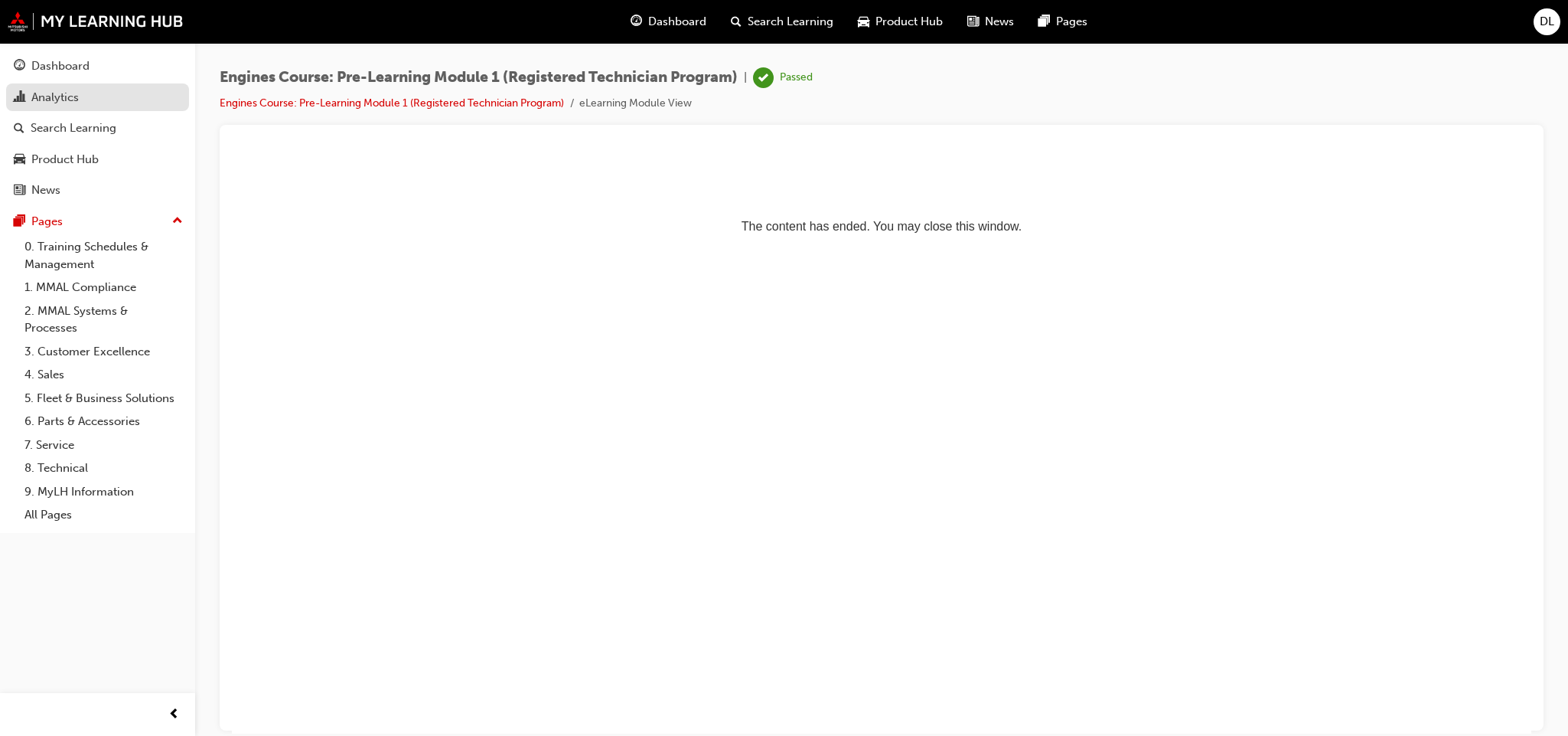
click at [62, 97] on div "Analytics" at bounding box center [54, 97] width 47 height 18
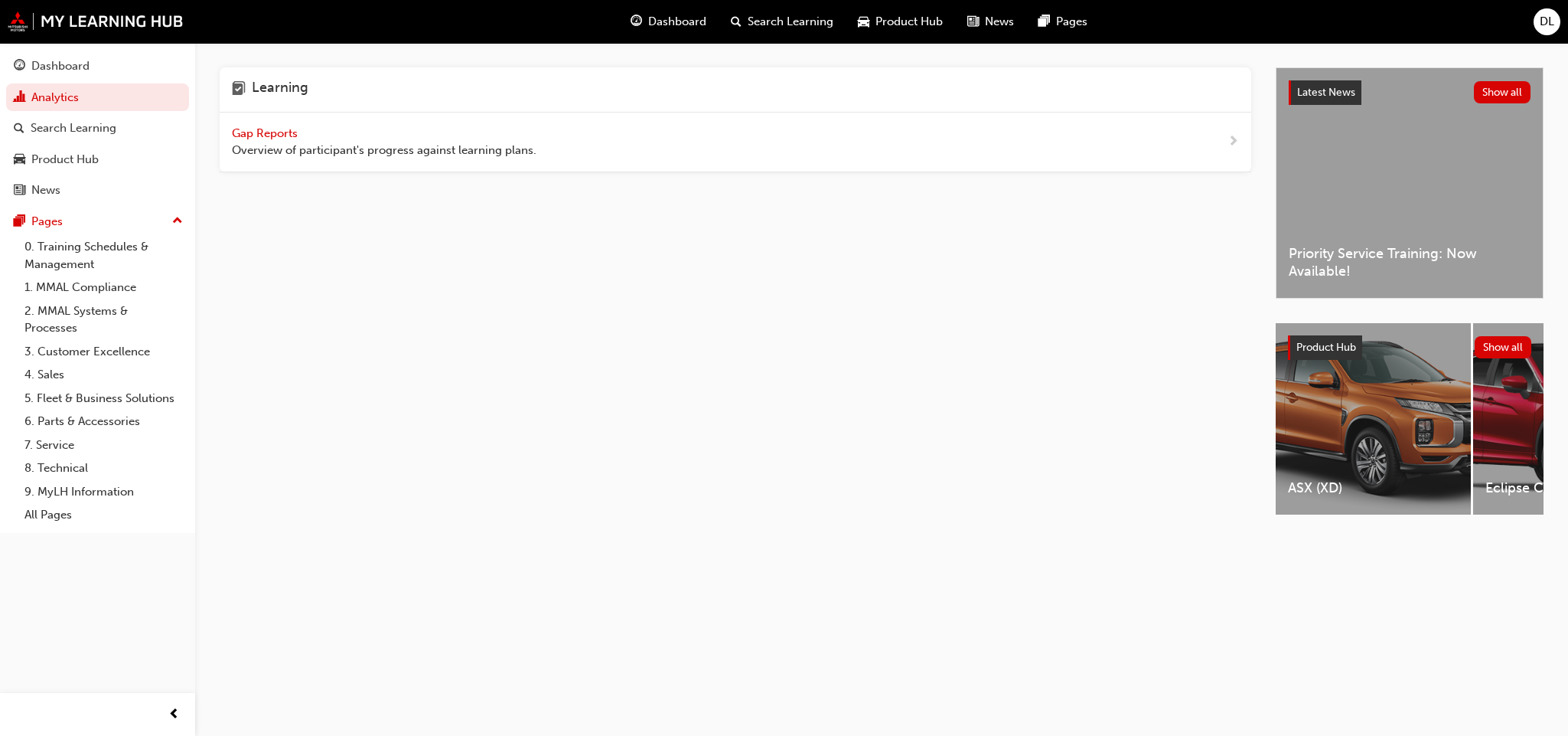
click at [277, 129] on span "Gap Reports" at bounding box center [266, 133] width 69 height 14
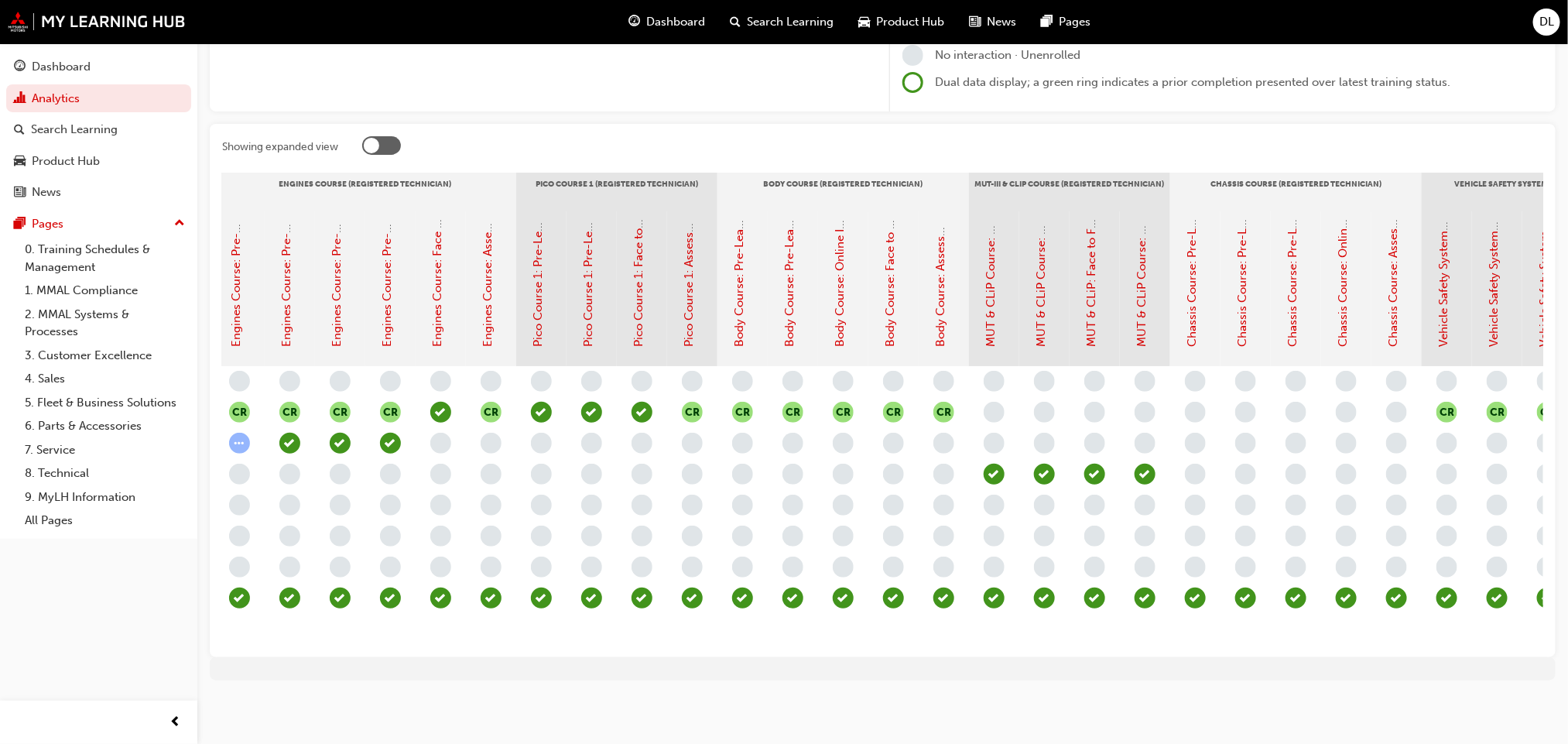
scroll to position [0, 325]
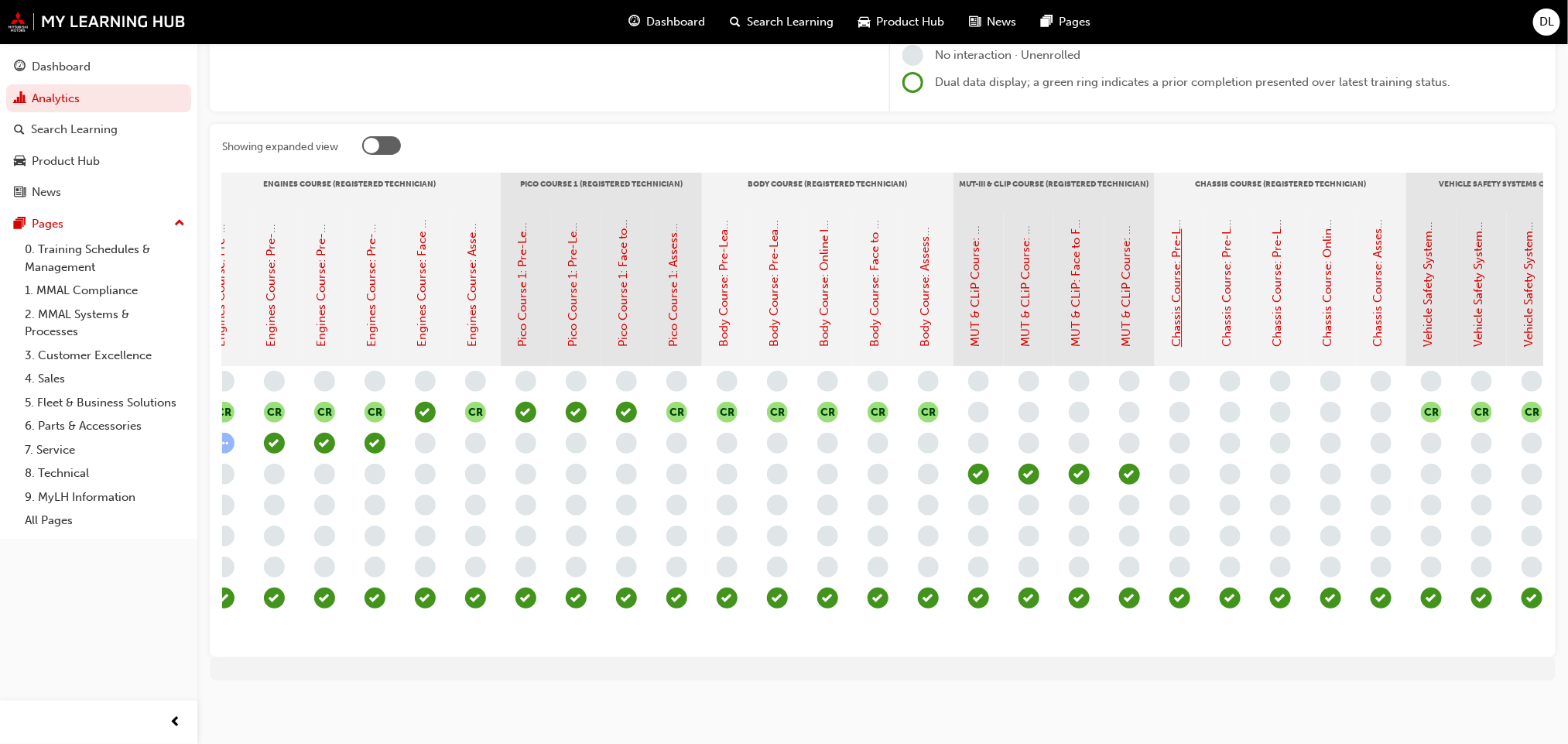
click at [1176, 299] on link "Chassis Course: Pre-Learning Module 1 (Registered Technician Program)" at bounding box center [1177, 151] width 14 height 391
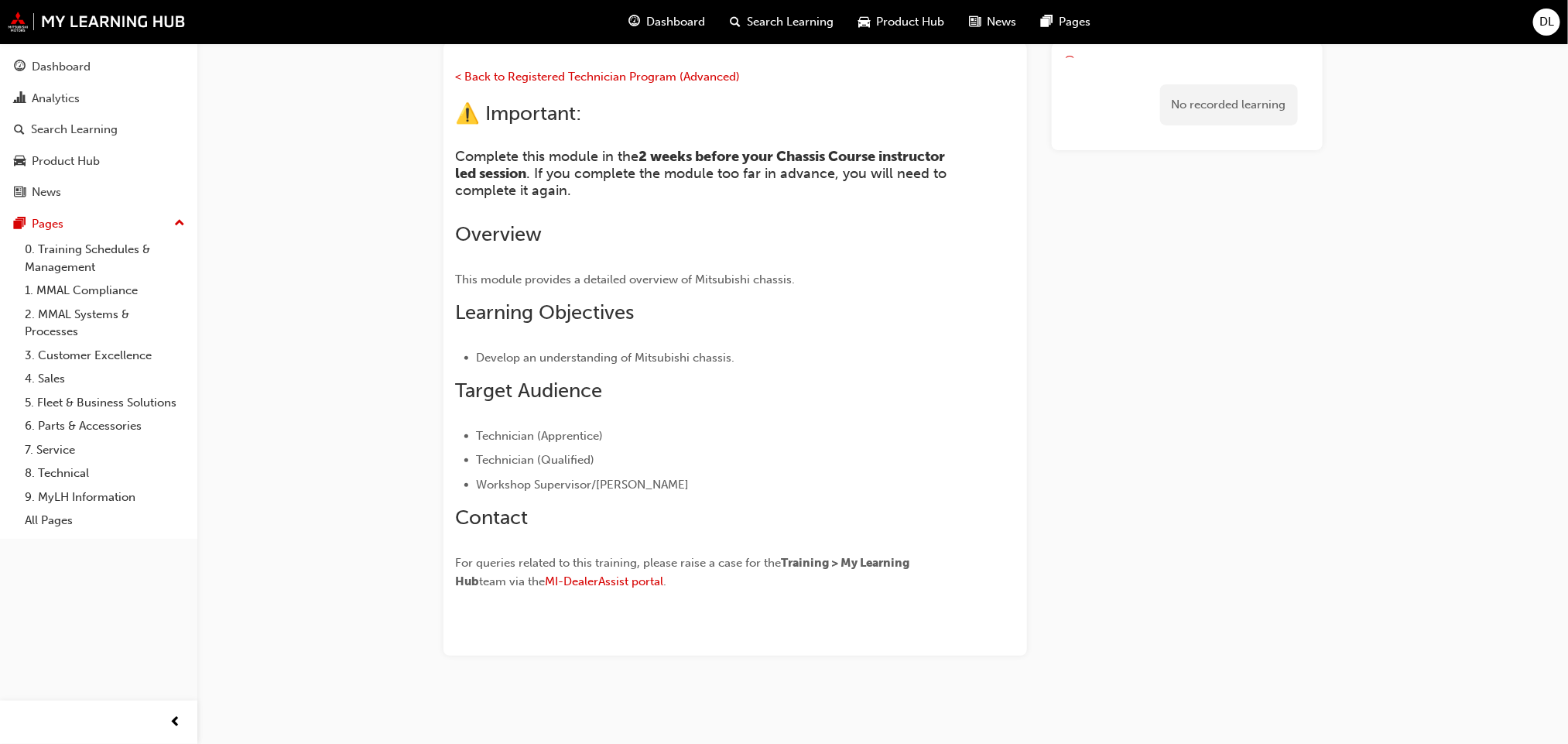
scroll to position [131, 0]
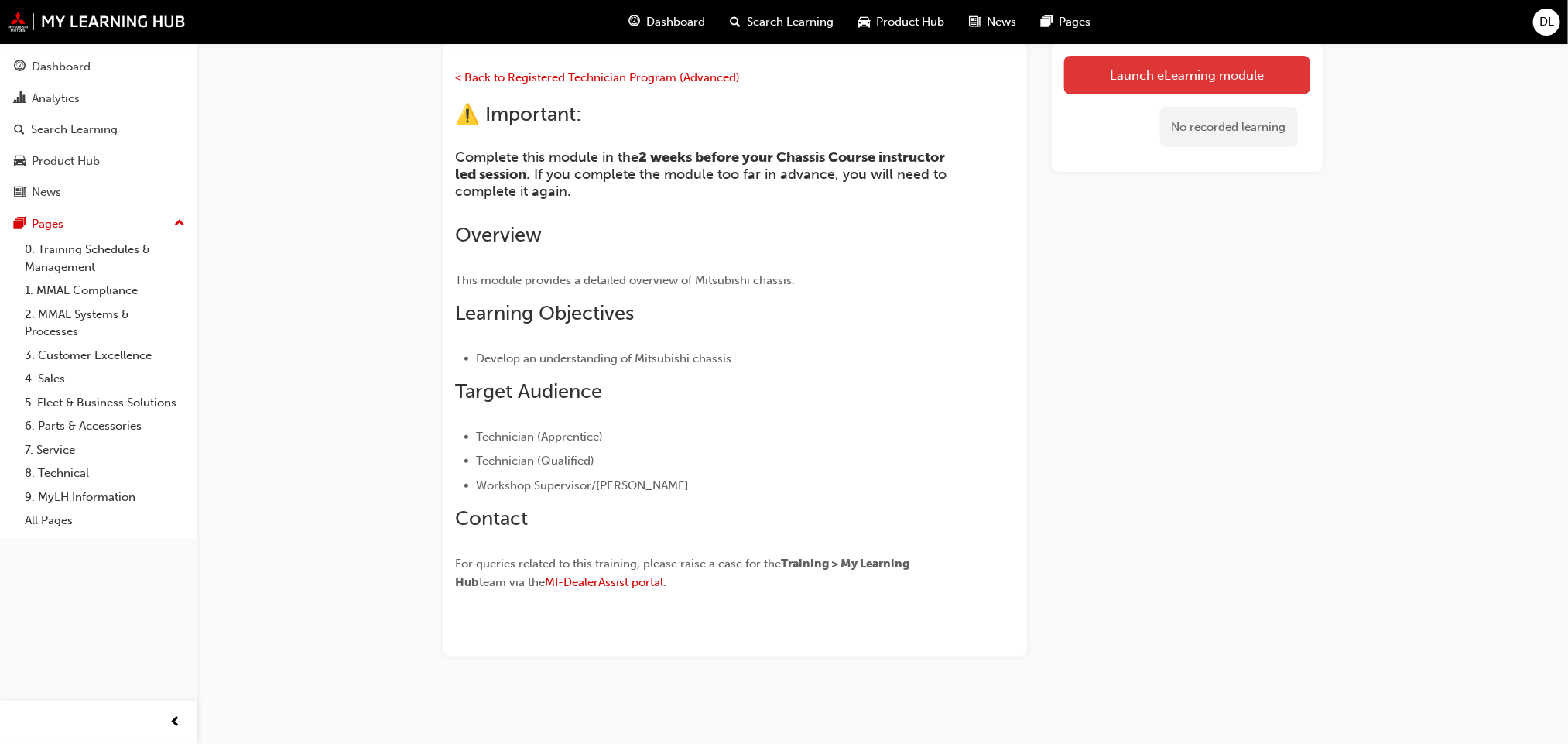
click at [1140, 67] on link "Launch eLearning module" at bounding box center [1188, 76] width 246 height 39
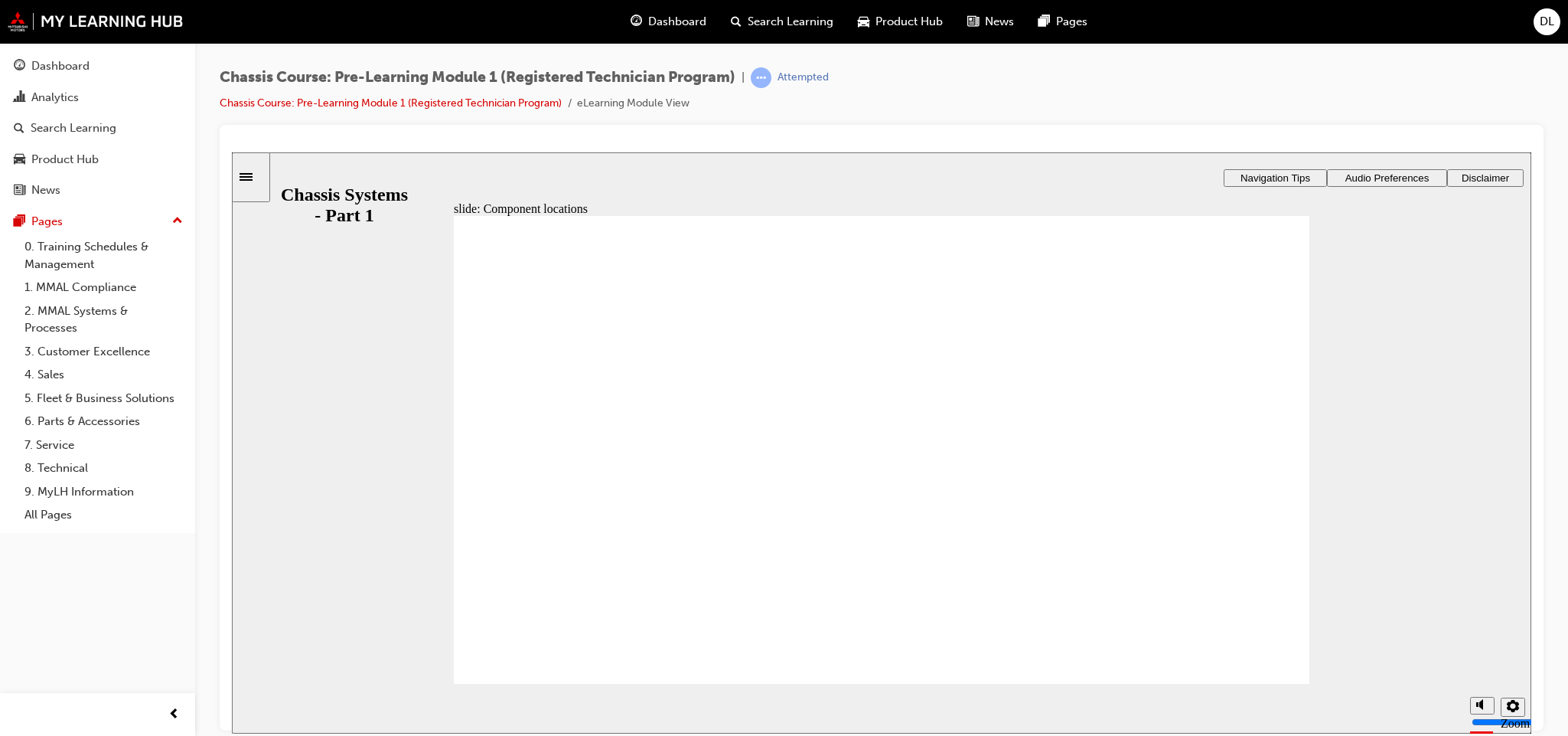
drag, startPoint x: 880, startPoint y: 500, endPoint x: 1040, endPoint y: 390, distance: 194.2
drag, startPoint x: 1144, startPoint y: 499, endPoint x: 1236, endPoint y: 381, distance: 149.6
drag, startPoint x: 731, startPoint y: 489, endPoint x: 852, endPoint y: 434, distance: 132.9
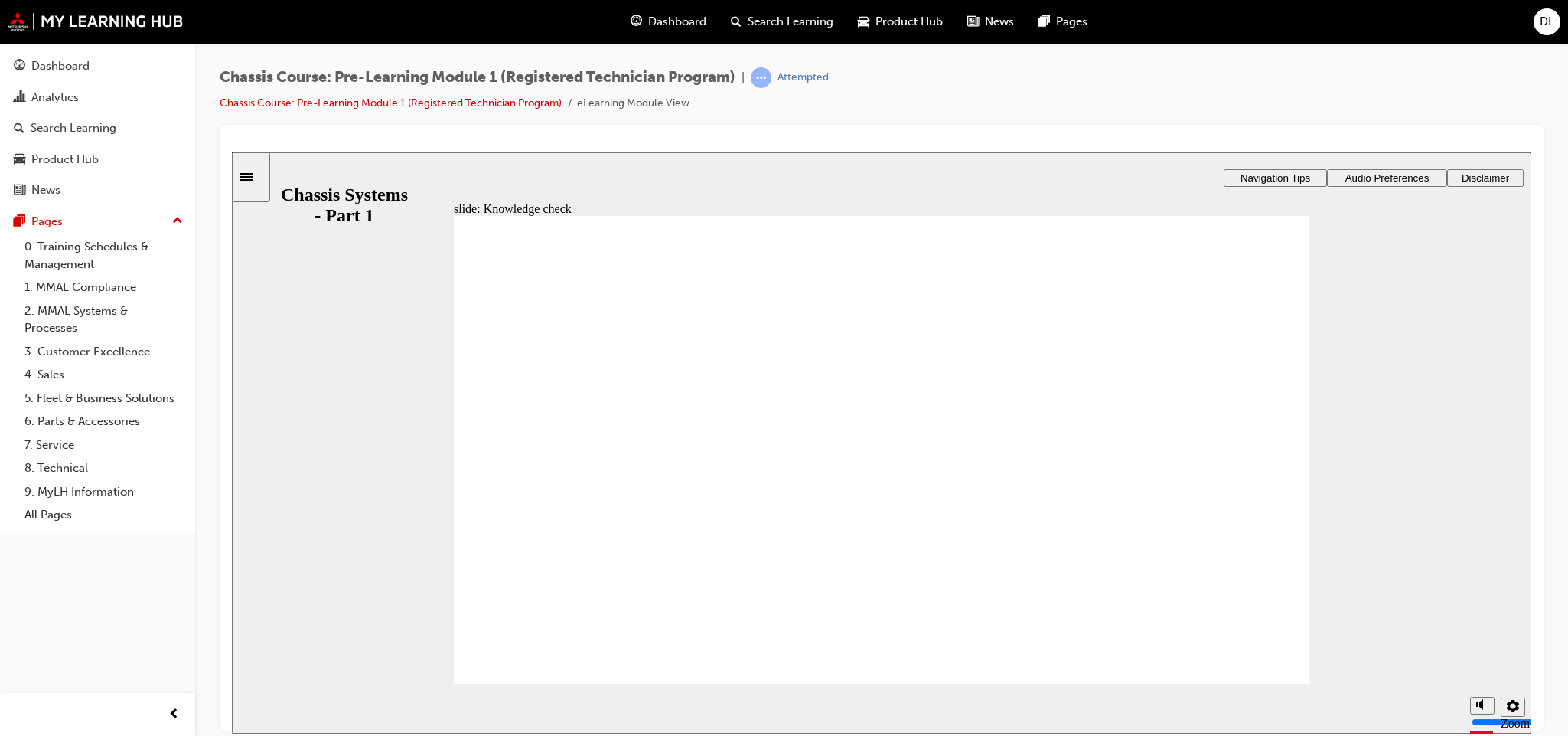
checkbox input "true"
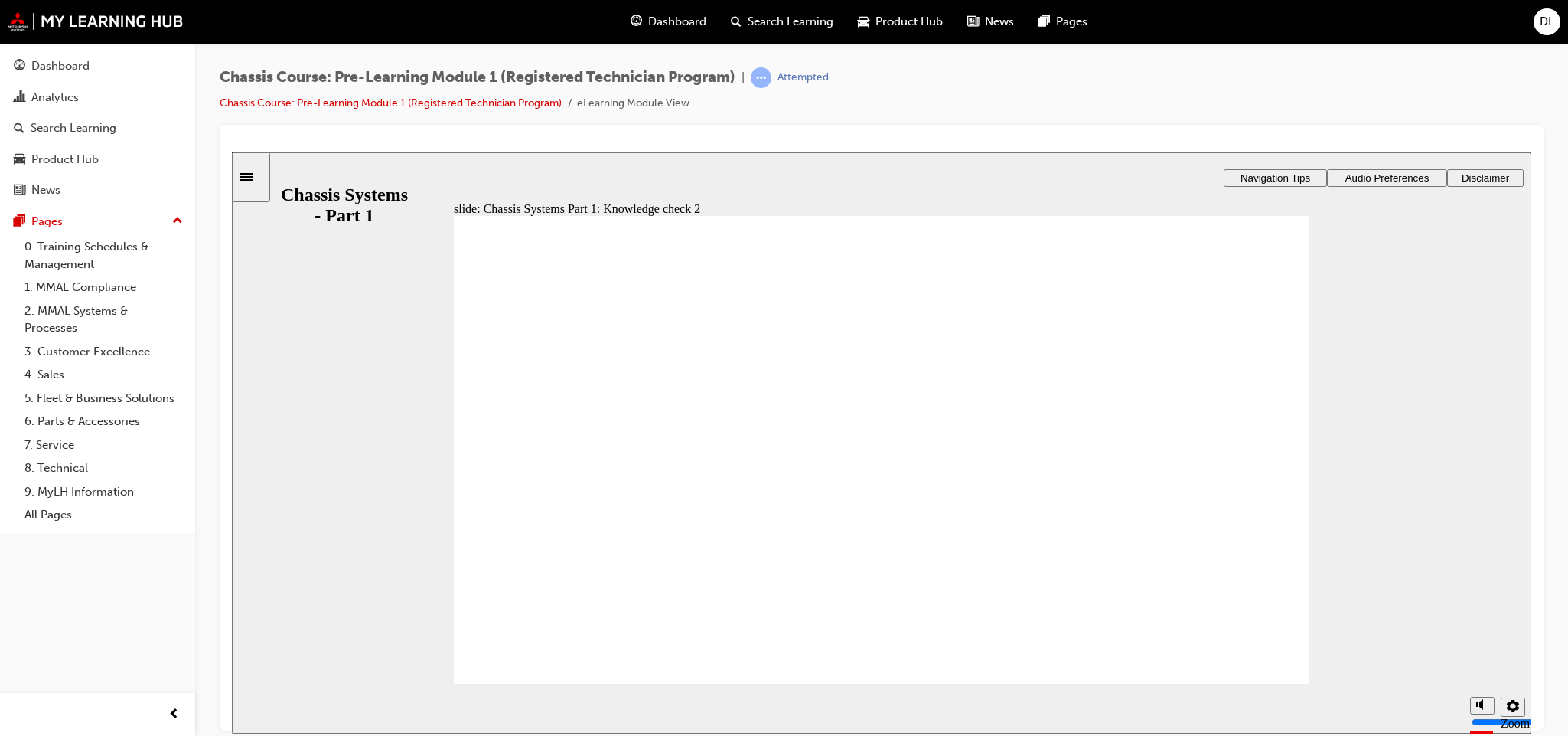
checkbox input "true"
